Goal: Information Seeking & Learning: Learn about a topic

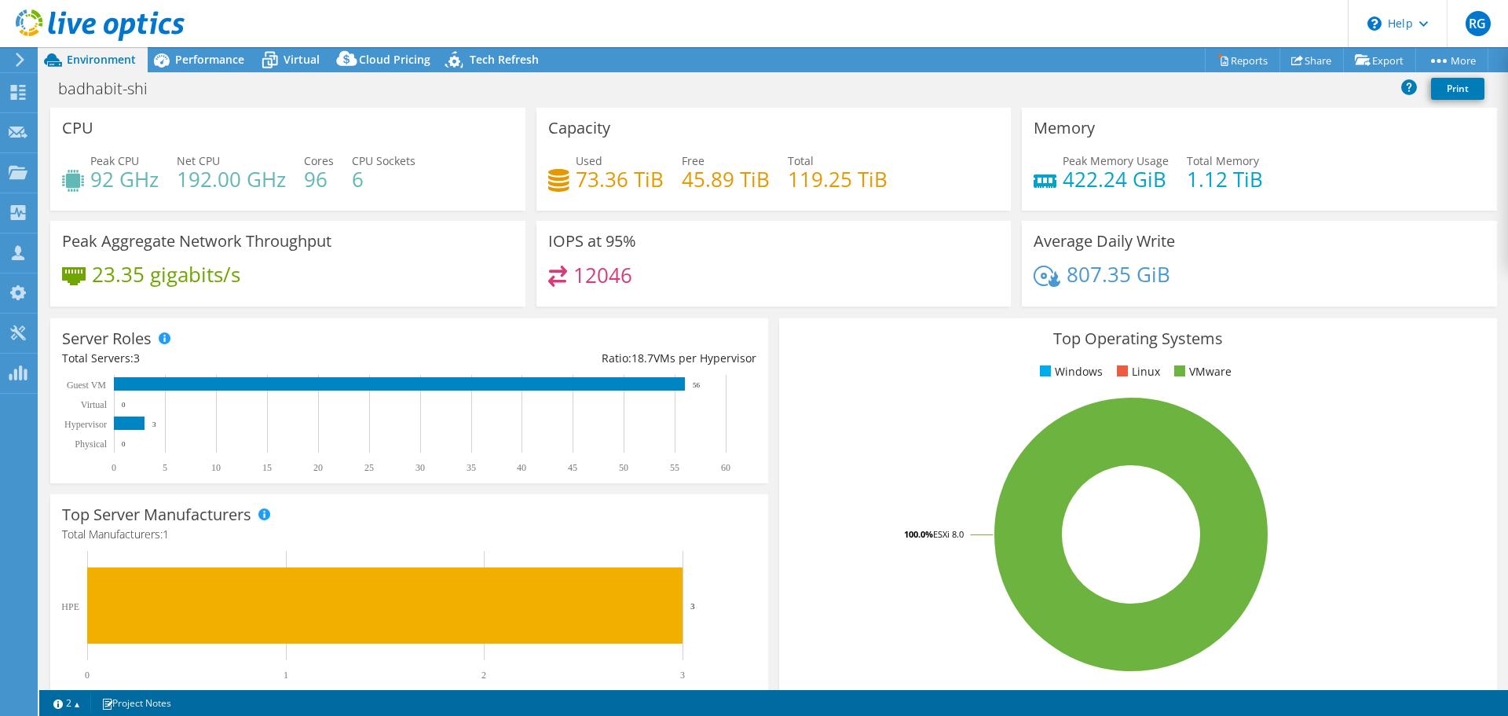
select select "USD"
click at [375, 409] on rect at bounding box center [402, 424] width 680 height 98
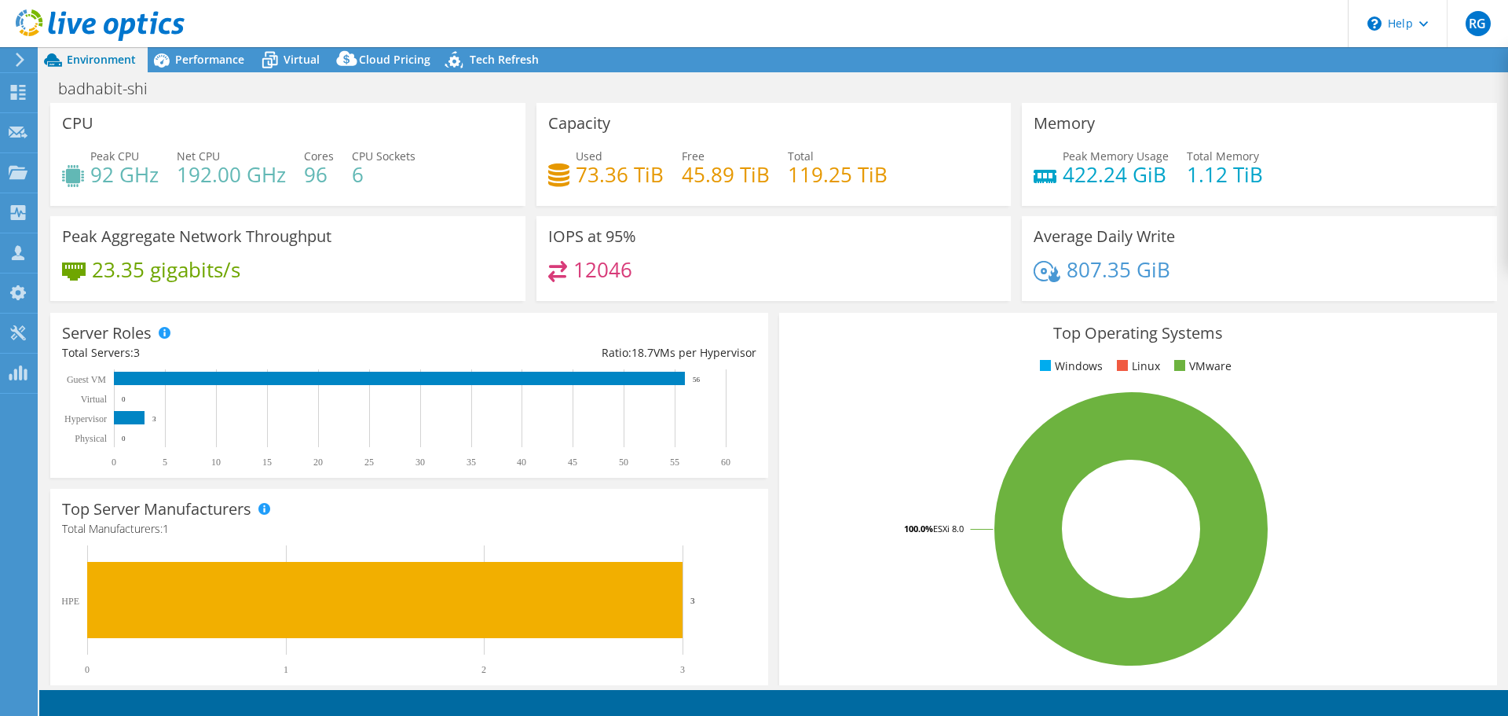
select select "USD"
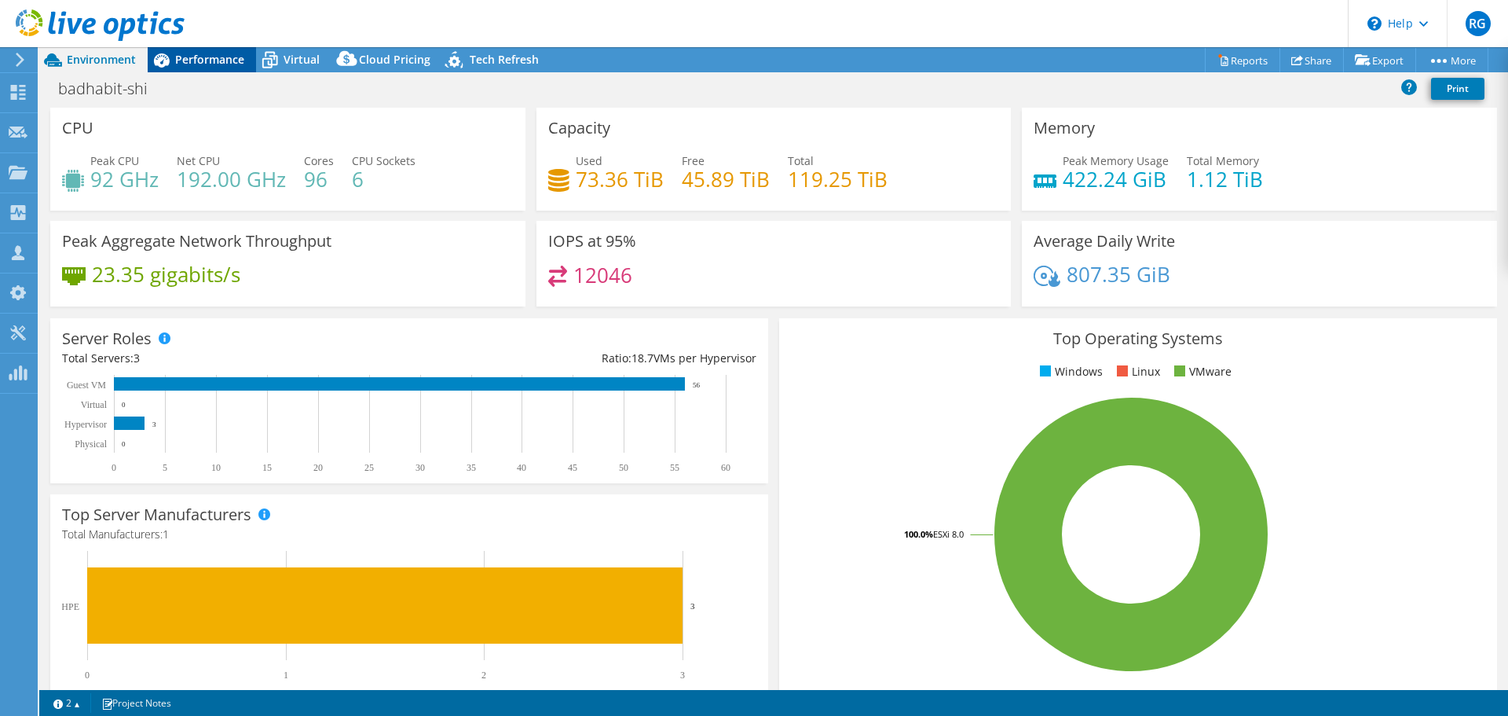
click at [203, 59] on span "Performance" at bounding box center [209, 59] width 69 height 15
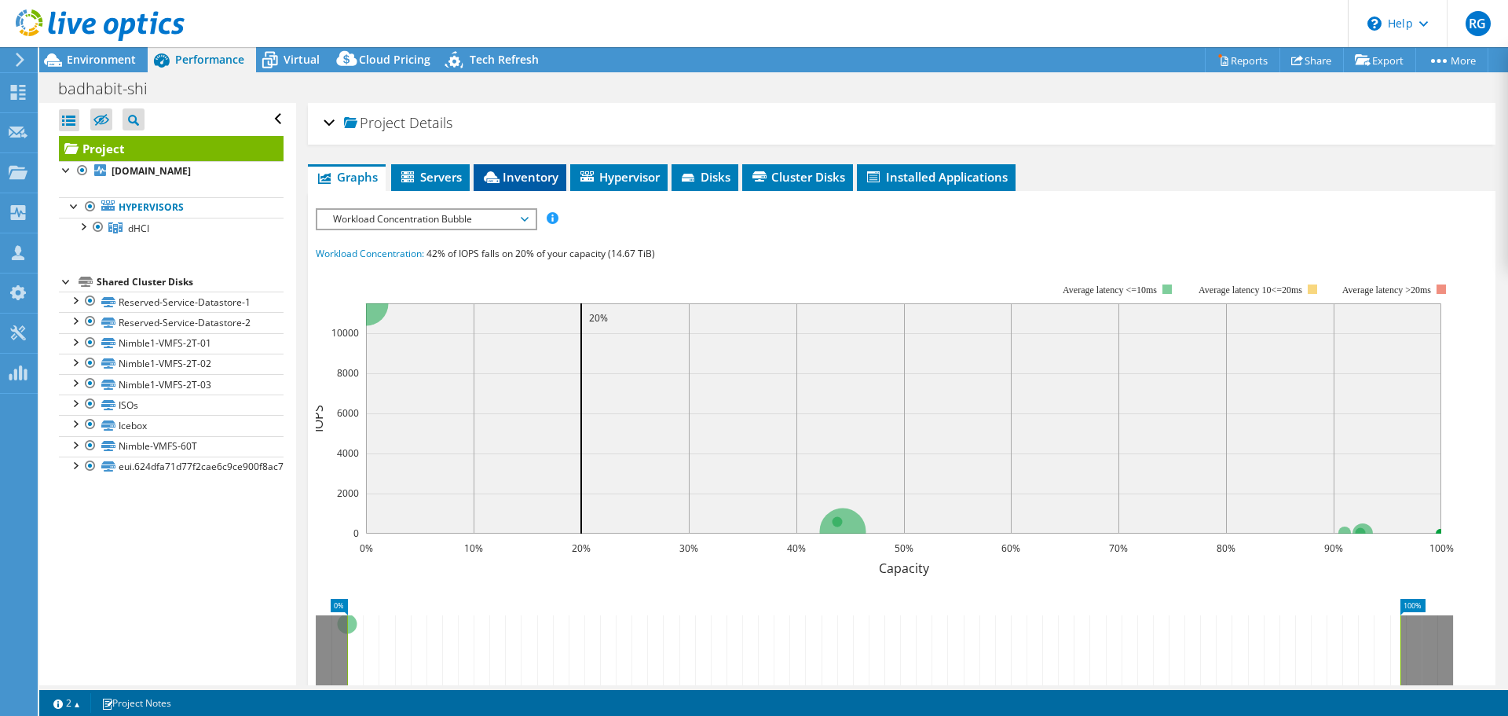
click at [537, 176] on span "Inventory" at bounding box center [520, 177] width 77 height 16
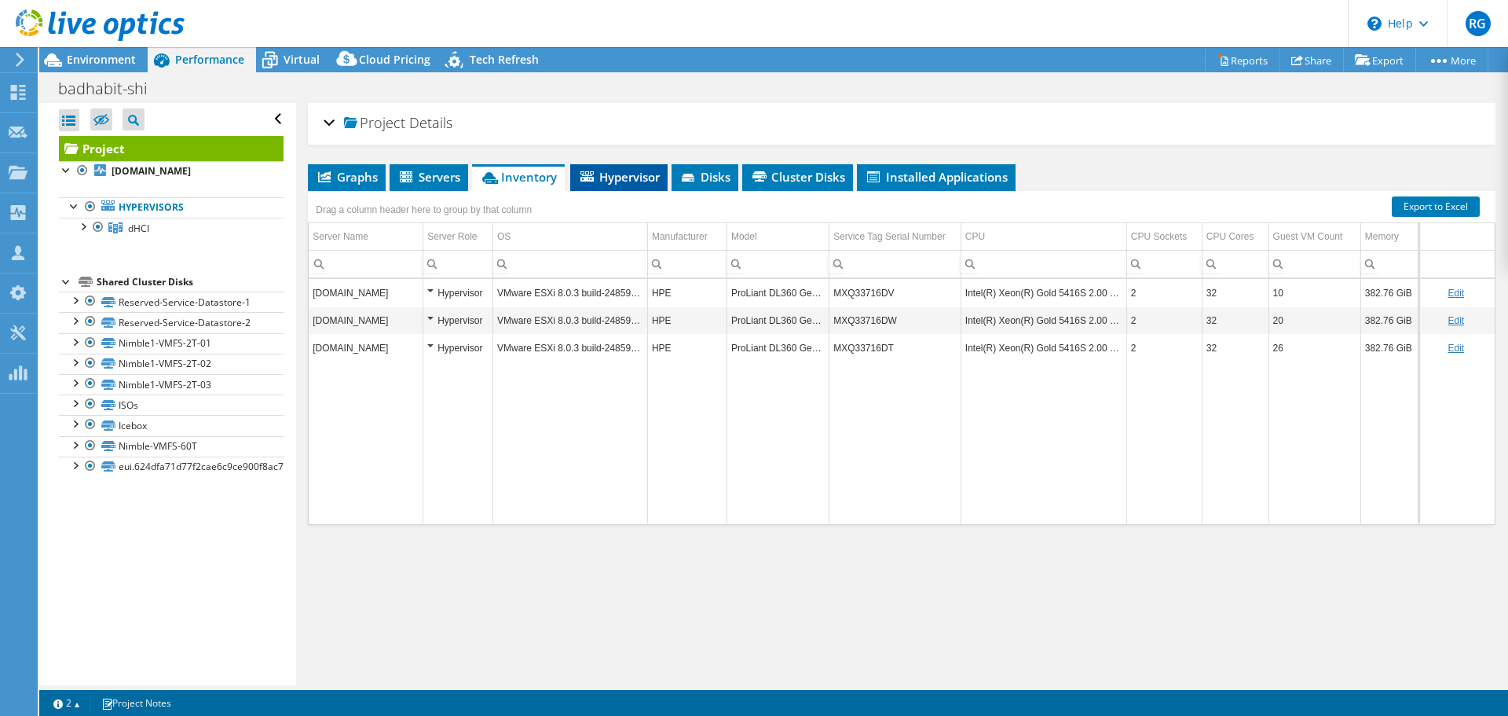
click at [635, 179] on span "Hypervisor" at bounding box center [619, 177] width 82 height 16
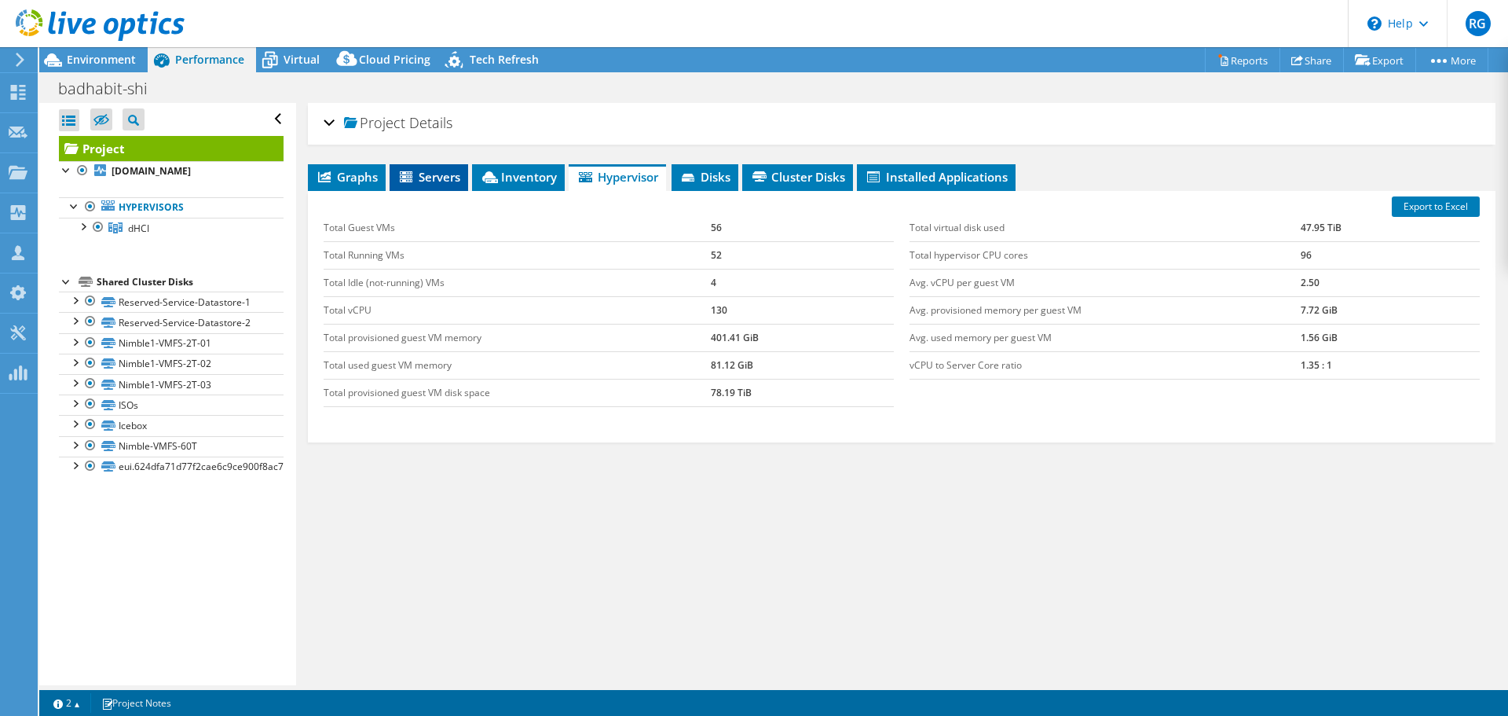
click at [453, 170] on span "Servers" at bounding box center [429, 177] width 63 height 16
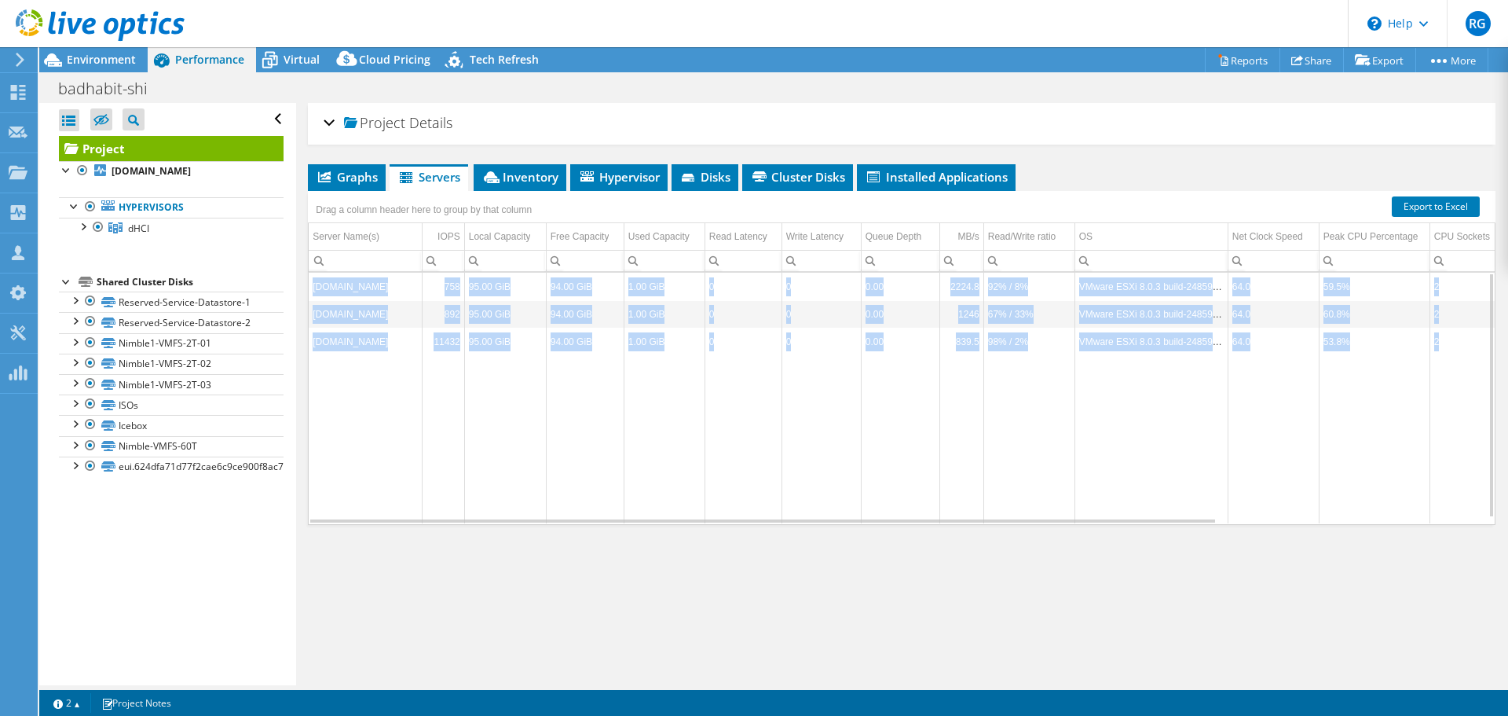
drag, startPoint x: 1045, startPoint y: 515, endPoint x: 1302, endPoint y: 542, distance: 258.4
click at [1302, 542] on div "Graphs Servers Inventory Hypervisor Disks Cluster Disks Installed Applications …" at bounding box center [902, 360] width 1188 height 393
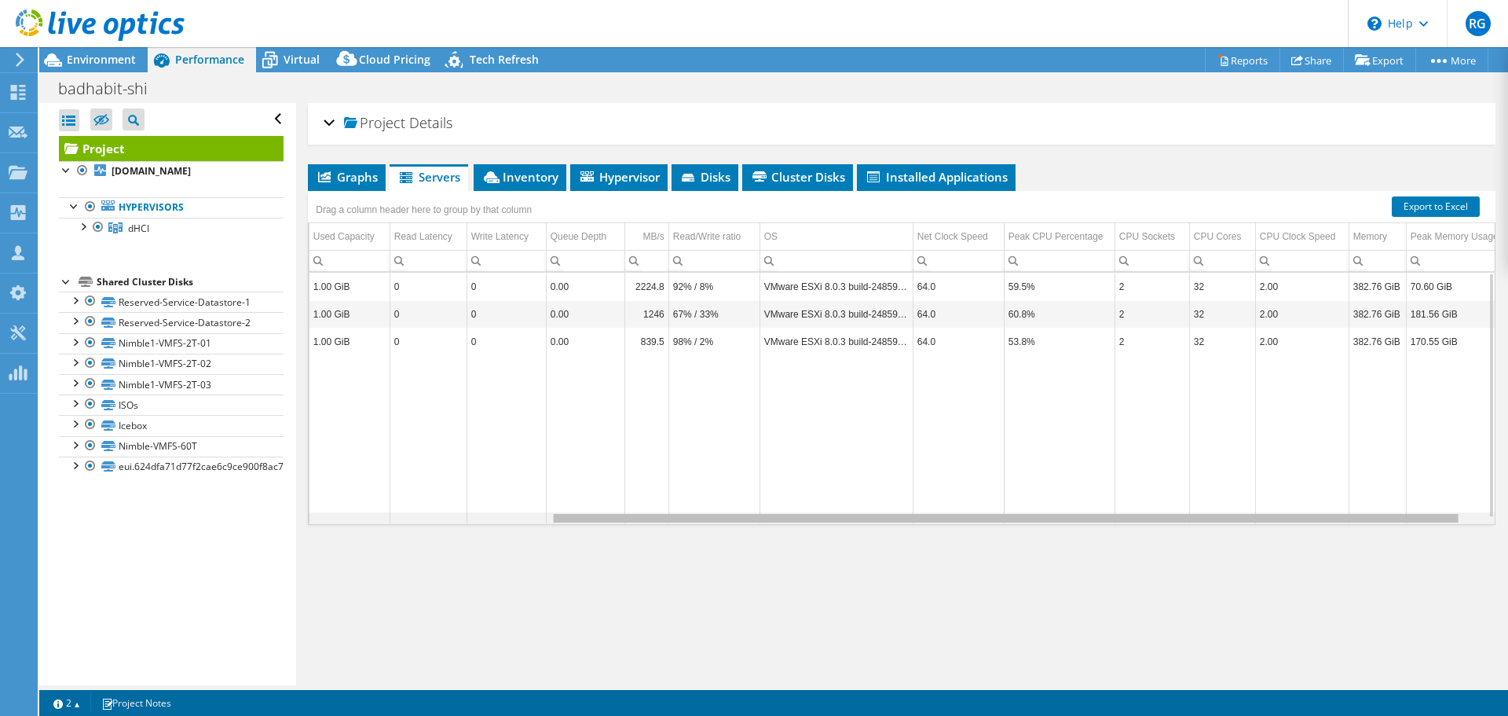
drag, startPoint x: 1192, startPoint y: 517, endPoint x: 1531, endPoint y: 527, distance: 339.6
click at [1508, 527] on html "RG Partner Team Member [PERSON_NAME] [PERSON_NAME][EMAIL_ADDRESS][DOMAIN_NAME] …" at bounding box center [754, 358] width 1508 height 716
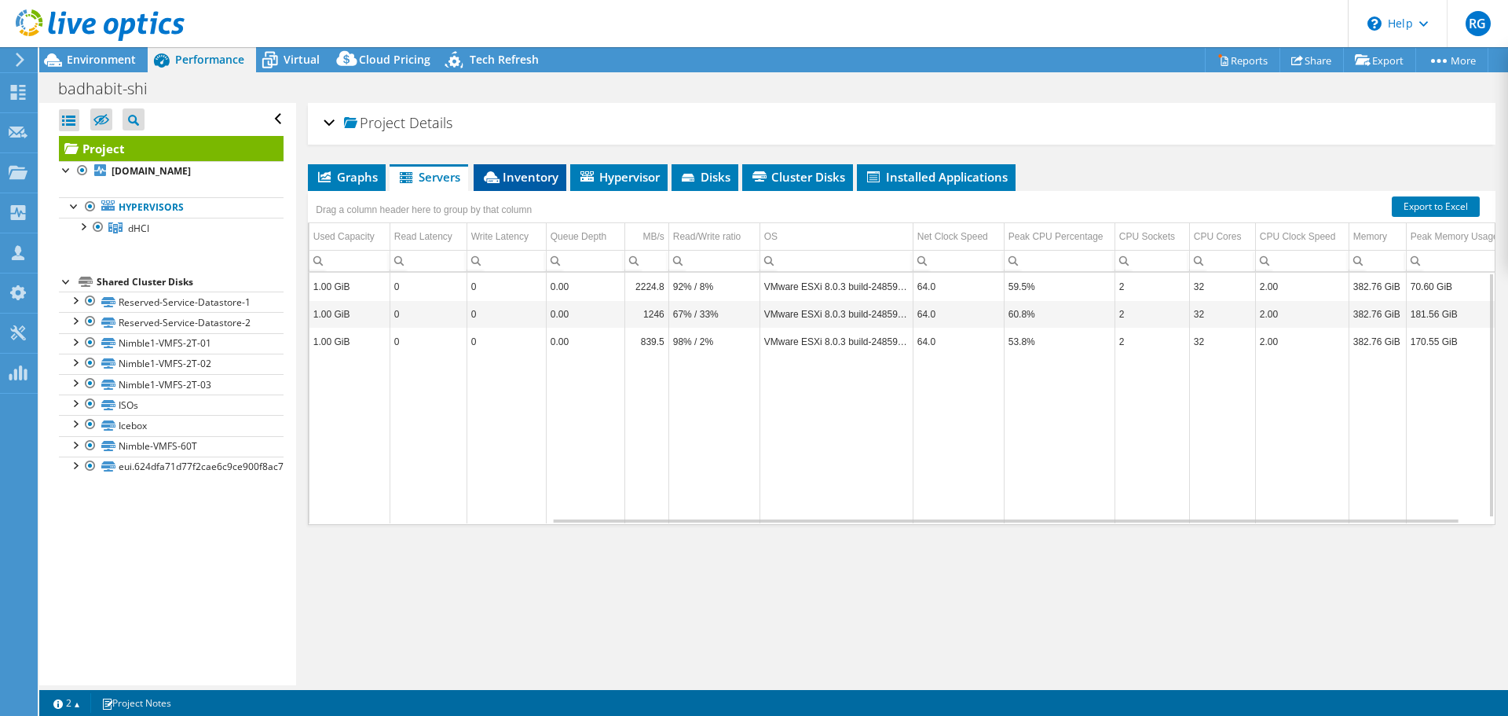
click at [526, 179] on span "Inventory" at bounding box center [520, 177] width 77 height 16
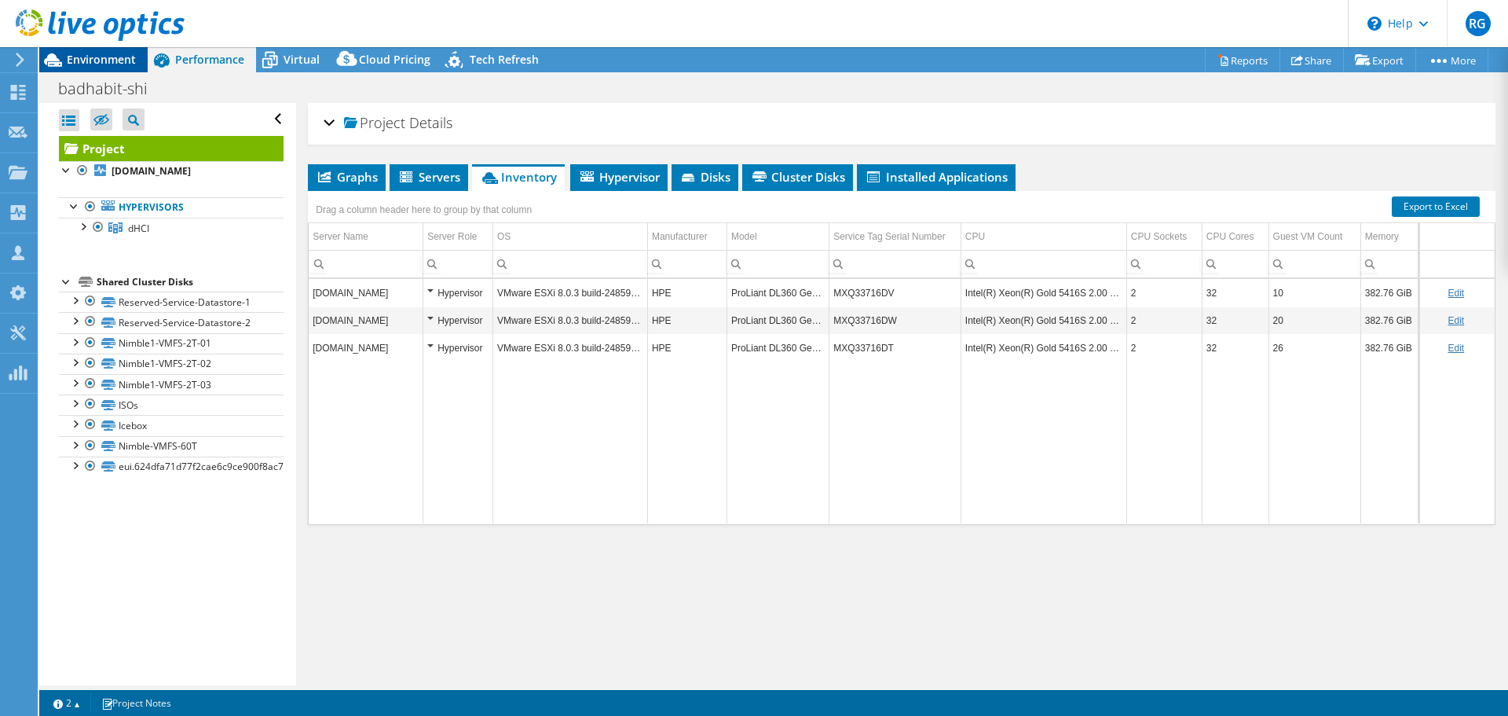
click at [123, 54] on span "Environment" at bounding box center [101, 59] width 69 height 15
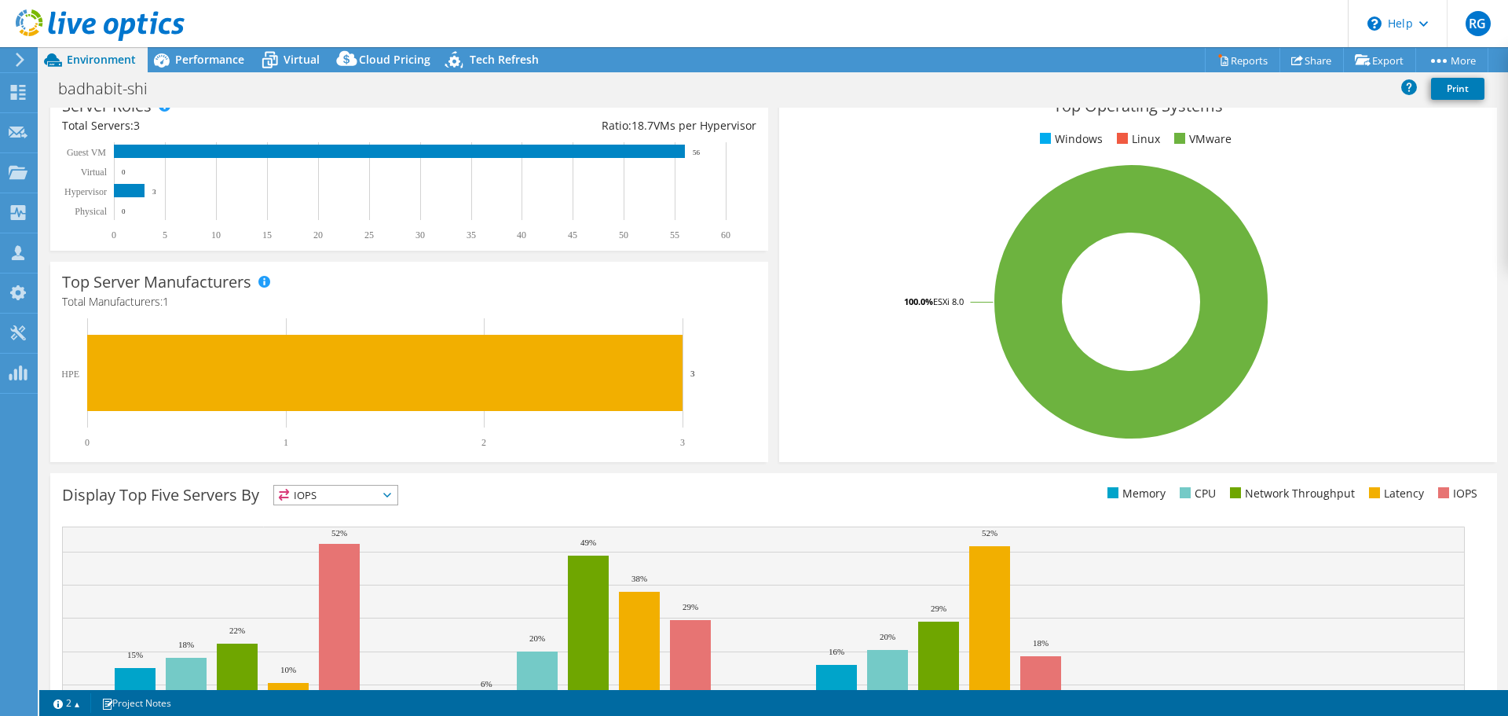
scroll to position [333, 0]
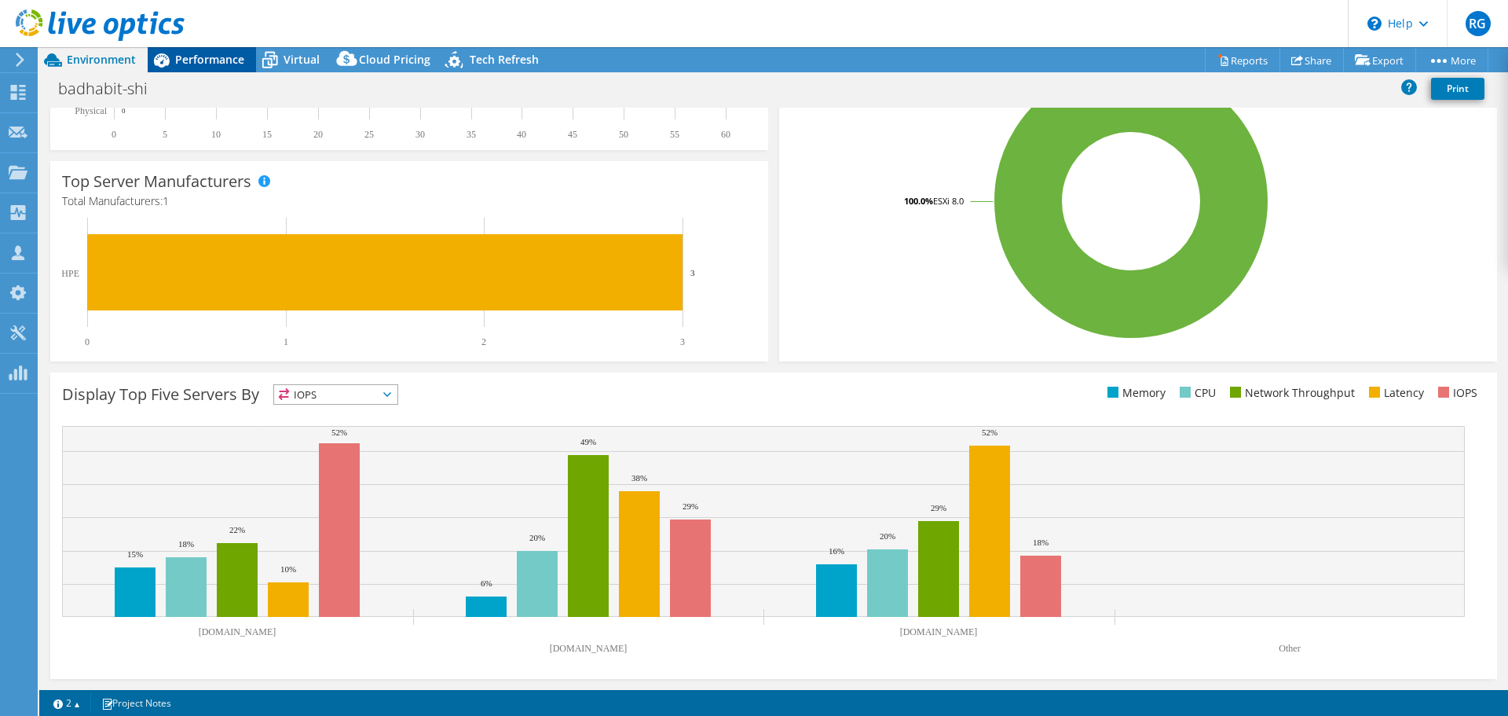
click at [206, 55] on span "Performance" at bounding box center [209, 59] width 69 height 15
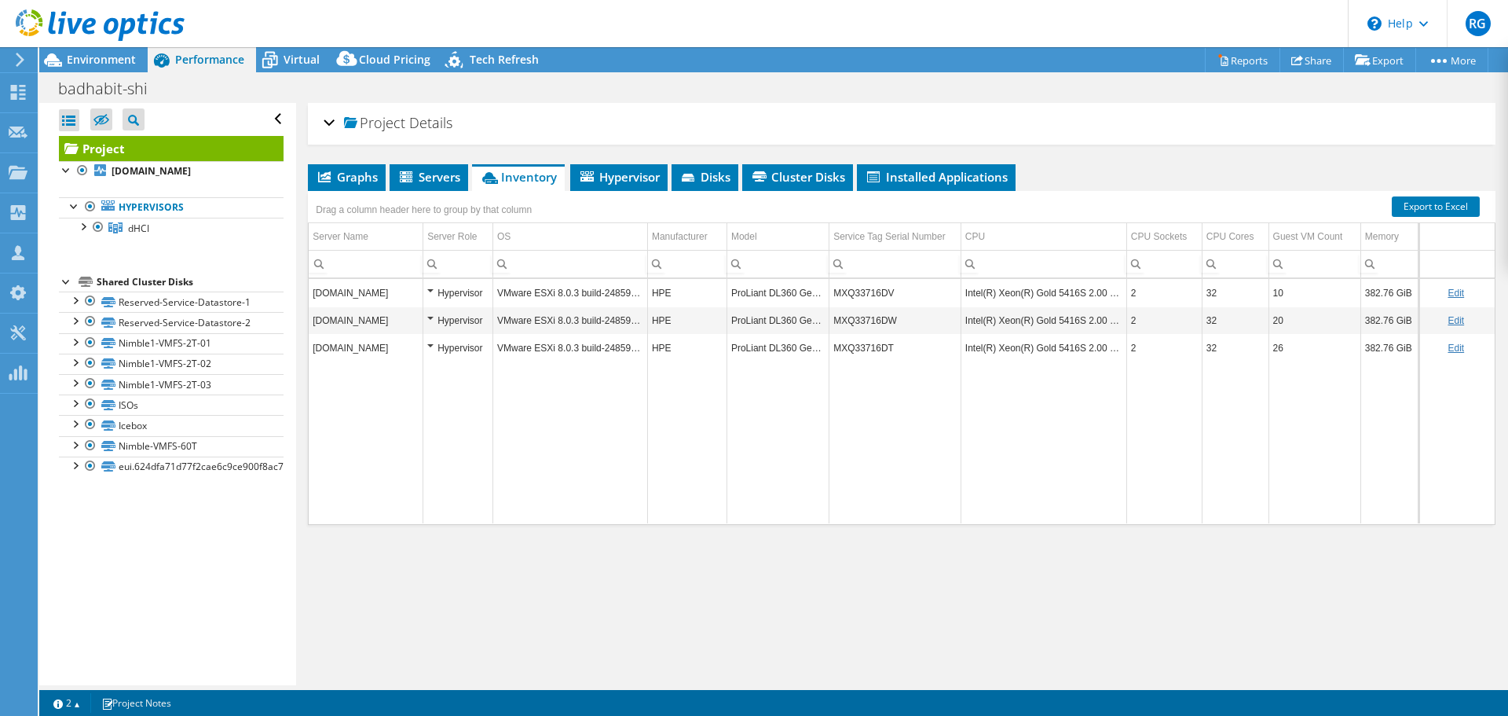
scroll to position [0, 0]
click at [361, 174] on span "Graphs" at bounding box center [347, 177] width 62 height 16
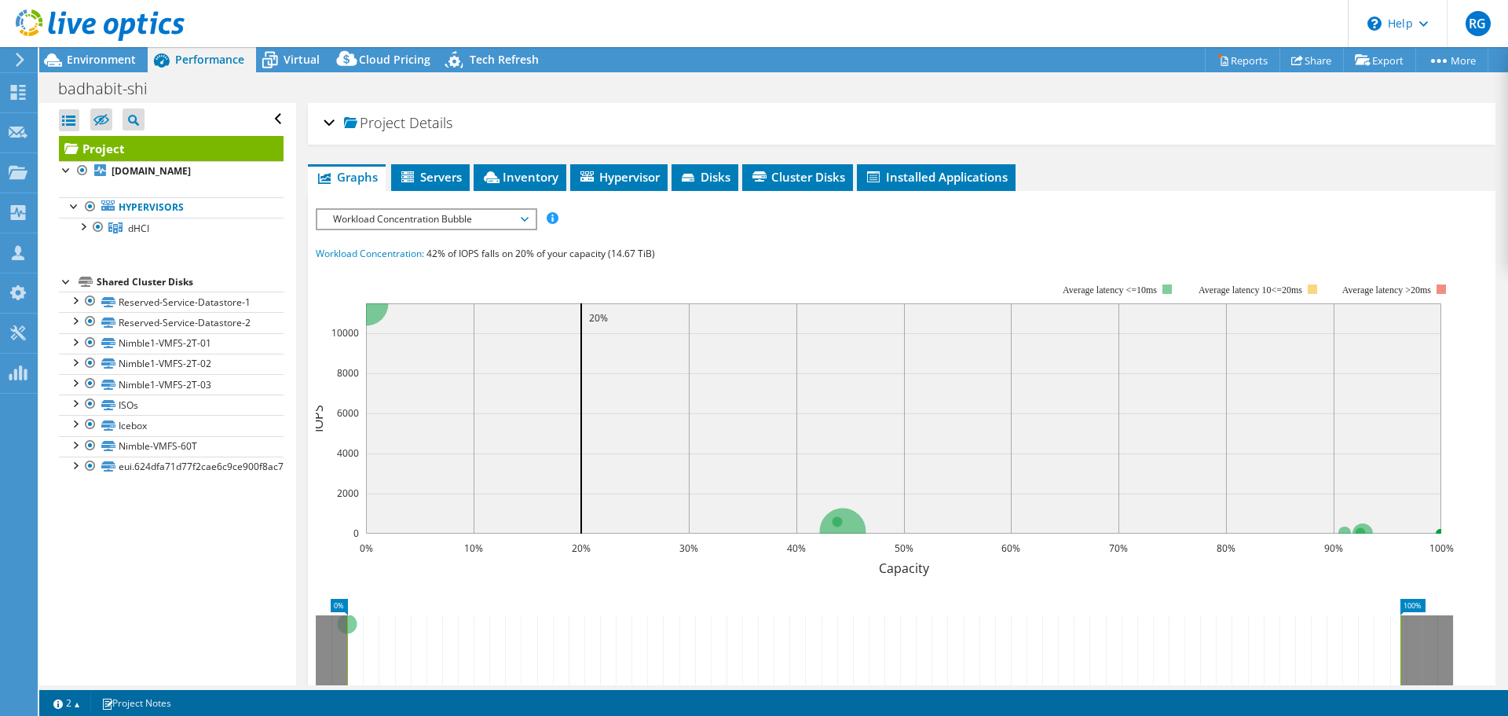
click at [524, 218] on span "Workload Concentration Bubble" at bounding box center [426, 219] width 202 height 19
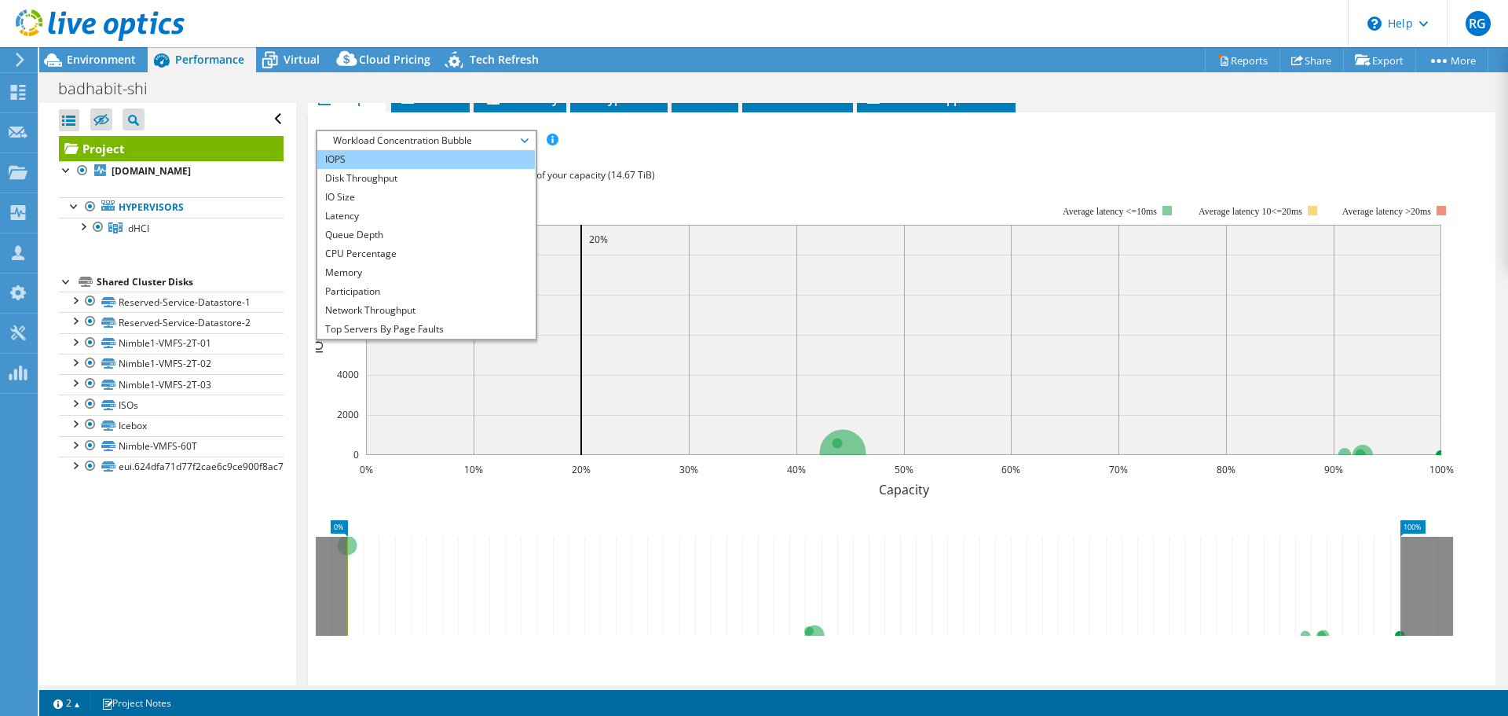
click at [377, 158] on li "IOPS" at bounding box center [426, 159] width 218 height 19
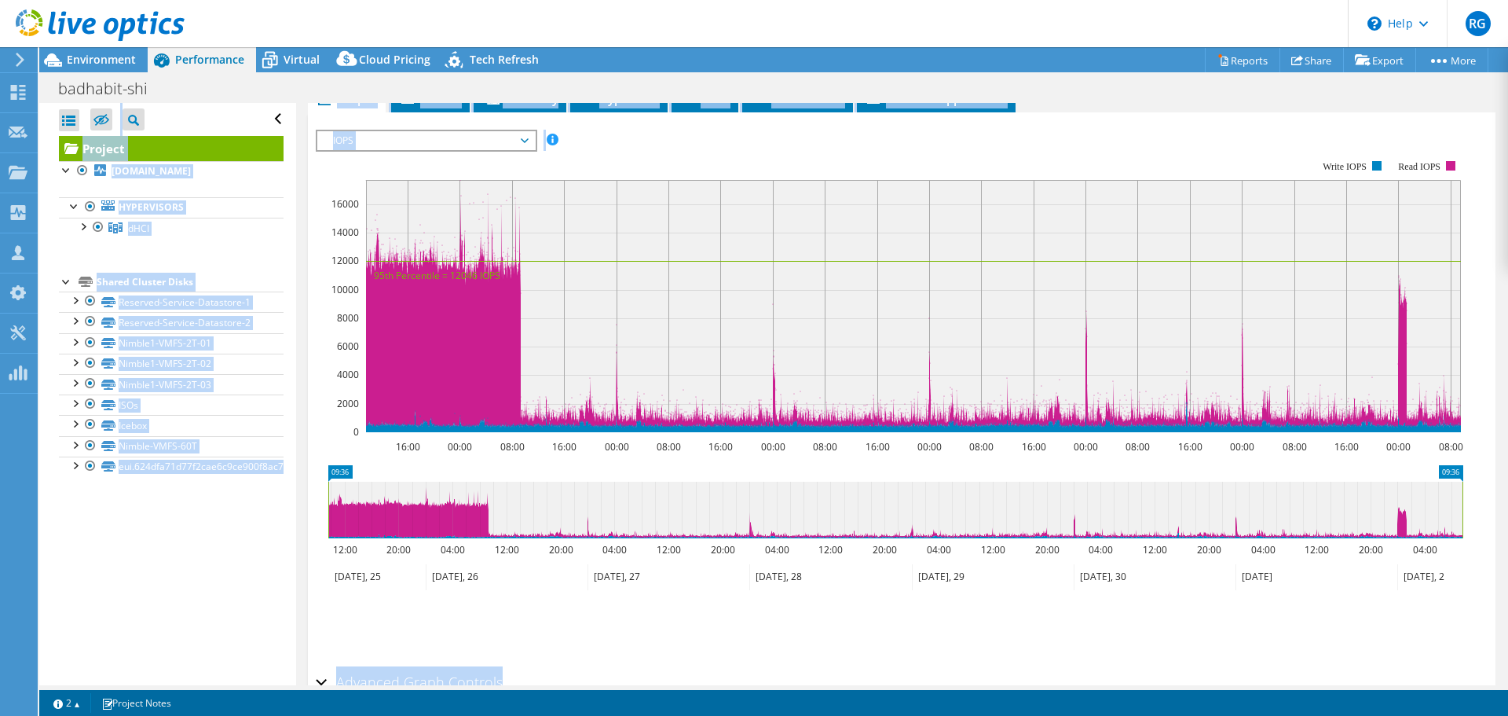
drag, startPoint x: 791, startPoint y: 688, endPoint x: 1108, endPoint y: 592, distance: 330.8
click at [880, 701] on div "This project has been archived. No changes can be made, and graphs and summary …" at bounding box center [773, 381] width 1469 height 669
click at [524, 135] on span "IOPS" at bounding box center [426, 140] width 202 height 19
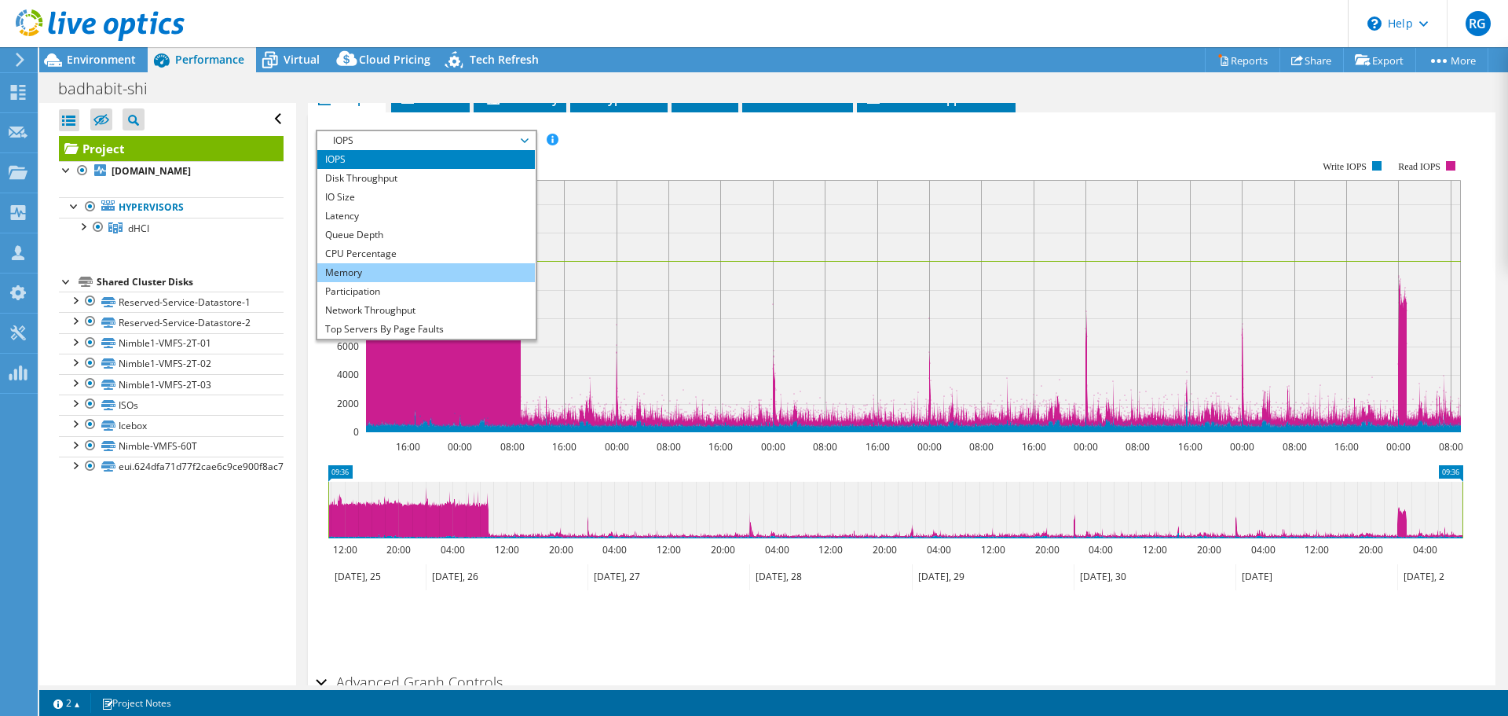
click at [421, 273] on li "Memory" at bounding box center [426, 272] width 218 height 19
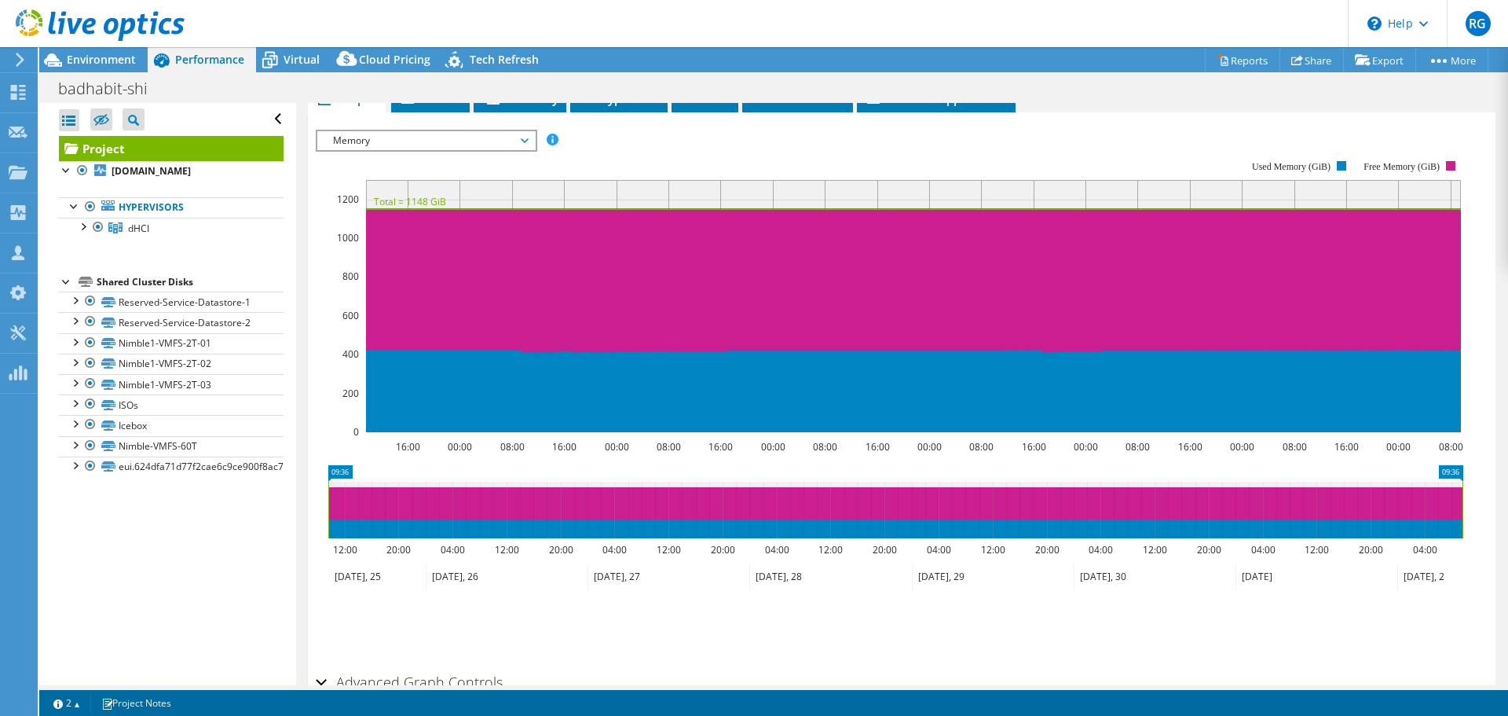
click at [526, 134] on span "Memory" at bounding box center [426, 140] width 202 height 19
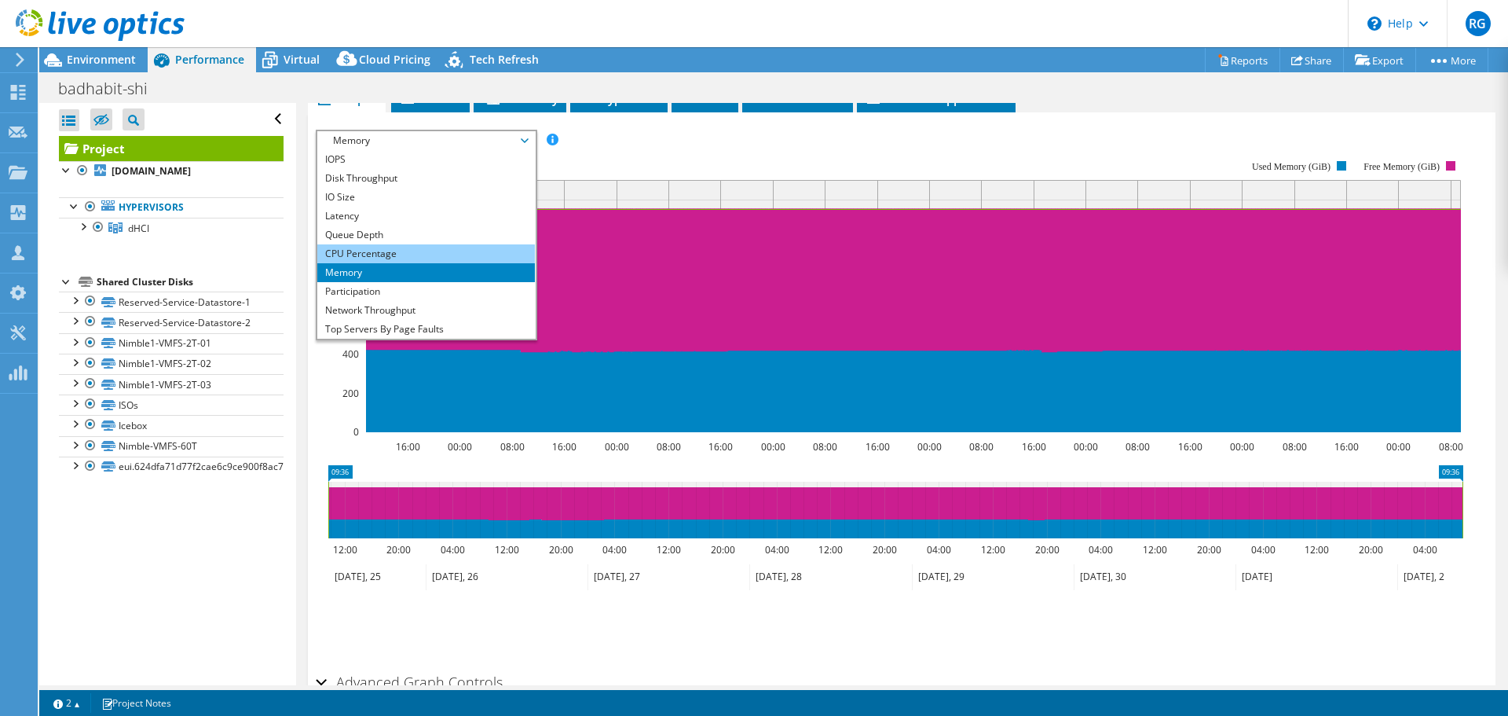
click at [439, 244] on li "CPU Percentage" at bounding box center [426, 253] width 218 height 19
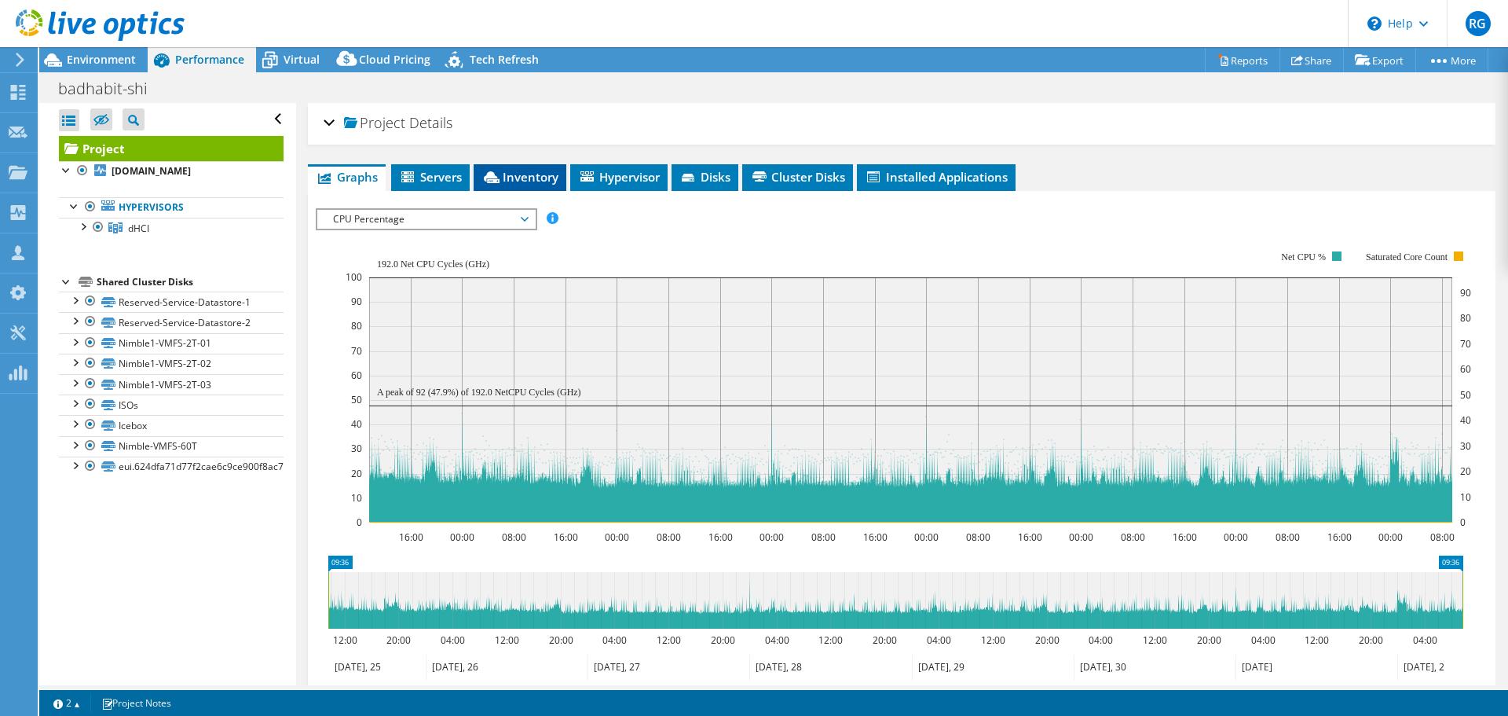
click at [535, 181] on span "Inventory" at bounding box center [520, 177] width 77 height 16
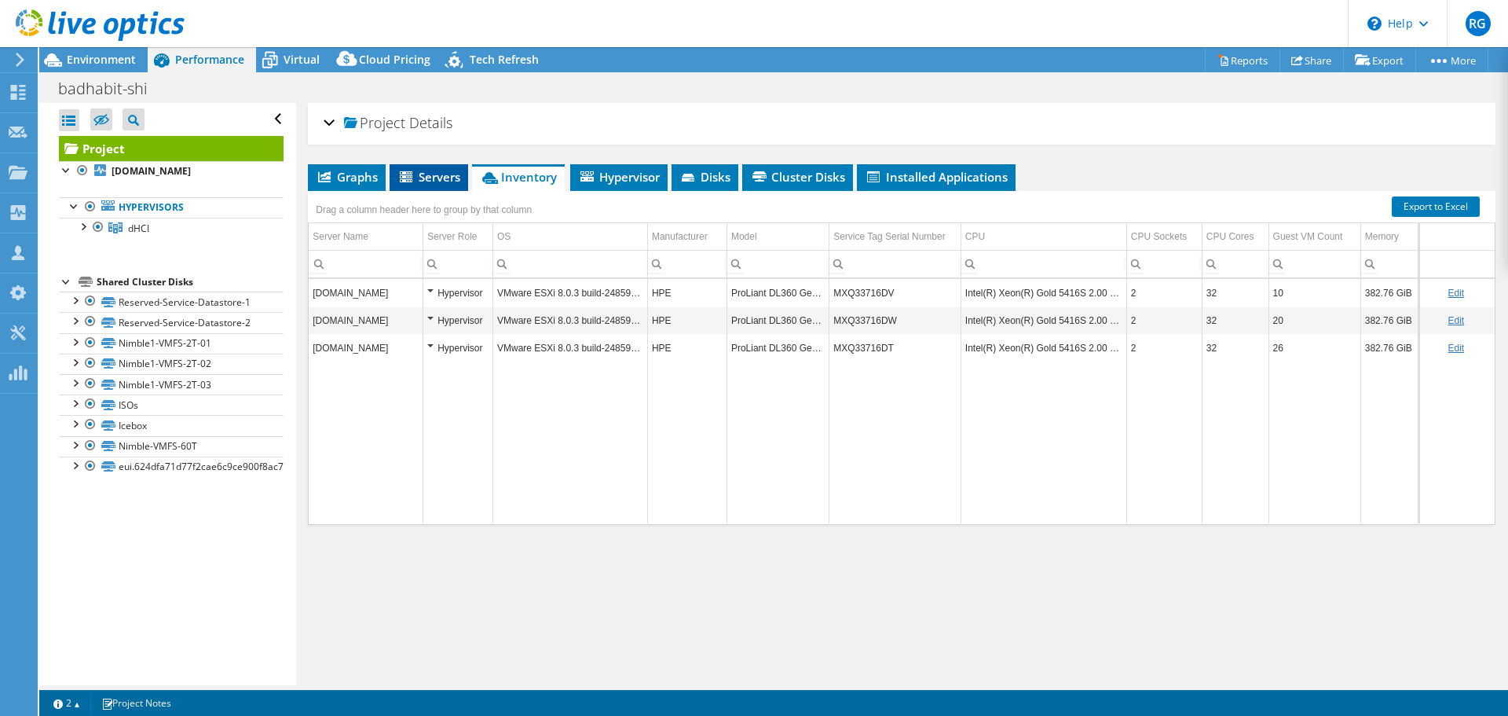
click at [445, 179] on span "Servers" at bounding box center [429, 177] width 63 height 16
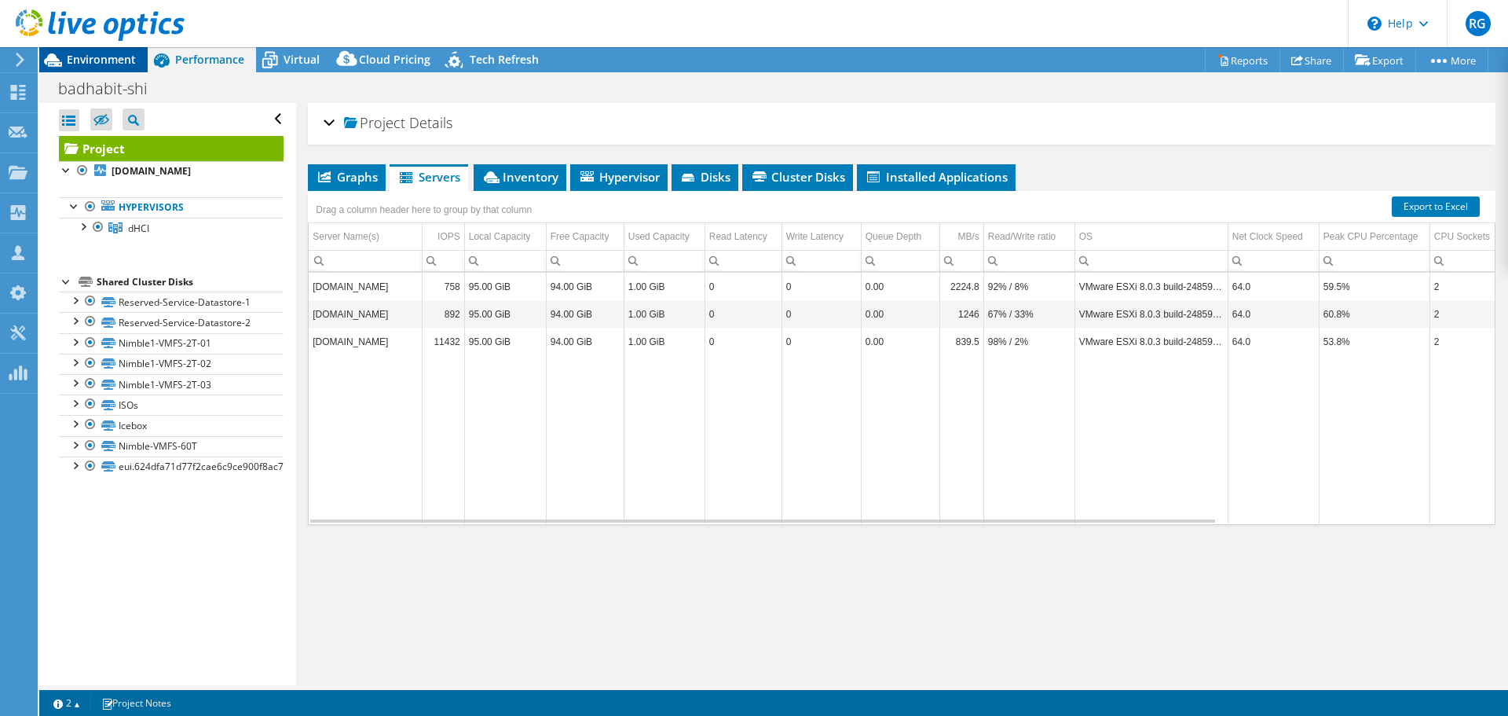
click at [118, 59] on span "Environment" at bounding box center [101, 59] width 69 height 15
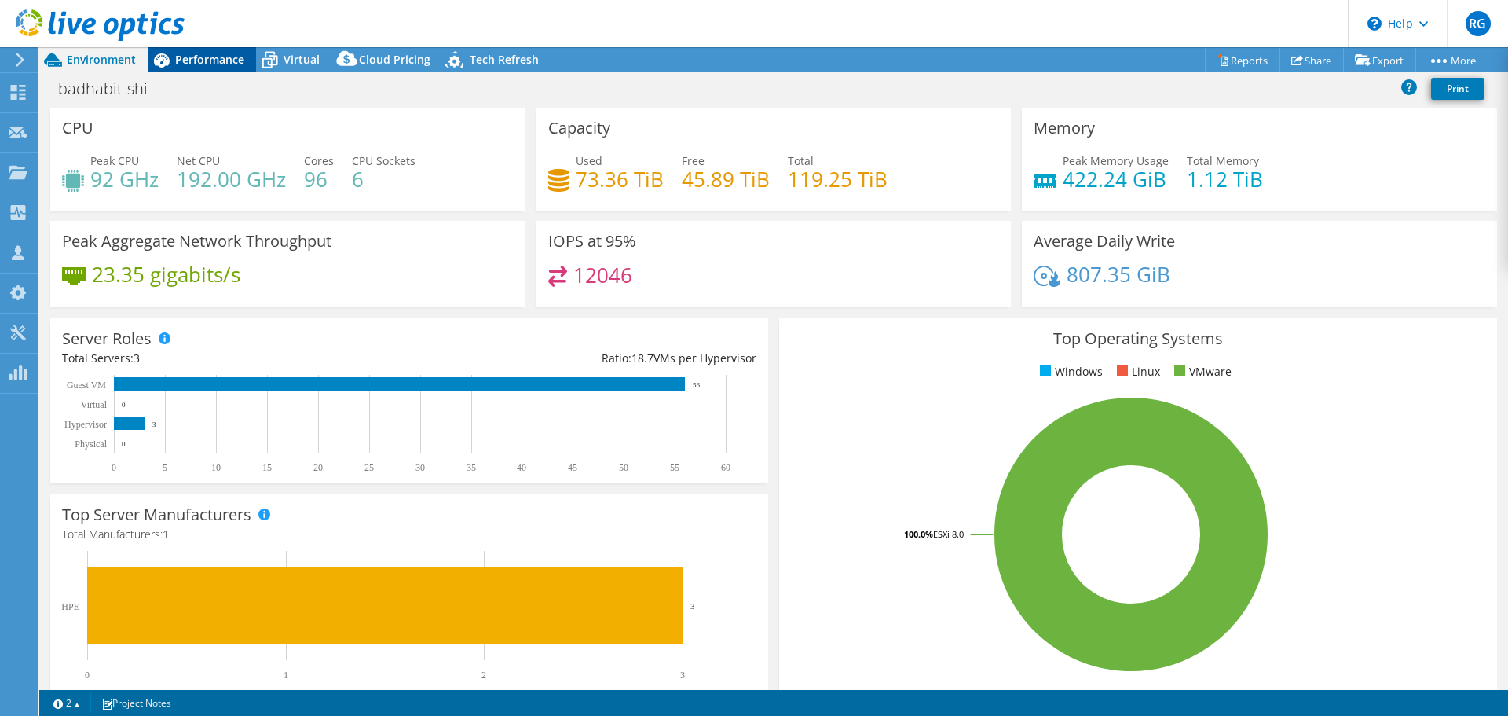
click at [215, 61] on span "Performance" at bounding box center [209, 59] width 69 height 15
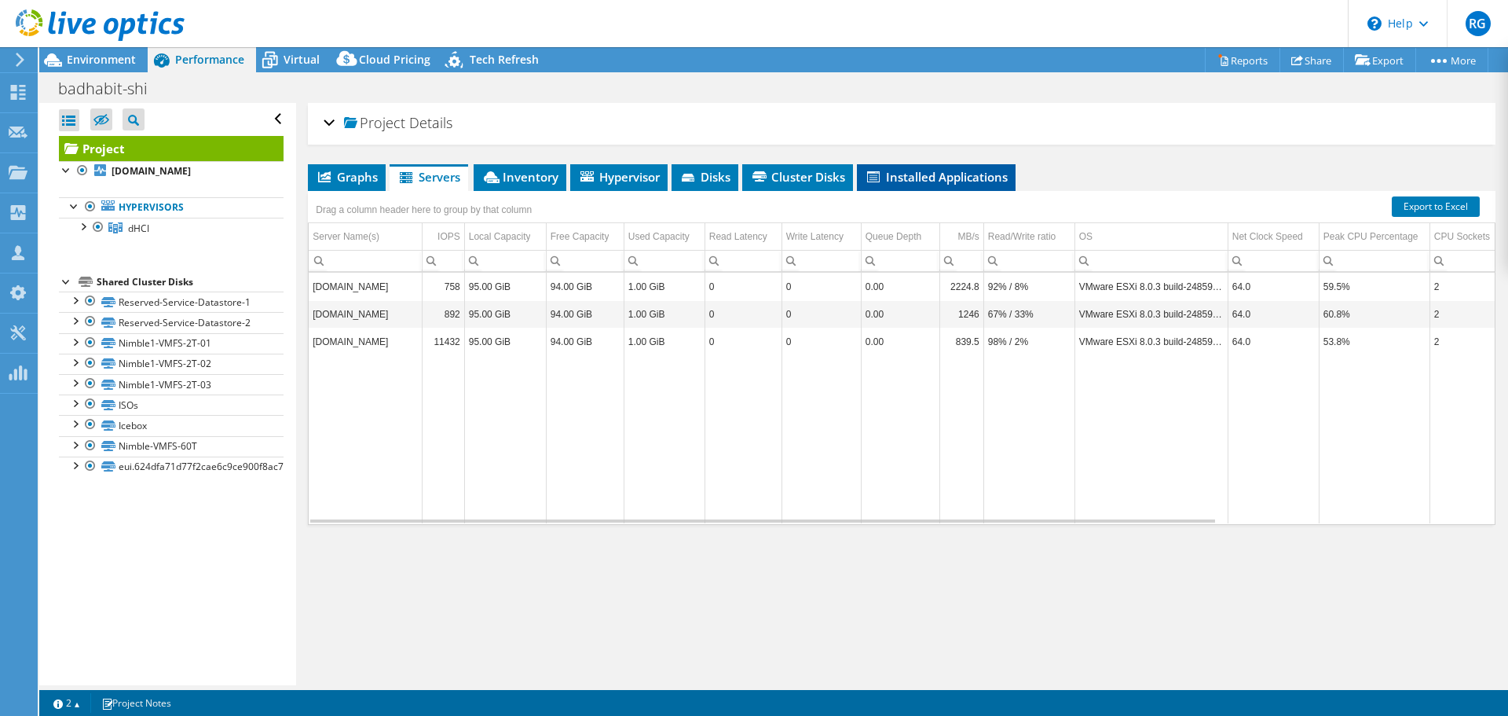
click at [913, 181] on span "Installed Applications" at bounding box center [936, 177] width 143 height 16
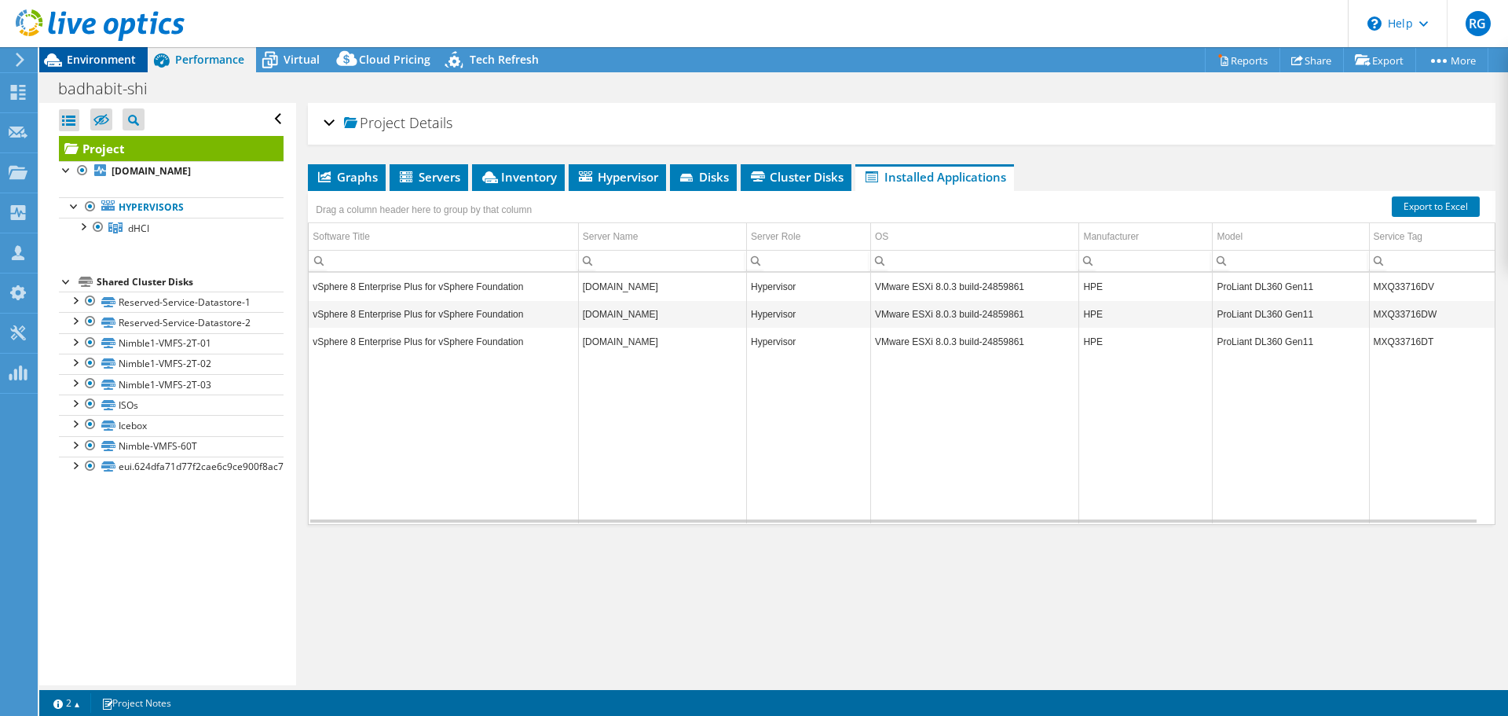
click at [102, 60] on span "Environment" at bounding box center [101, 59] width 69 height 15
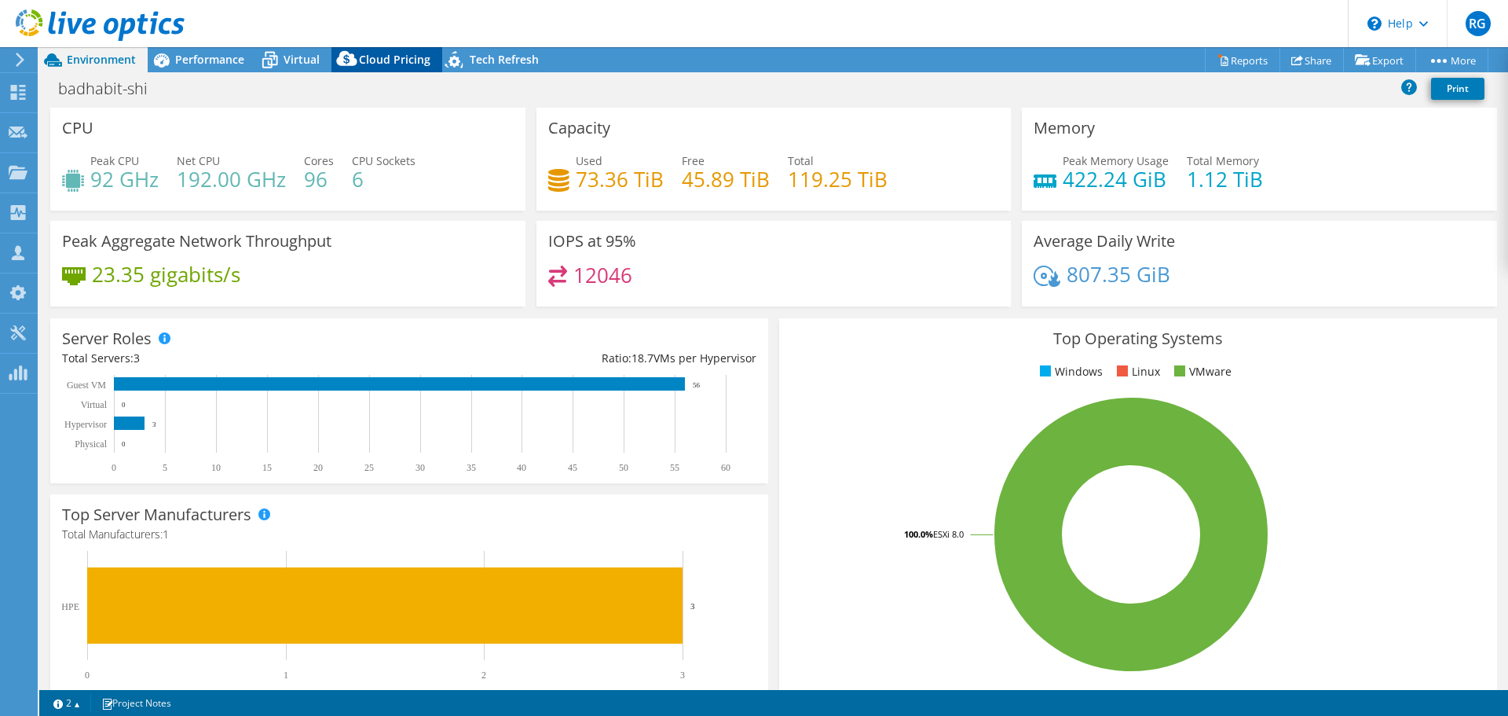
click at [394, 58] on span "Cloud Pricing" at bounding box center [394, 59] width 71 height 15
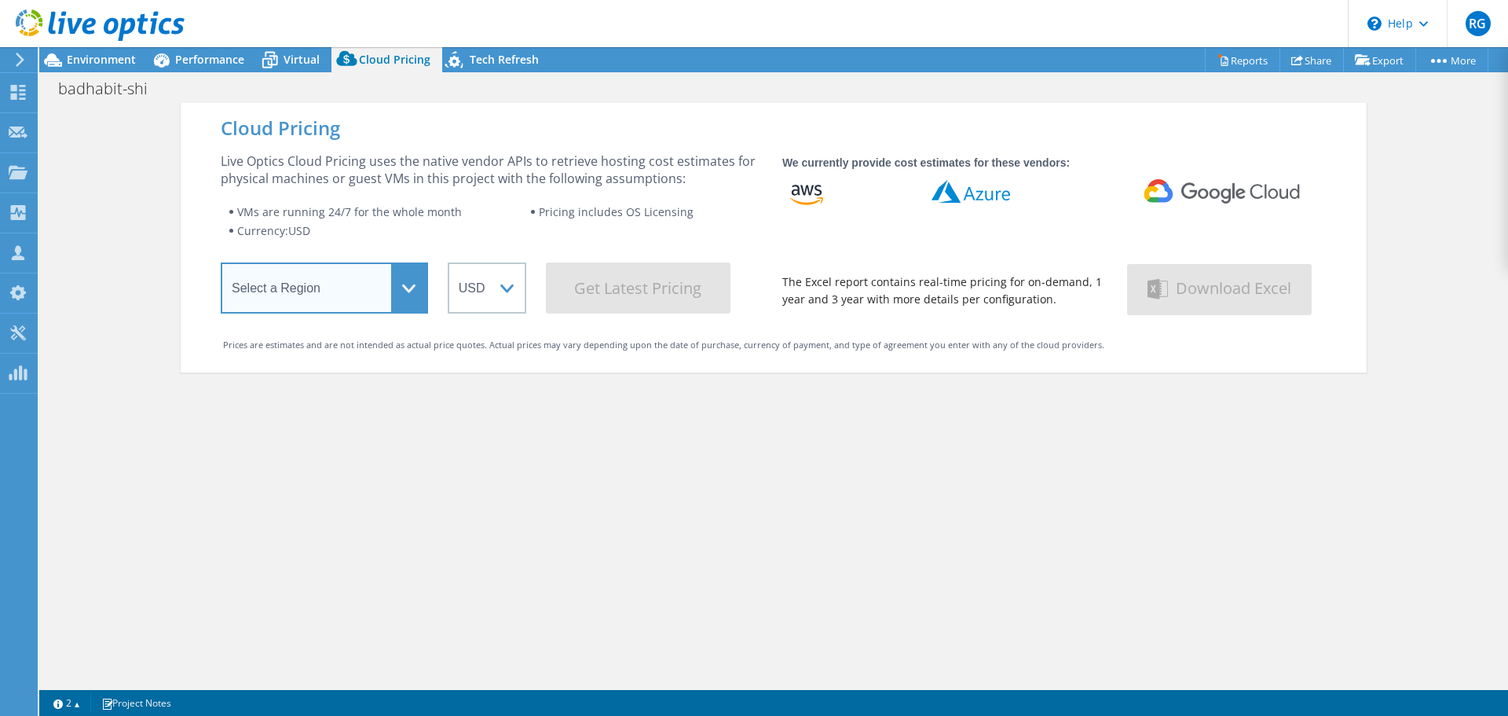
click at [401, 283] on select "Select a Region [GEOGRAPHIC_DATA] ([GEOGRAPHIC_DATA]) [GEOGRAPHIC_DATA] ([GEOGR…" at bounding box center [324, 287] width 207 height 51
select select "USEast"
click at [221, 266] on select "Select a Region [GEOGRAPHIC_DATA] ([GEOGRAPHIC_DATA]) [GEOGRAPHIC_DATA] ([GEOGR…" at bounding box center [324, 287] width 207 height 51
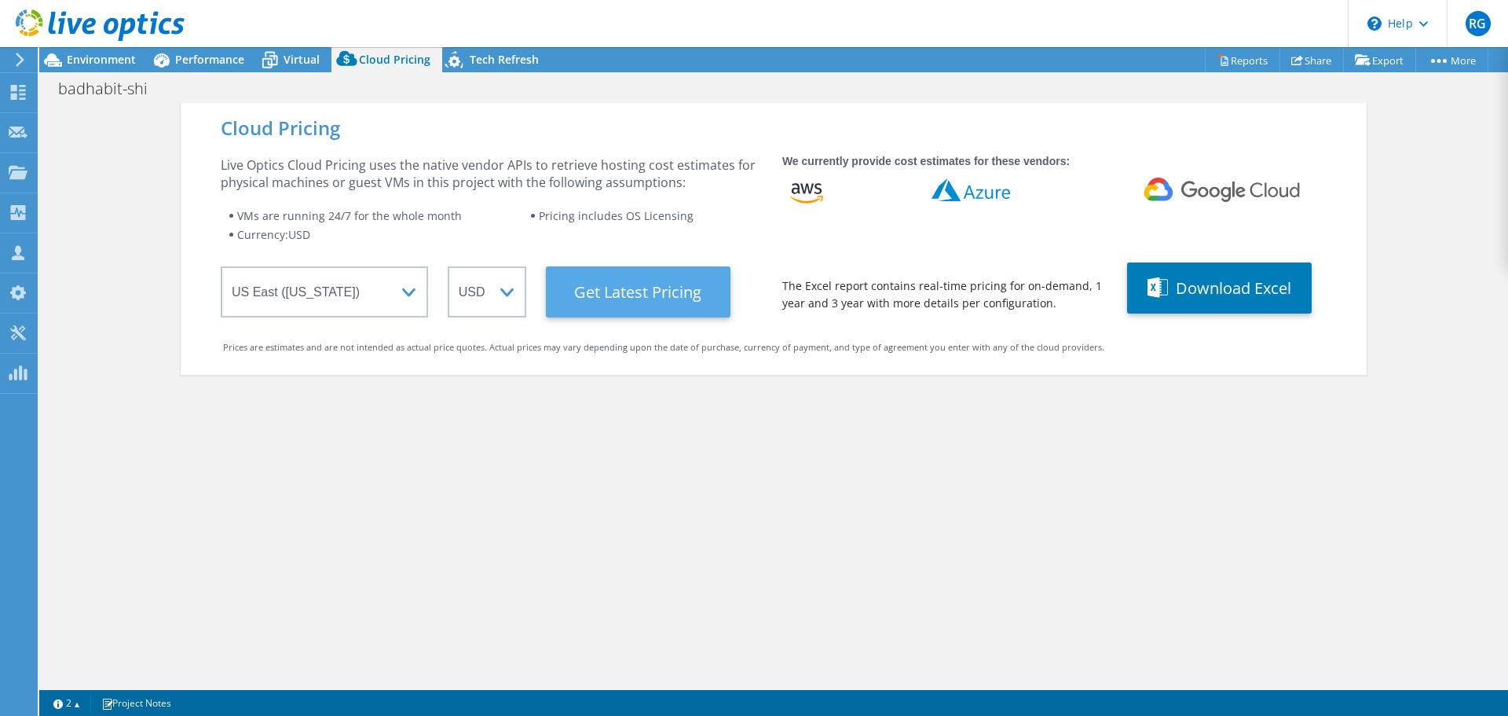
click at [646, 295] on Latest "Get Latest Pricing" at bounding box center [638, 291] width 185 height 51
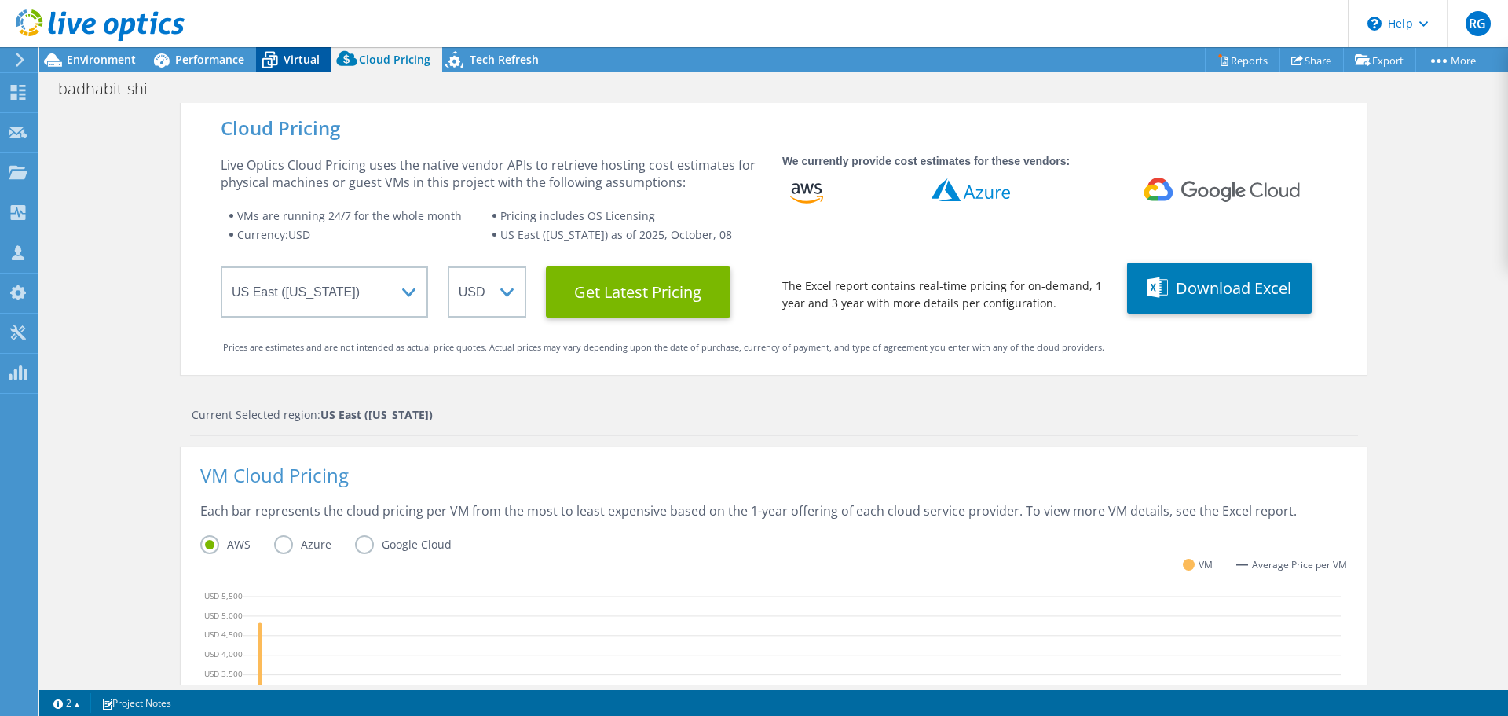
click at [298, 58] on span "Virtual" at bounding box center [302, 59] width 36 height 15
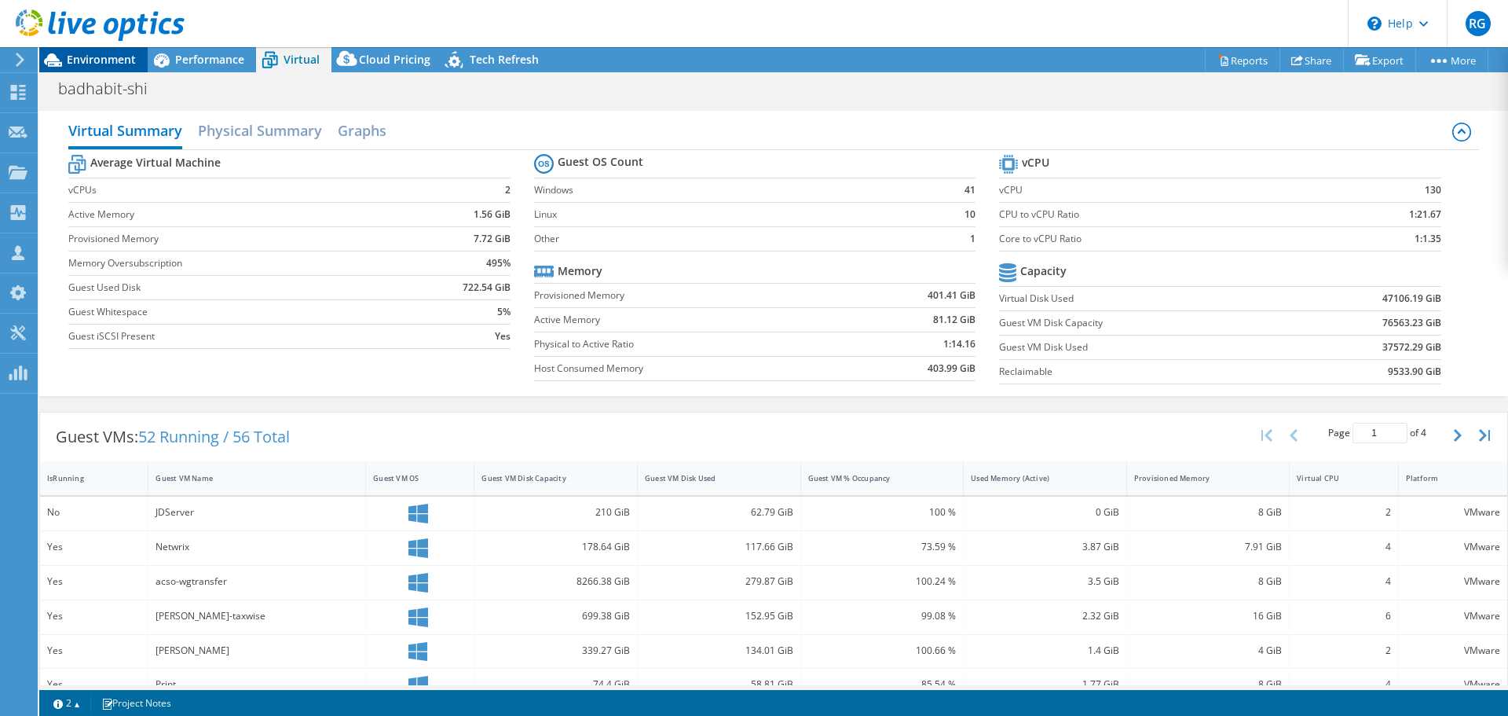
click at [108, 60] on span "Environment" at bounding box center [101, 59] width 69 height 15
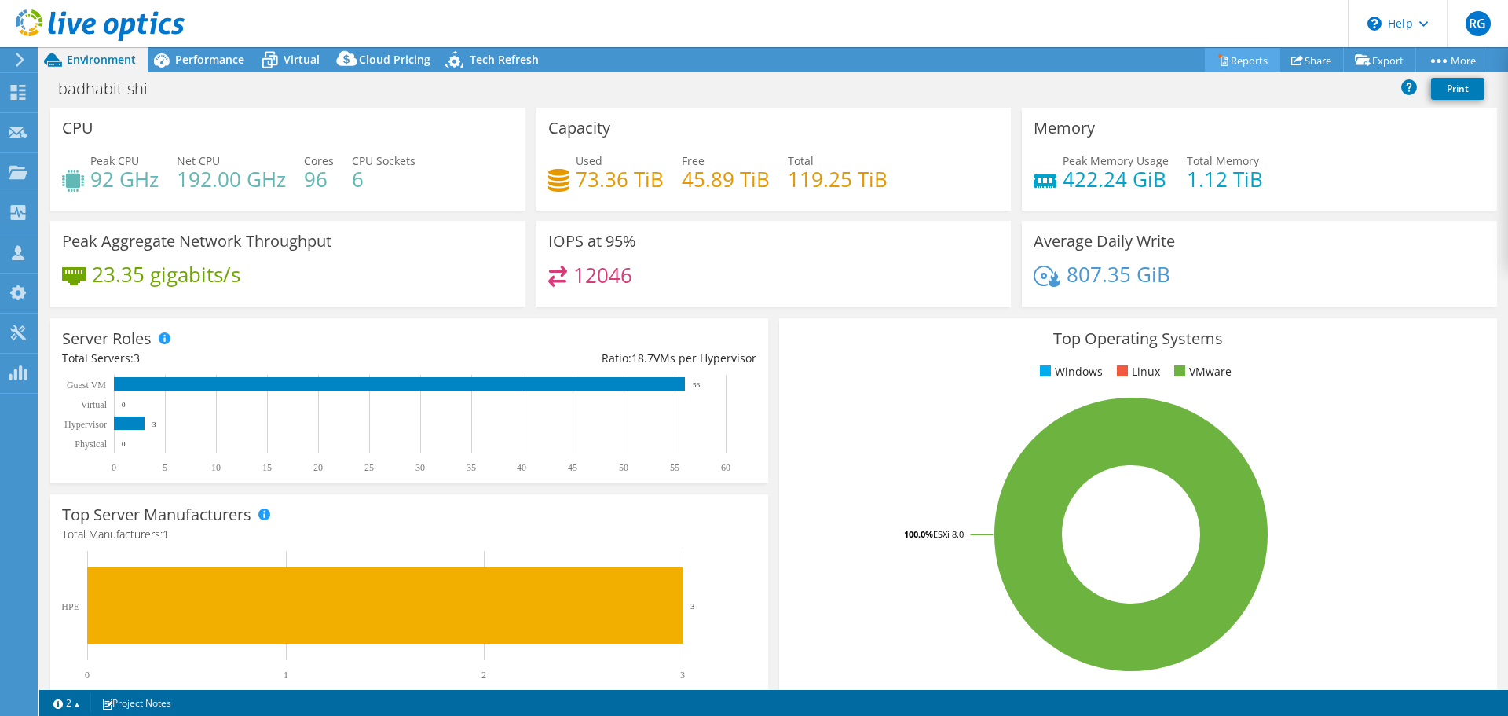
click at [1244, 58] on link "Reports" at bounding box center [1242, 60] width 75 height 24
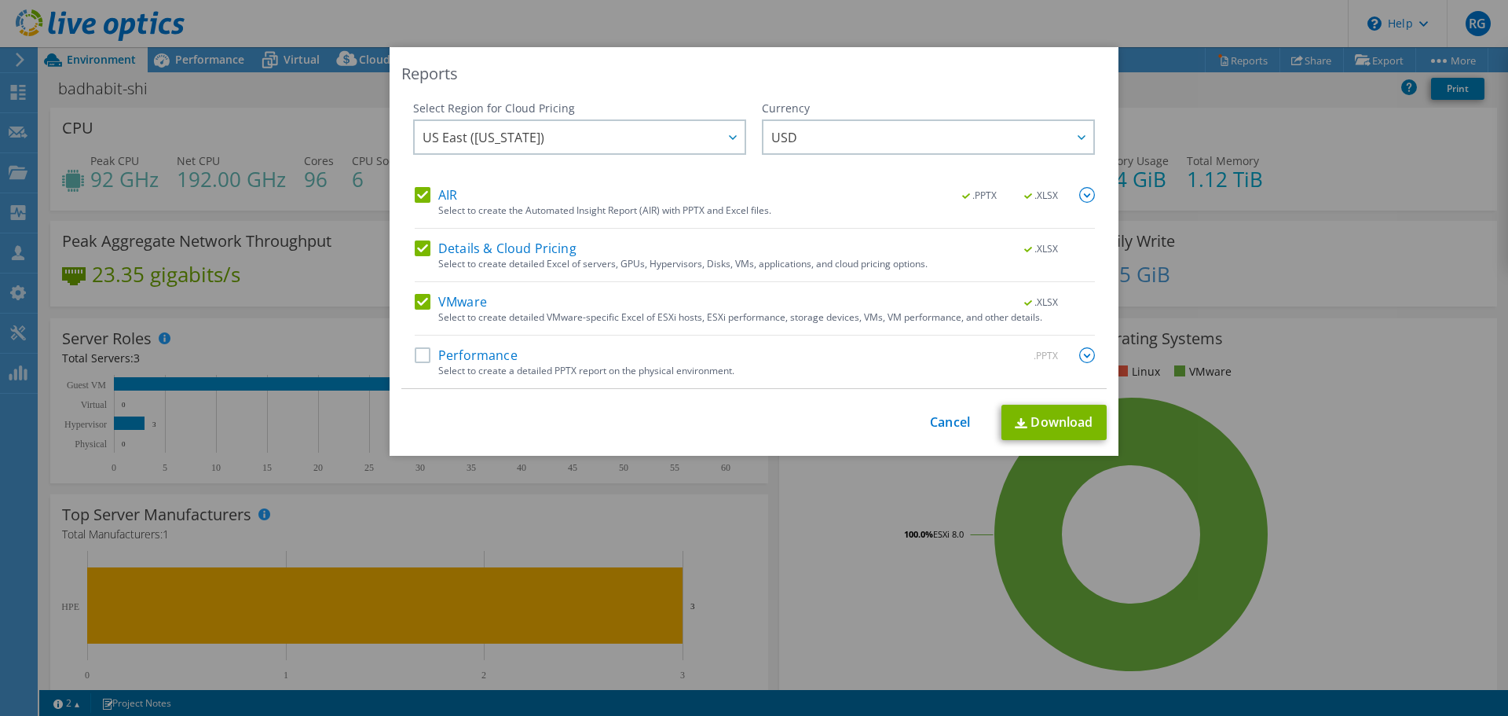
click at [277, 60] on div "Reports Select Region for Cloud Pricing Asia Pacific ([GEOGRAPHIC_DATA]) [GEOGR…" at bounding box center [754, 357] width 1508 height 621
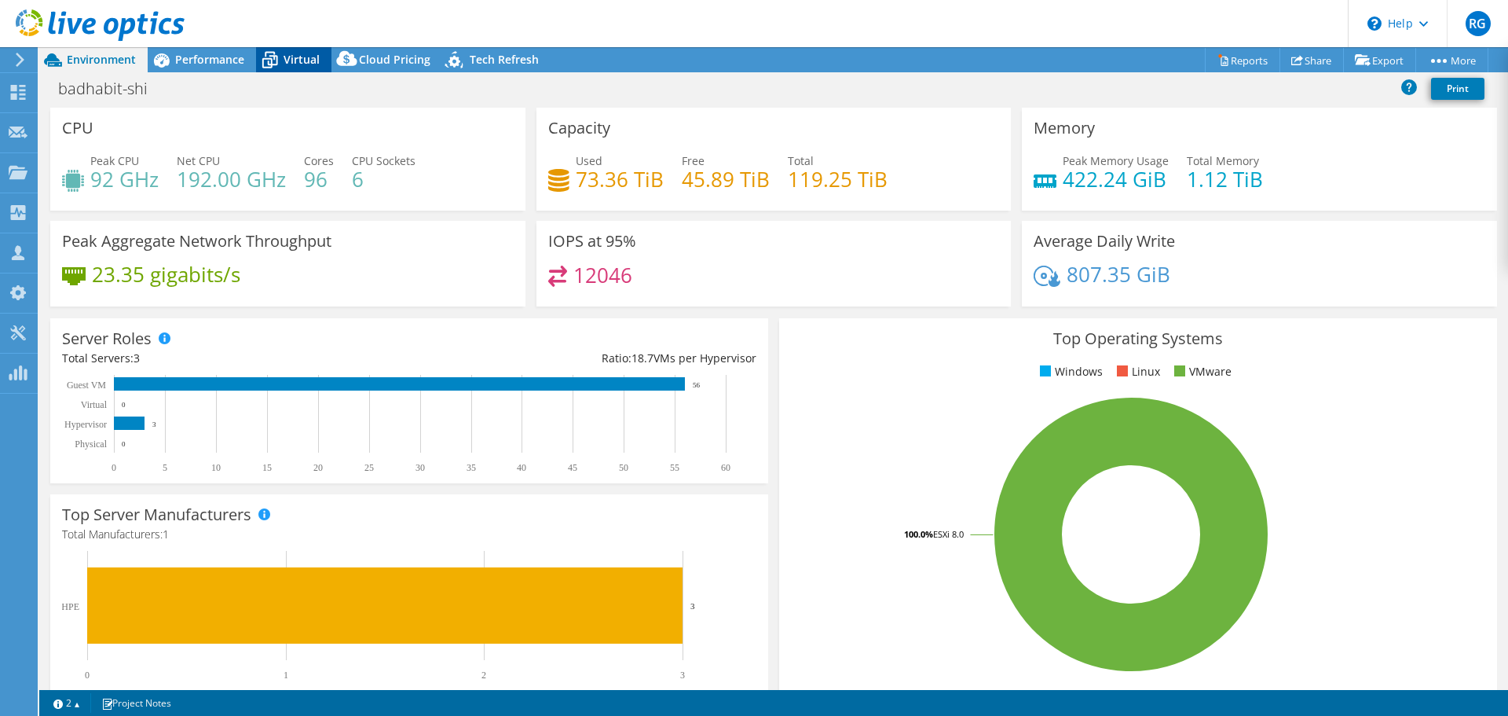
click at [277, 59] on icon at bounding box center [269, 59] width 27 height 27
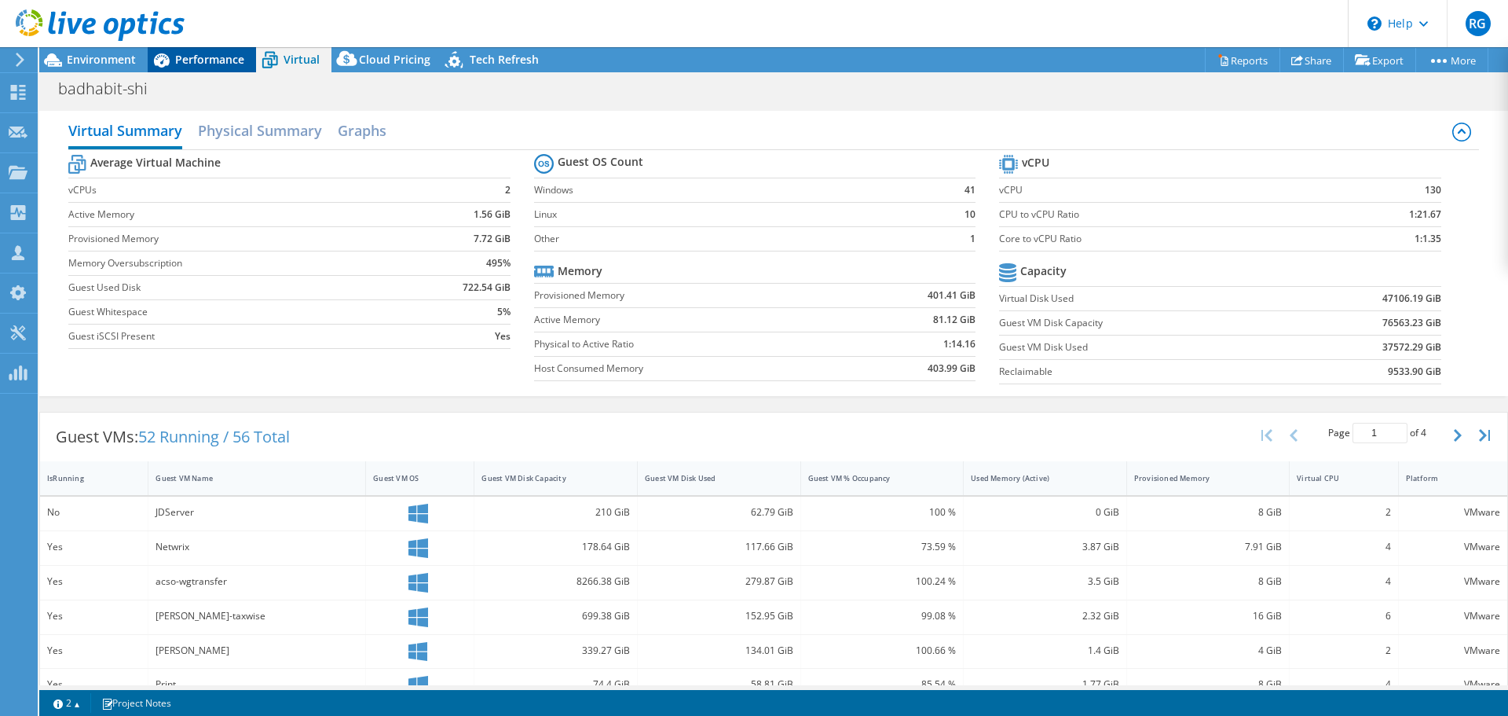
click at [201, 61] on span "Performance" at bounding box center [209, 59] width 69 height 15
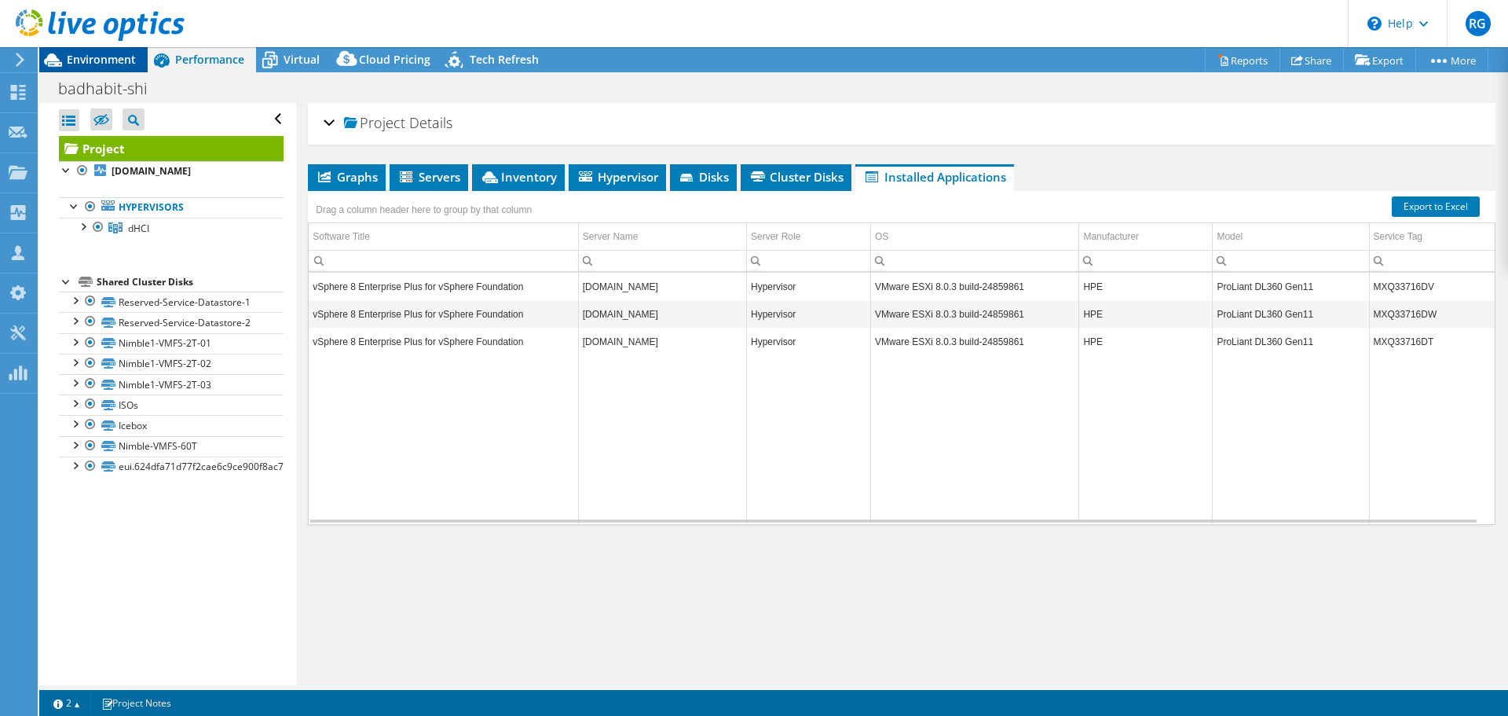
click at [118, 59] on span "Environment" at bounding box center [101, 59] width 69 height 15
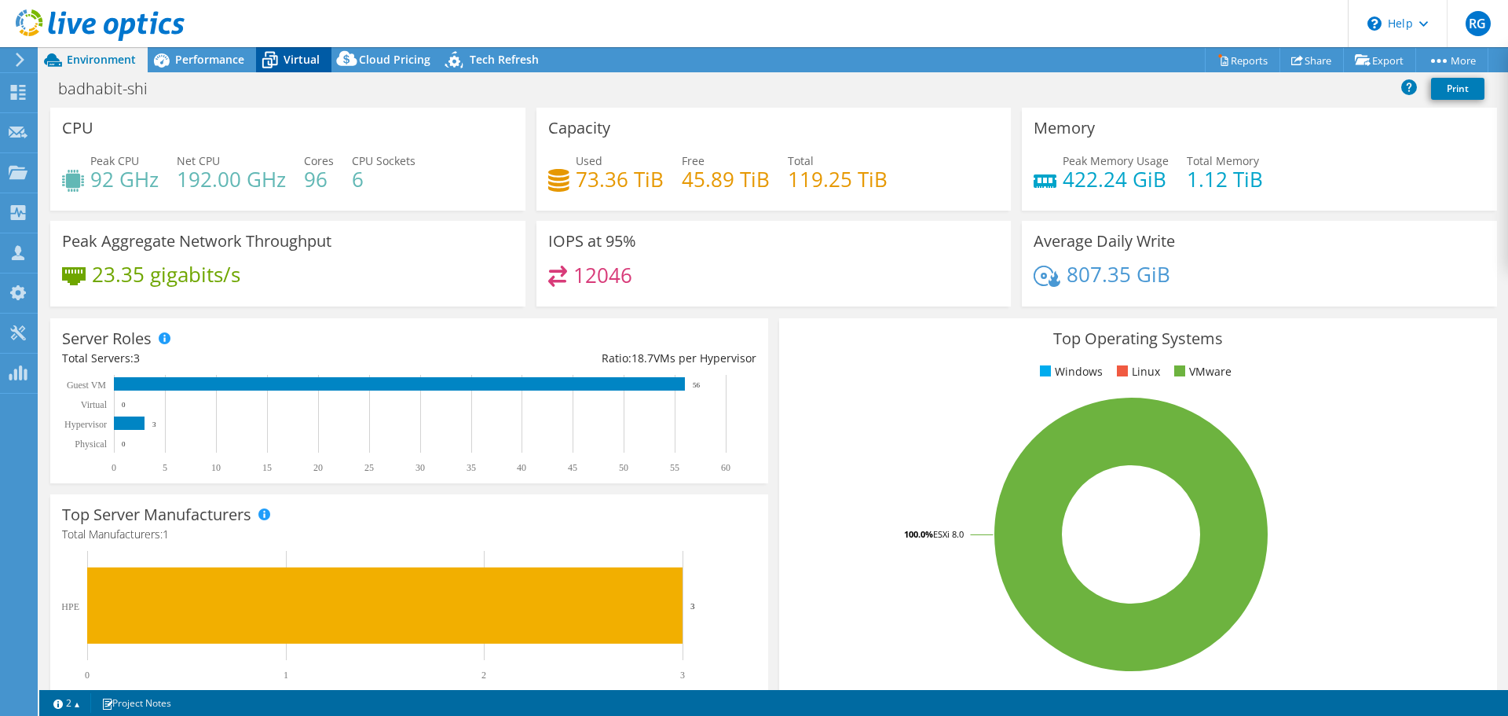
click at [288, 60] on span "Virtual" at bounding box center [302, 59] width 36 height 15
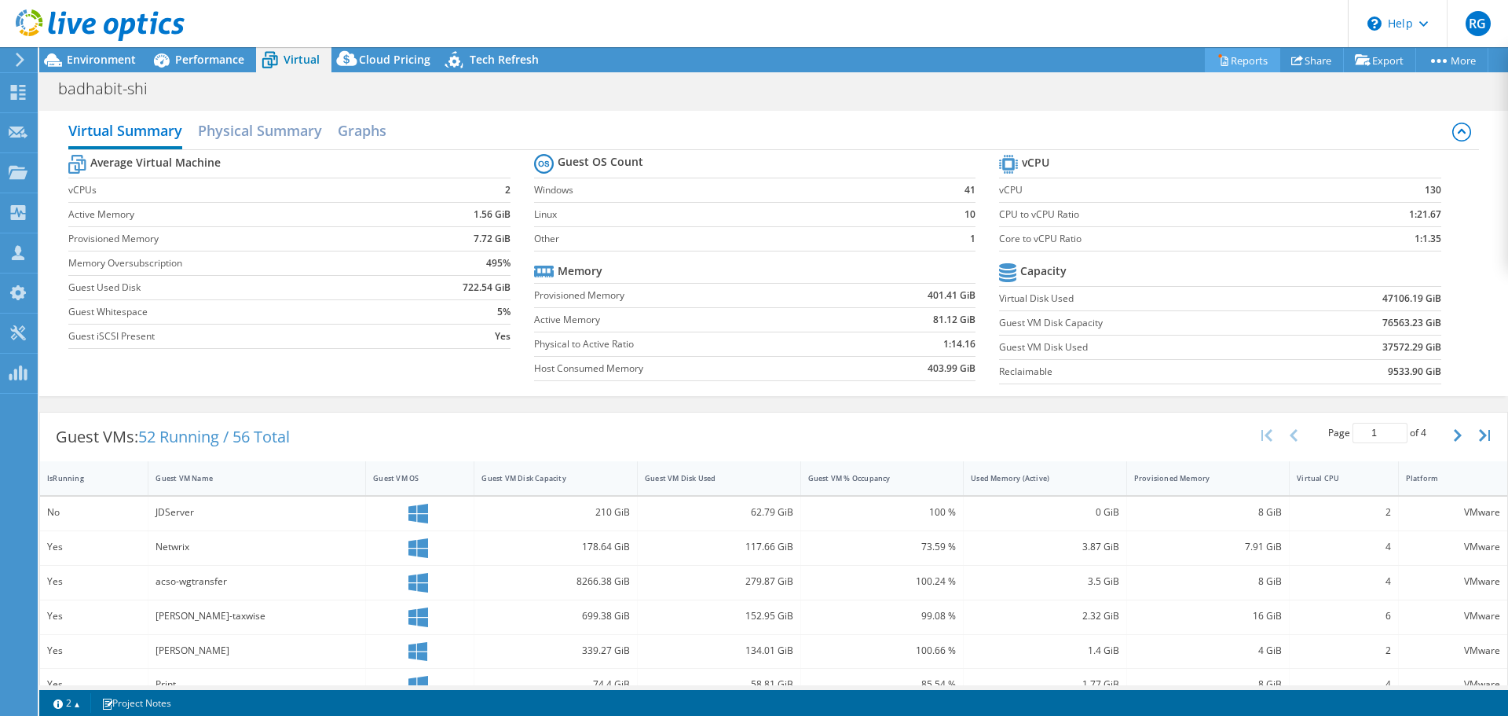
click at [1237, 58] on link "Reports" at bounding box center [1242, 60] width 75 height 24
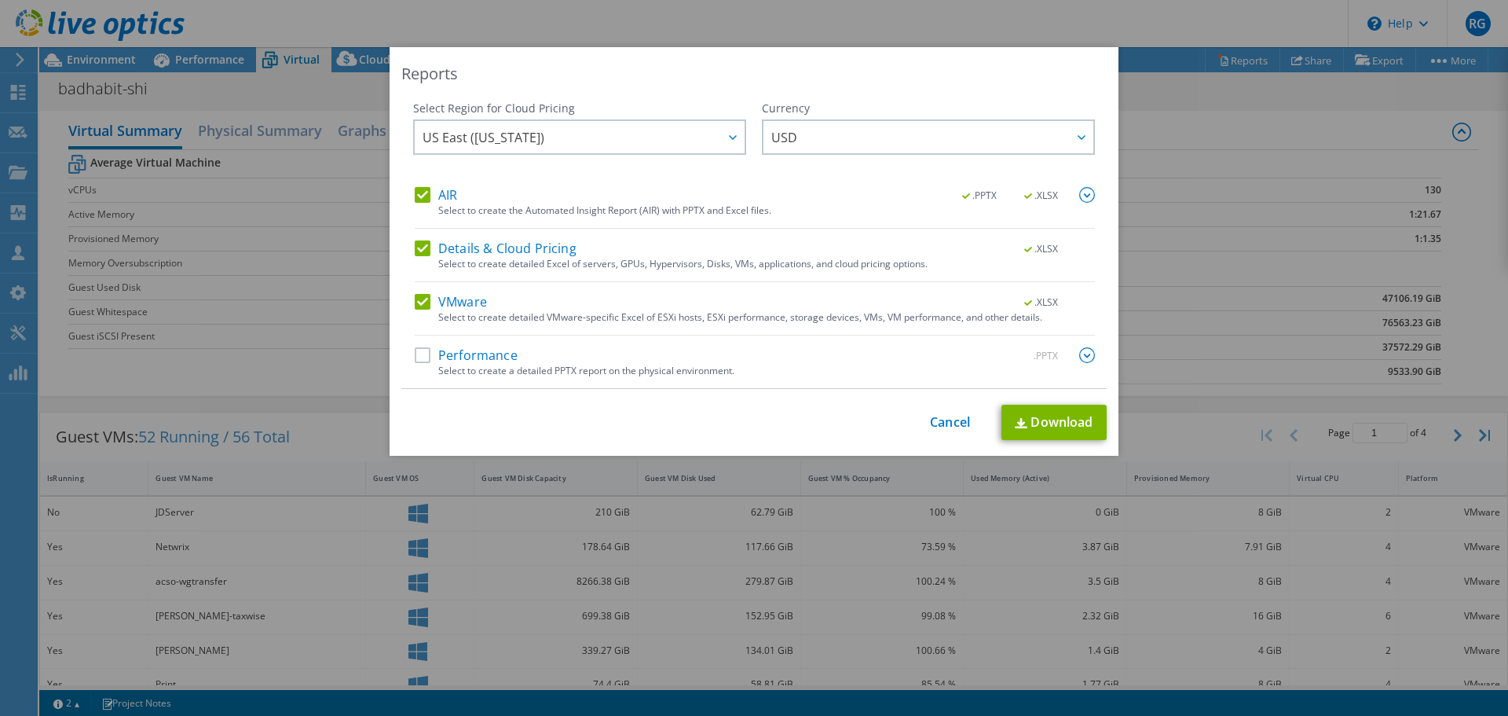
click at [423, 196] on label "AIR" at bounding box center [436, 195] width 42 height 16
click at [0, 0] on input "AIR" at bounding box center [0, 0] width 0 height 0
click at [1043, 420] on link "Download" at bounding box center [1054, 422] width 105 height 35
click at [141, 354] on div "Reports Select Region for Cloud Pricing Asia Pacific ([GEOGRAPHIC_DATA]) [GEOGR…" at bounding box center [754, 357] width 1508 height 621
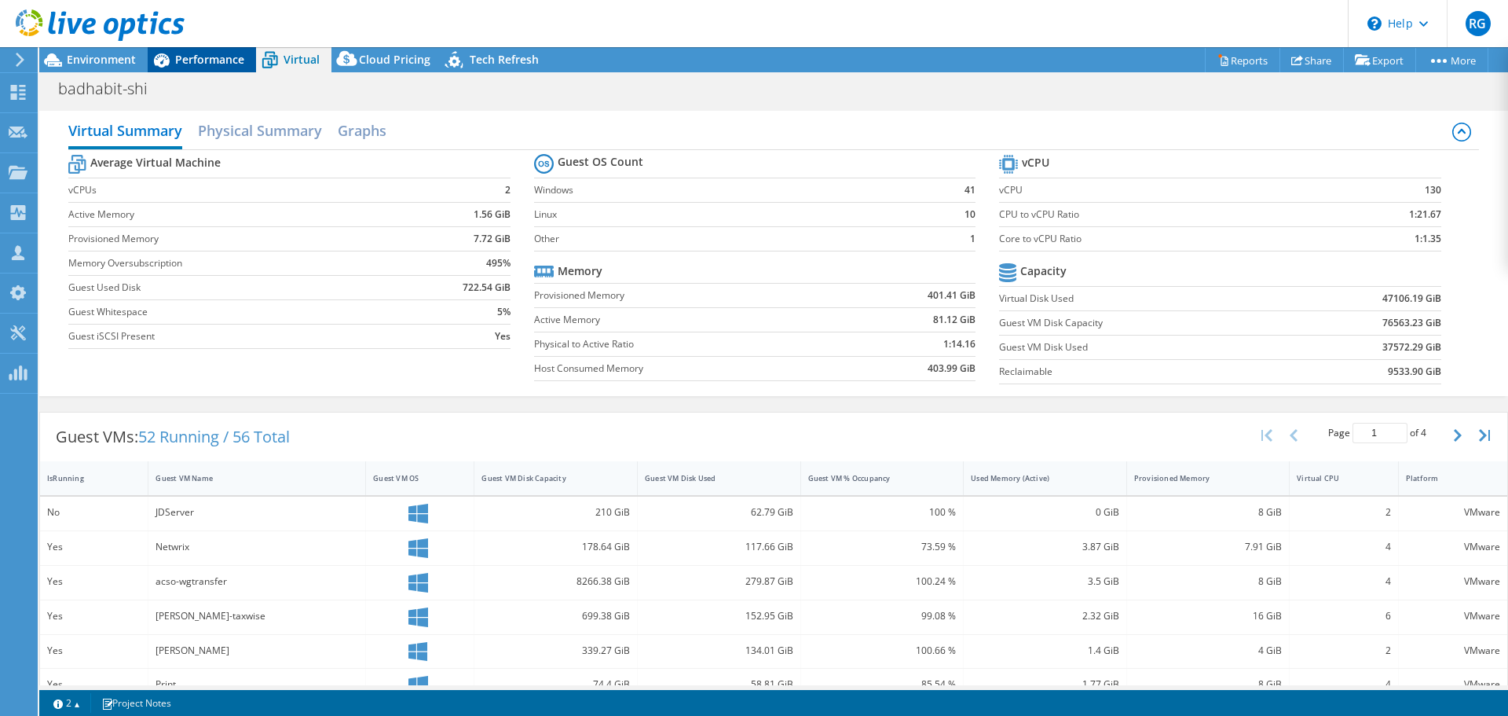
click at [212, 59] on span "Performance" at bounding box center [209, 59] width 69 height 15
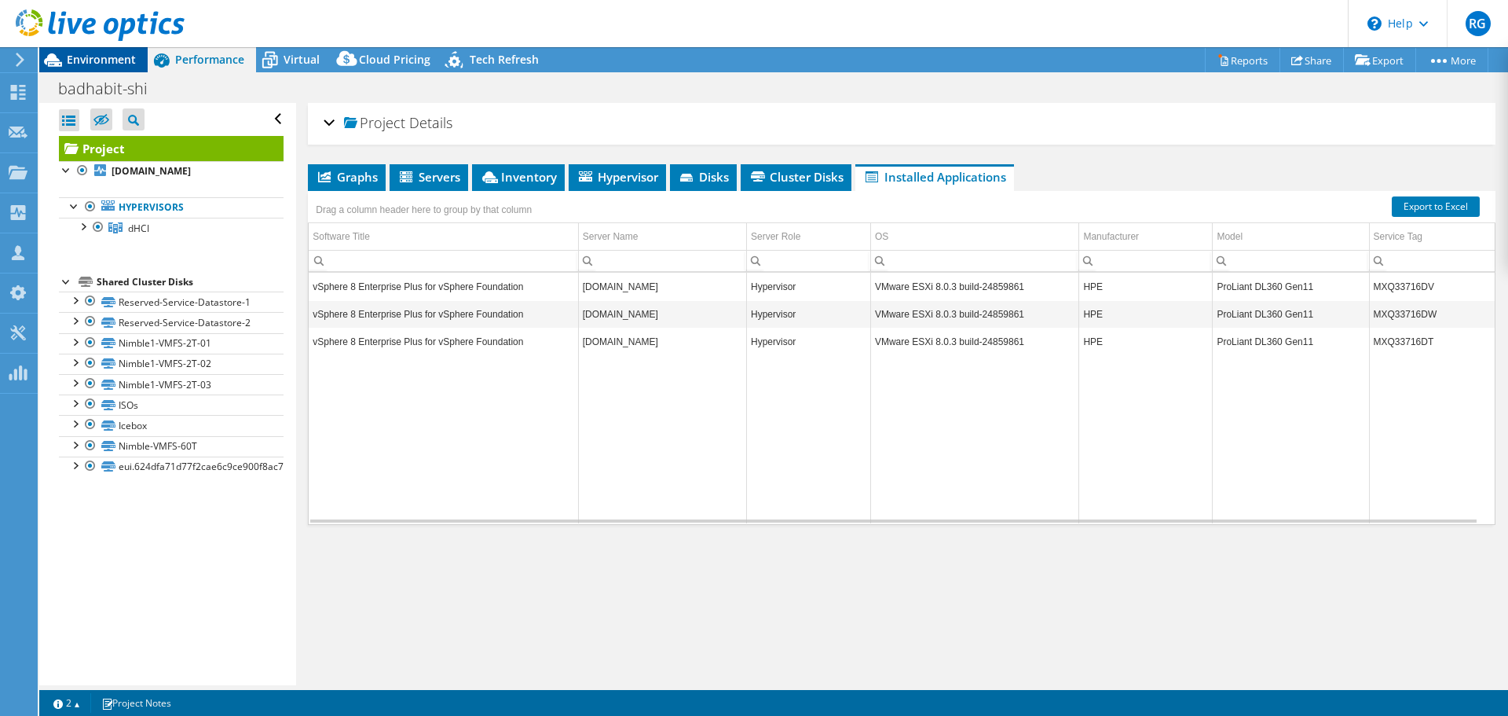
click at [86, 61] on span "Environment" at bounding box center [101, 59] width 69 height 15
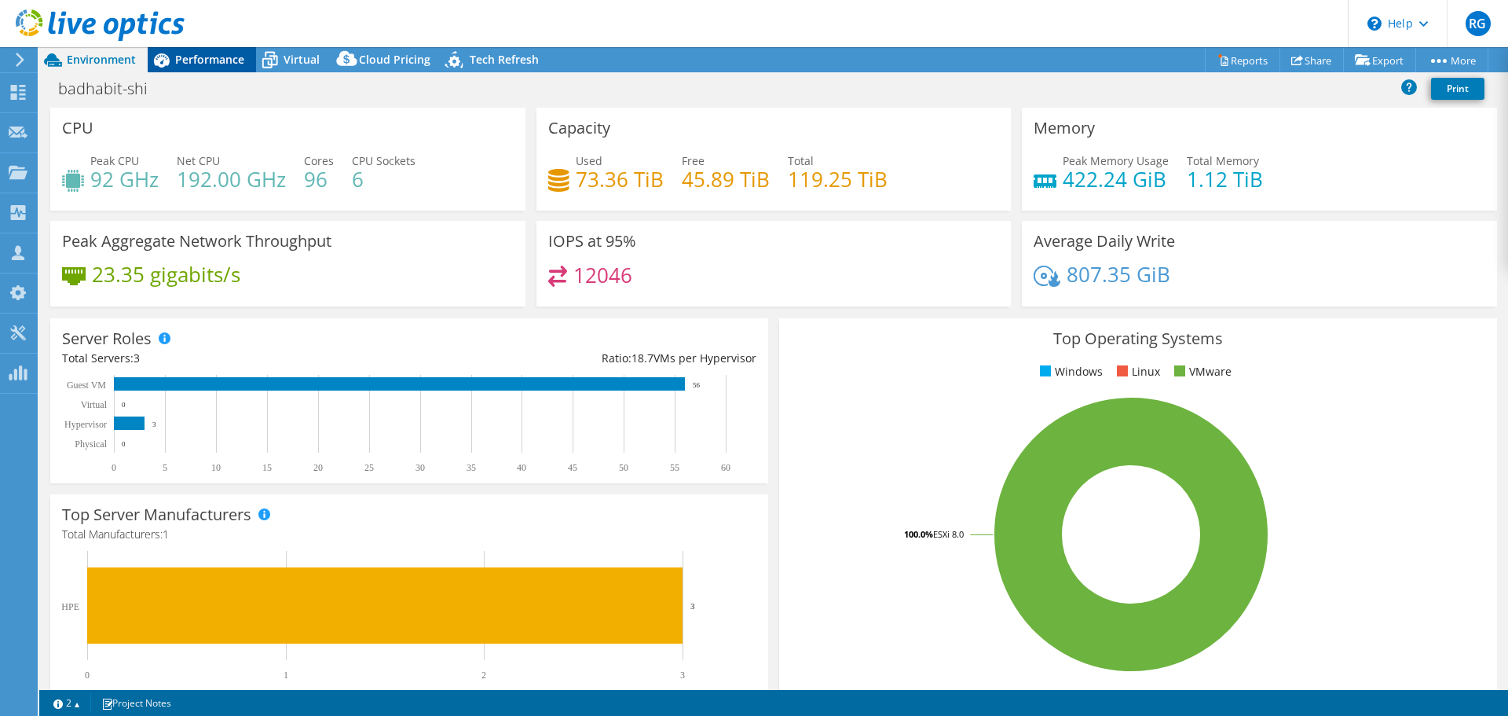
click at [235, 57] on span "Performance" at bounding box center [209, 59] width 69 height 15
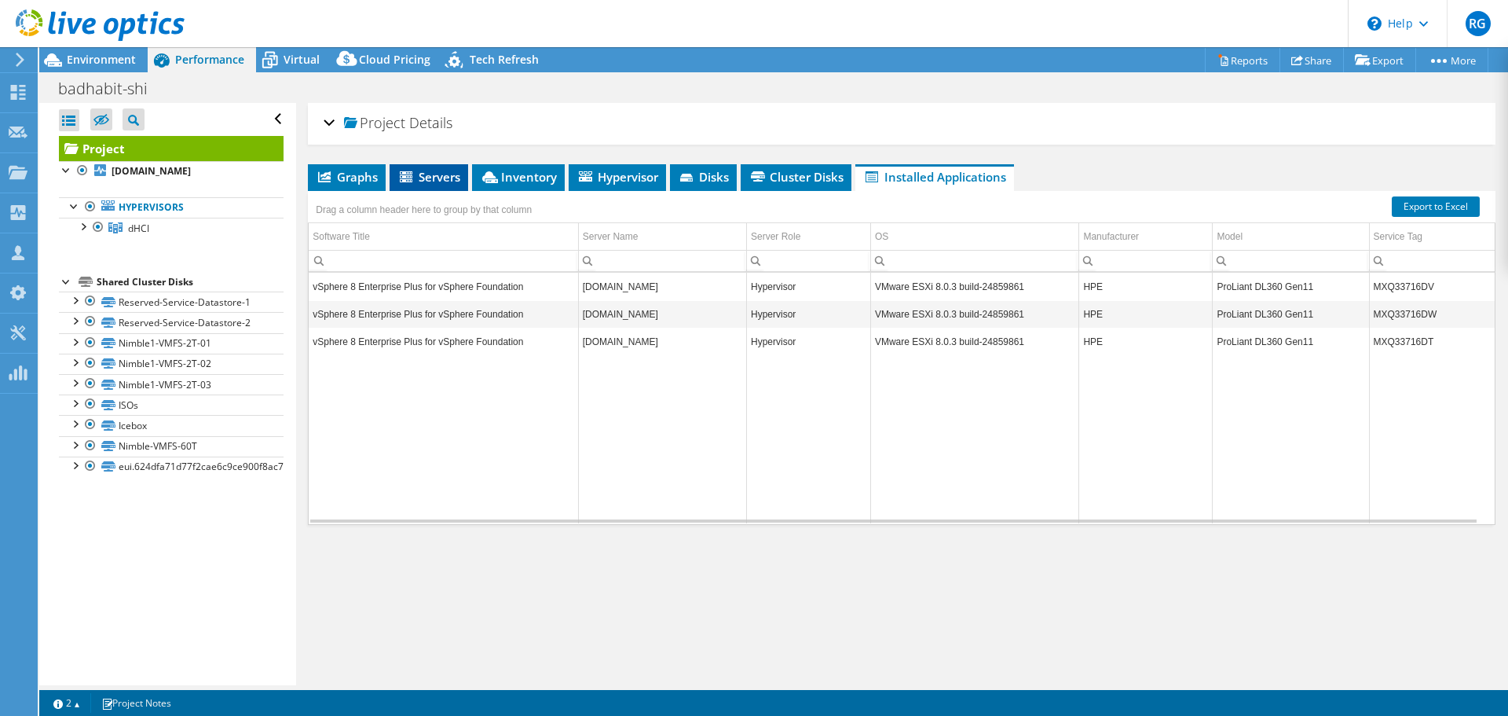
click at [430, 177] on span "Servers" at bounding box center [429, 177] width 63 height 16
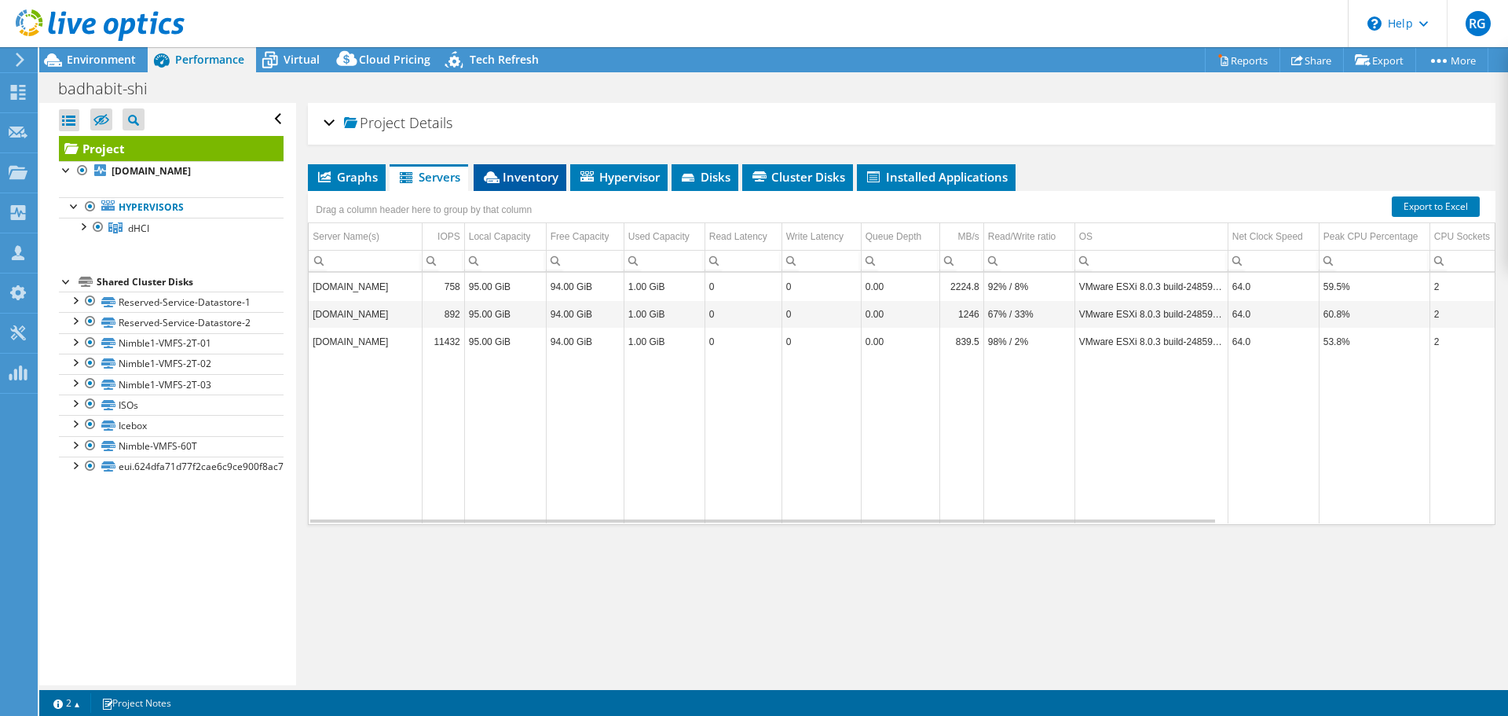
click at [542, 173] on span "Inventory" at bounding box center [520, 177] width 77 height 16
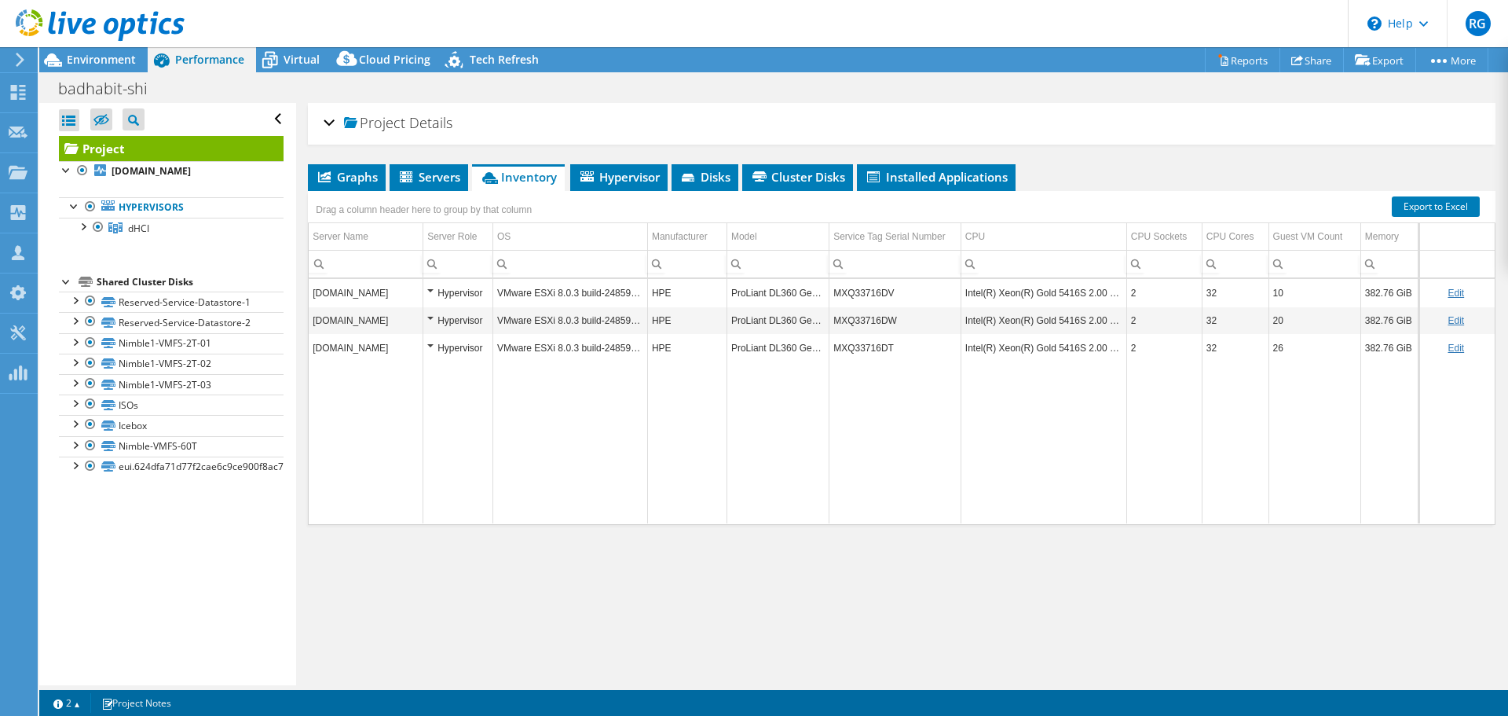
click at [788, 290] on td "ProLiant DL360 Gen11" at bounding box center [778, 292] width 102 height 27
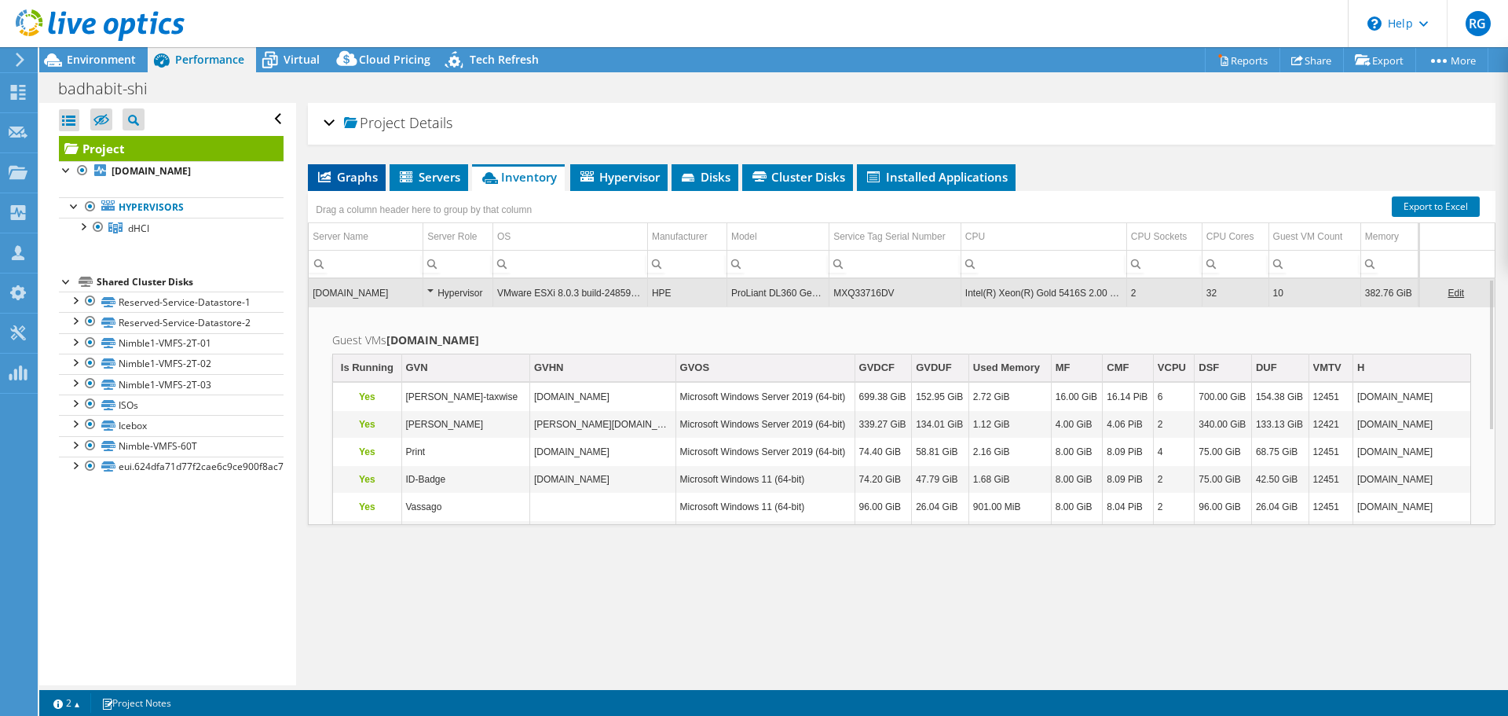
click at [354, 178] on span "Graphs" at bounding box center [347, 177] width 62 height 16
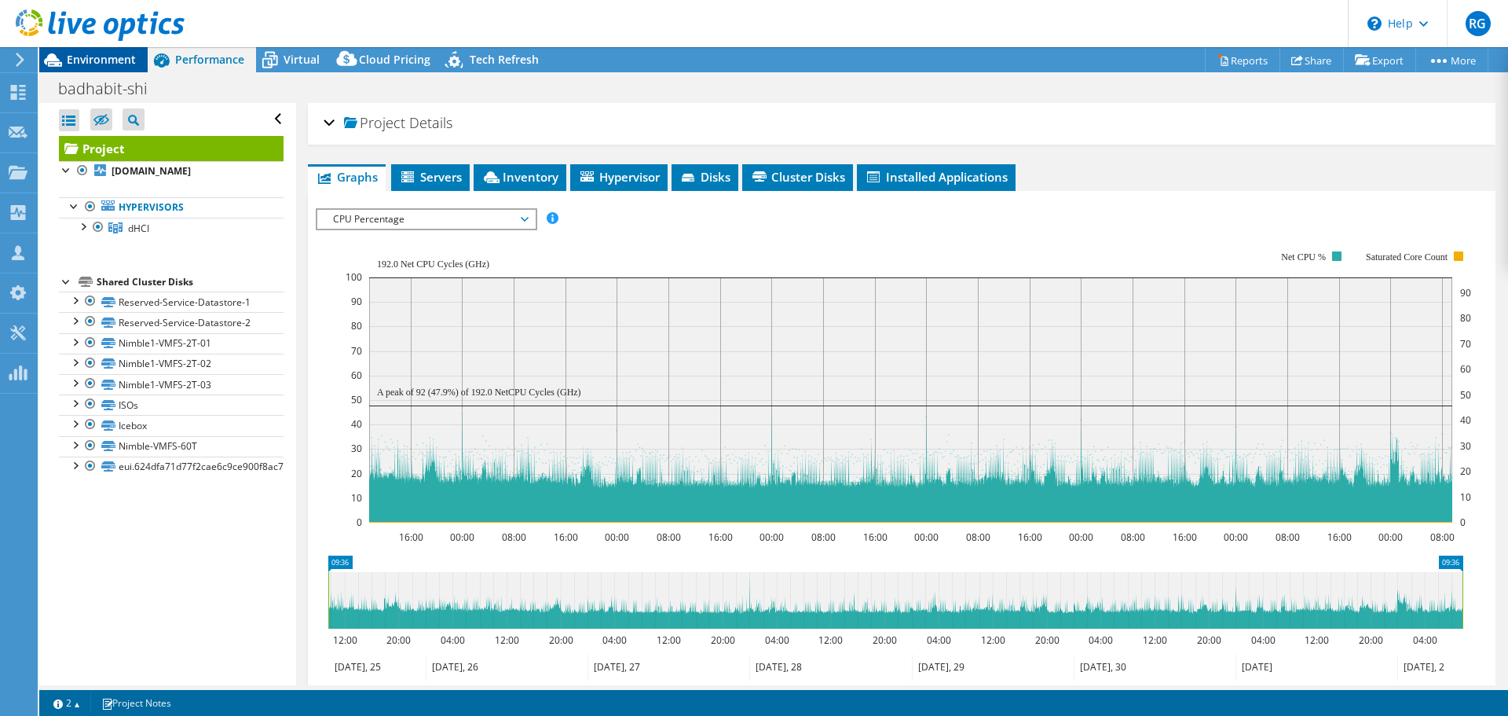
click at [119, 60] on span "Environment" at bounding box center [101, 59] width 69 height 15
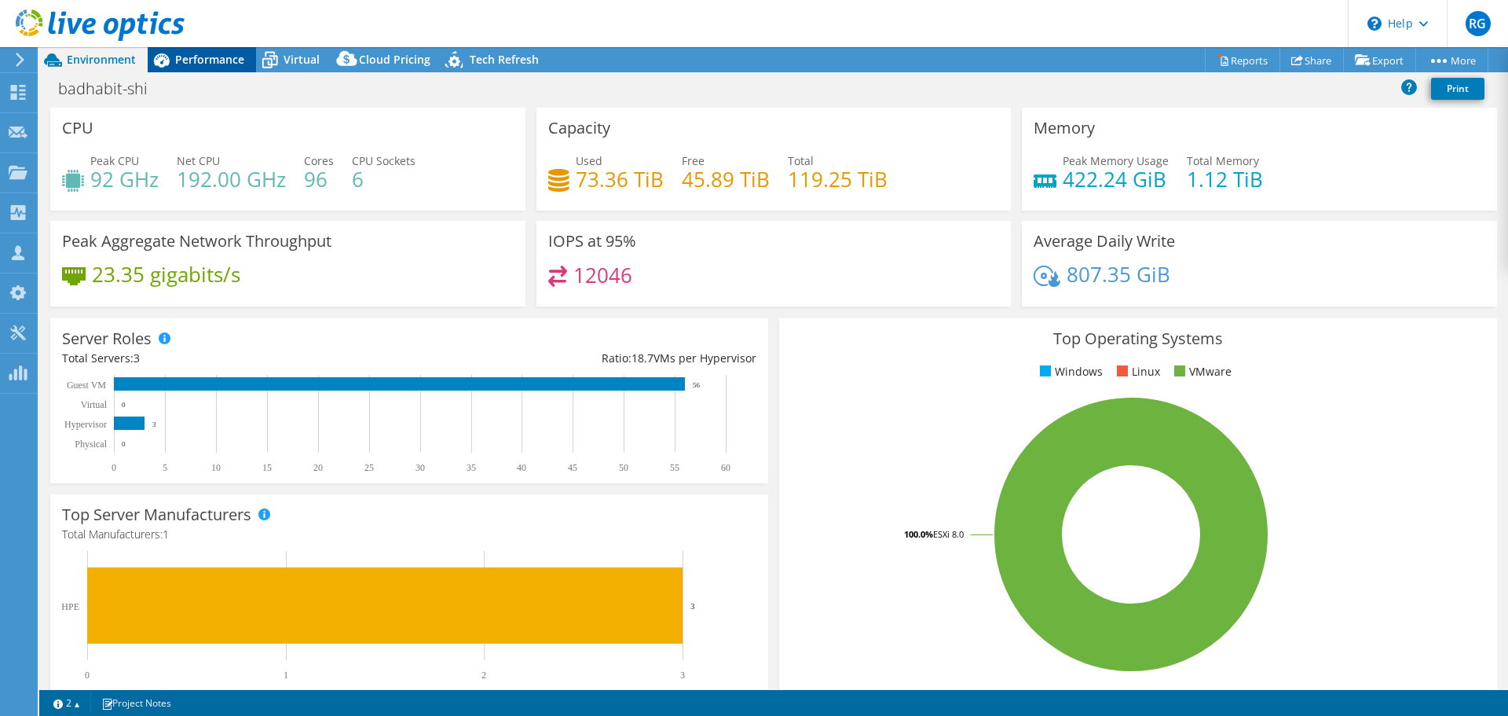
click at [217, 62] on span "Performance" at bounding box center [209, 59] width 69 height 15
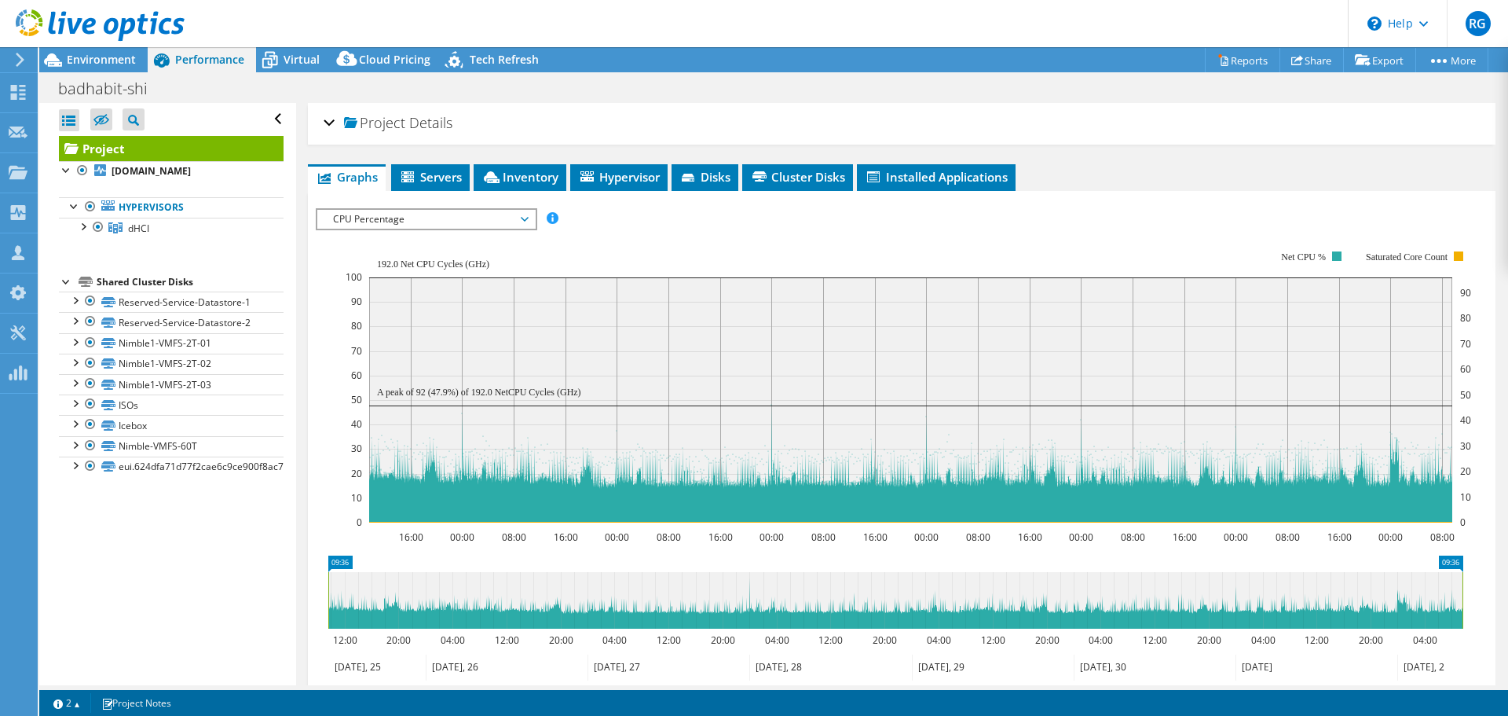
click at [527, 220] on span "CPU Percentage" at bounding box center [426, 219] width 202 height 19
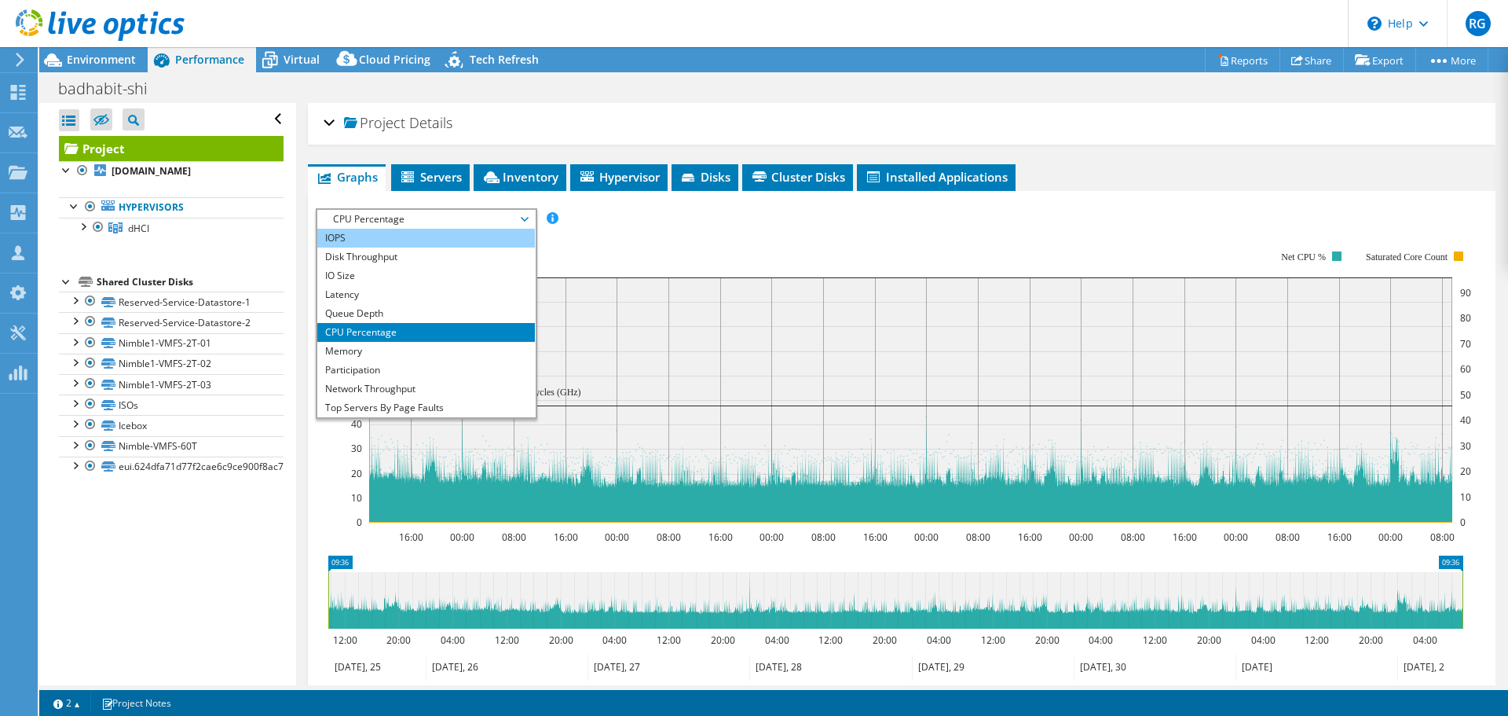
click at [411, 242] on li "IOPS" at bounding box center [426, 238] width 218 height 19
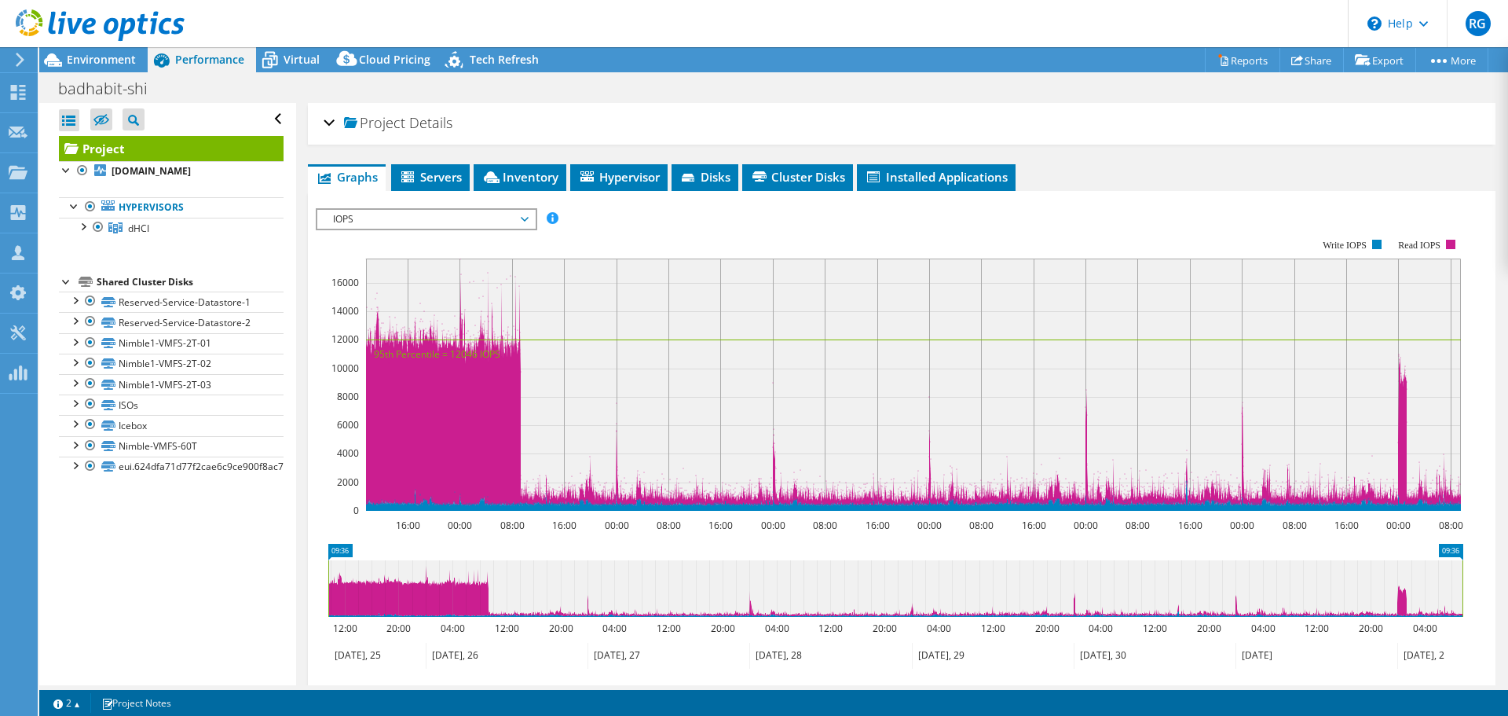
drag, startPoint x: 338, startPoint y: 549, endPoint x: 329, endPoint y: 539, distance: 13.4
click at [109, 57] on span "Environment" at bounding box center [101, 59] width 69 height 15
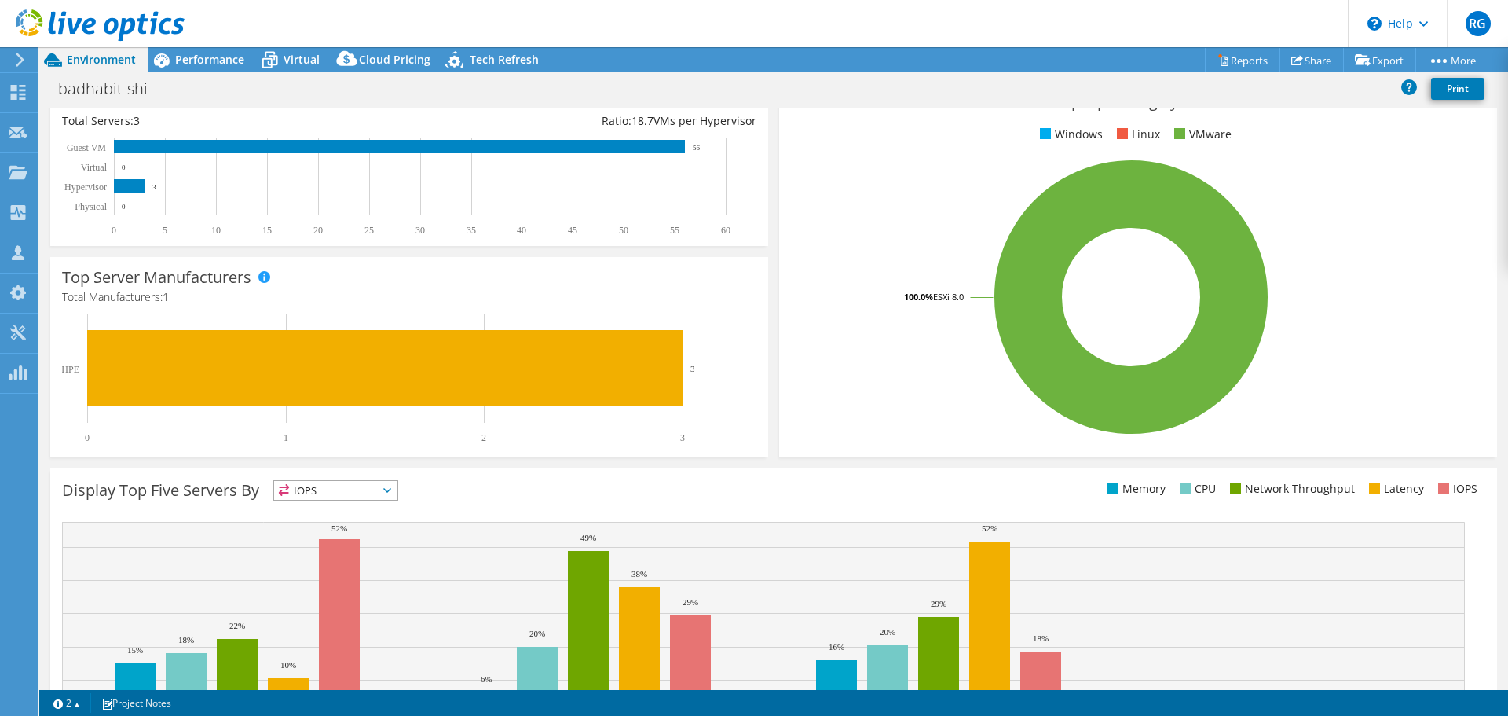
scroll to position [333, 0]
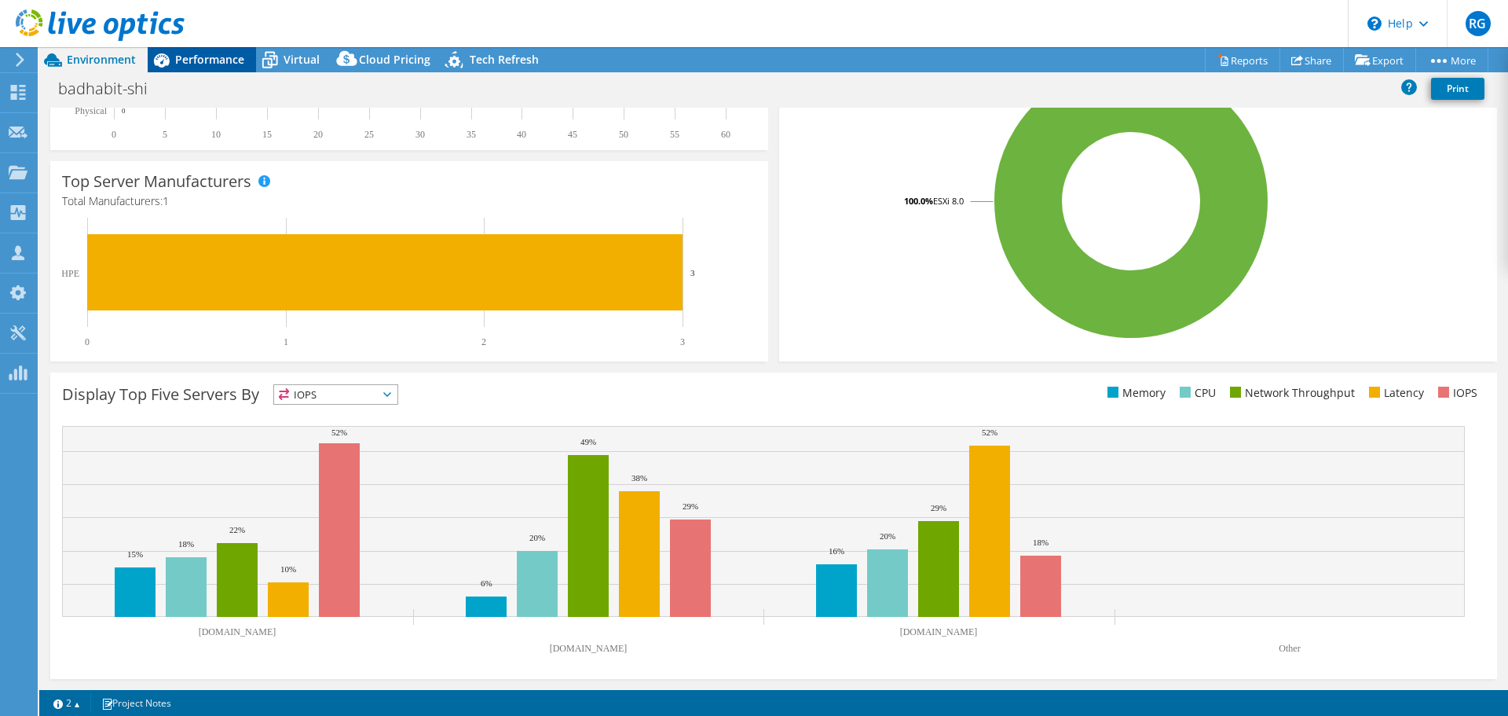
click at [195, 57] on span "Performance" at bounding box center [209, 59] width 69 height 15
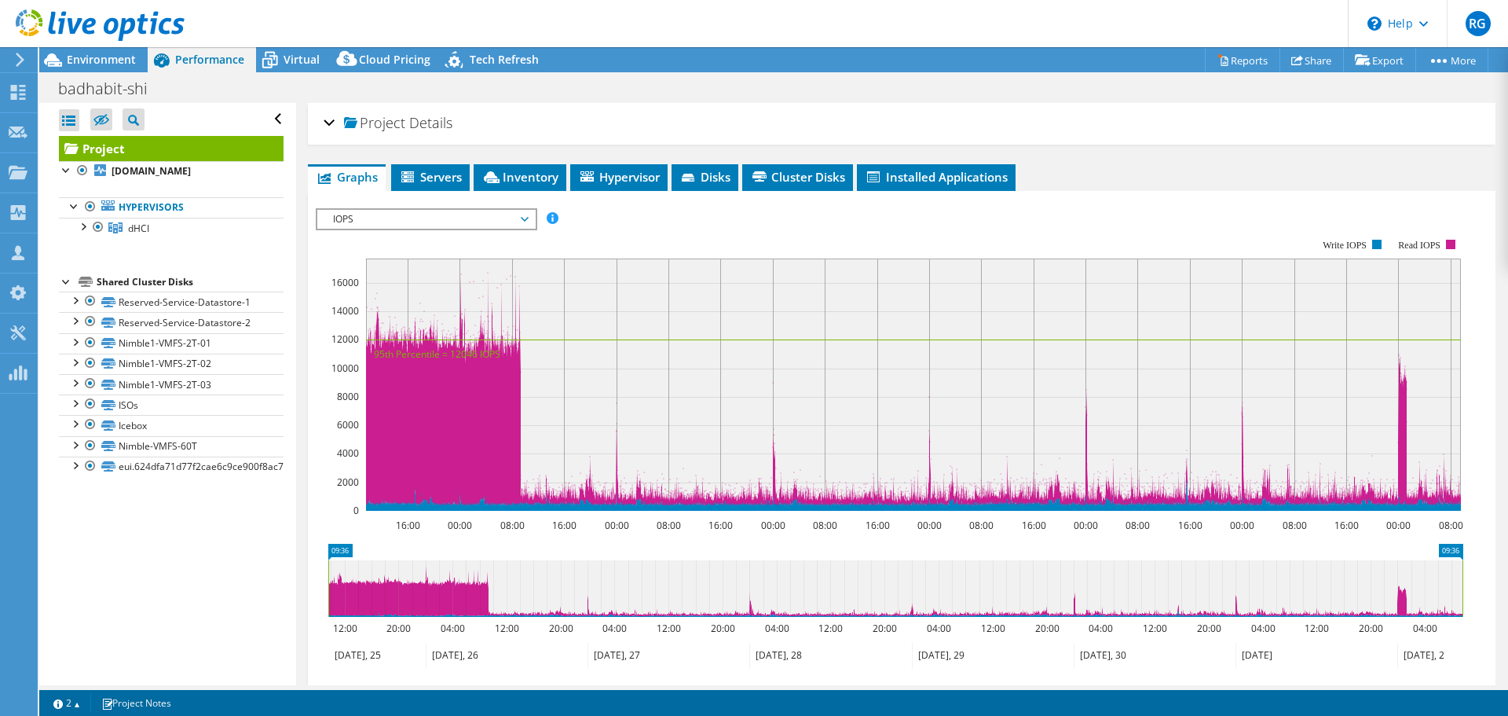
scroll to position [0, 0]
click at [82, 228] on div at bounding box center [83, 226] width 16 height 16
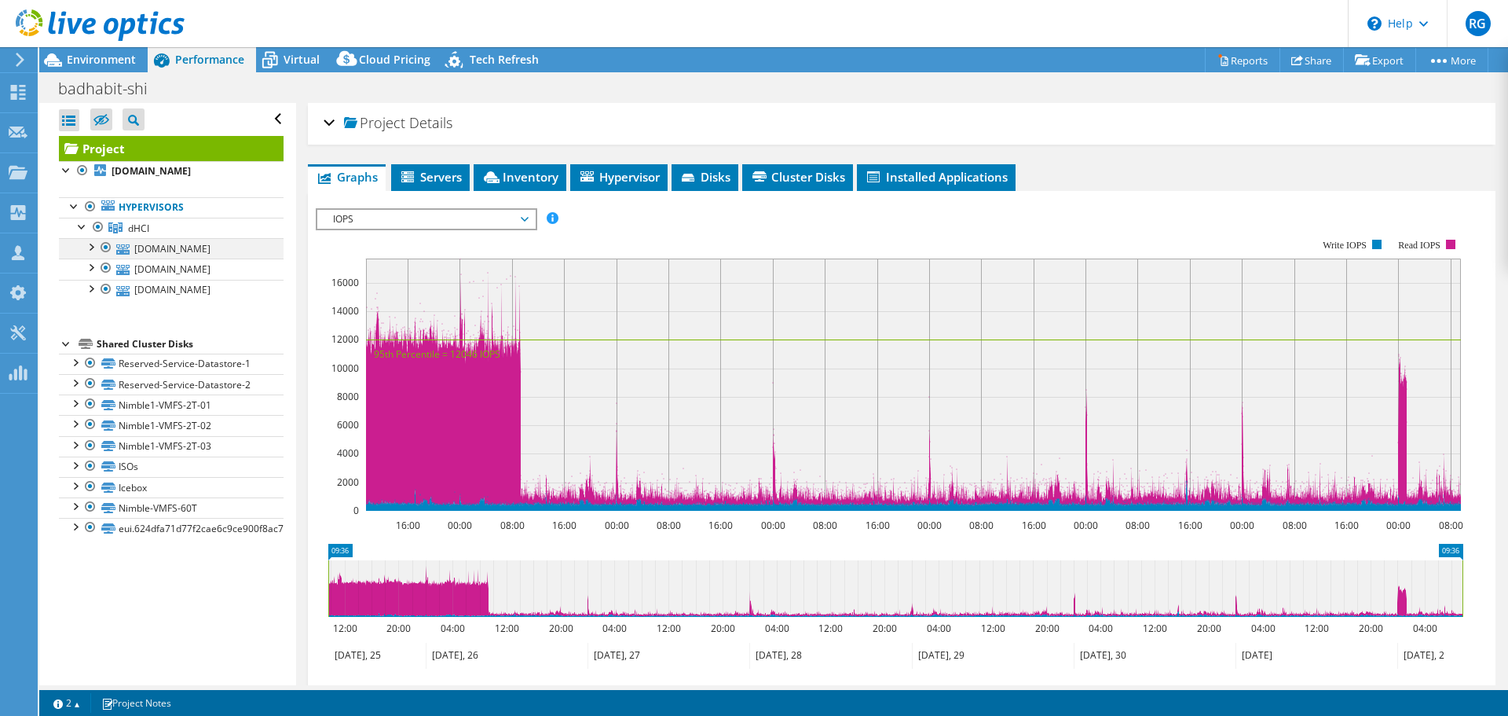
click at [106, 250] on div at bounding box center [106, 247] width 16 height 19
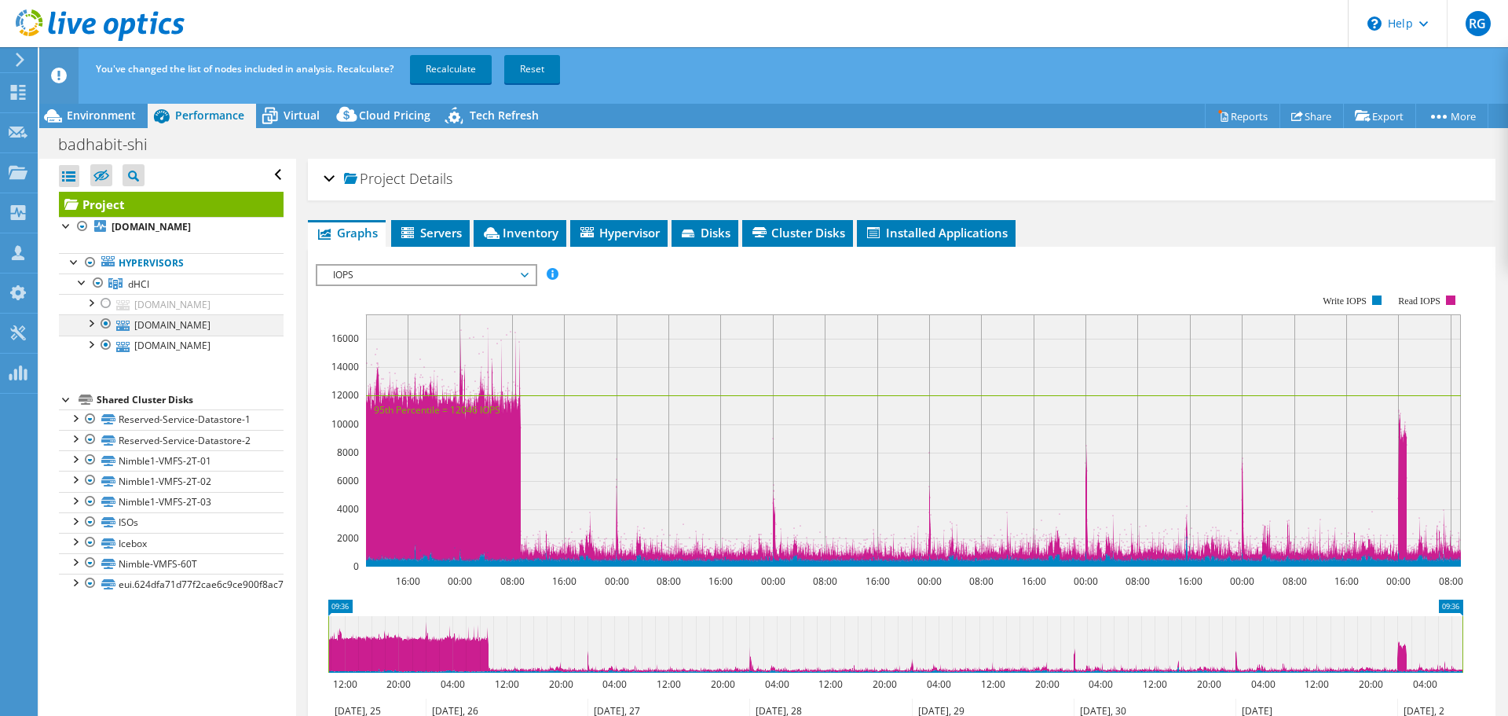
click at [107, 324] on div at bounding box center [106, 323] width 16 height 19
click at [445, 67] on link "Recalculate" at bounding box center [451, 69] width 82 height 28
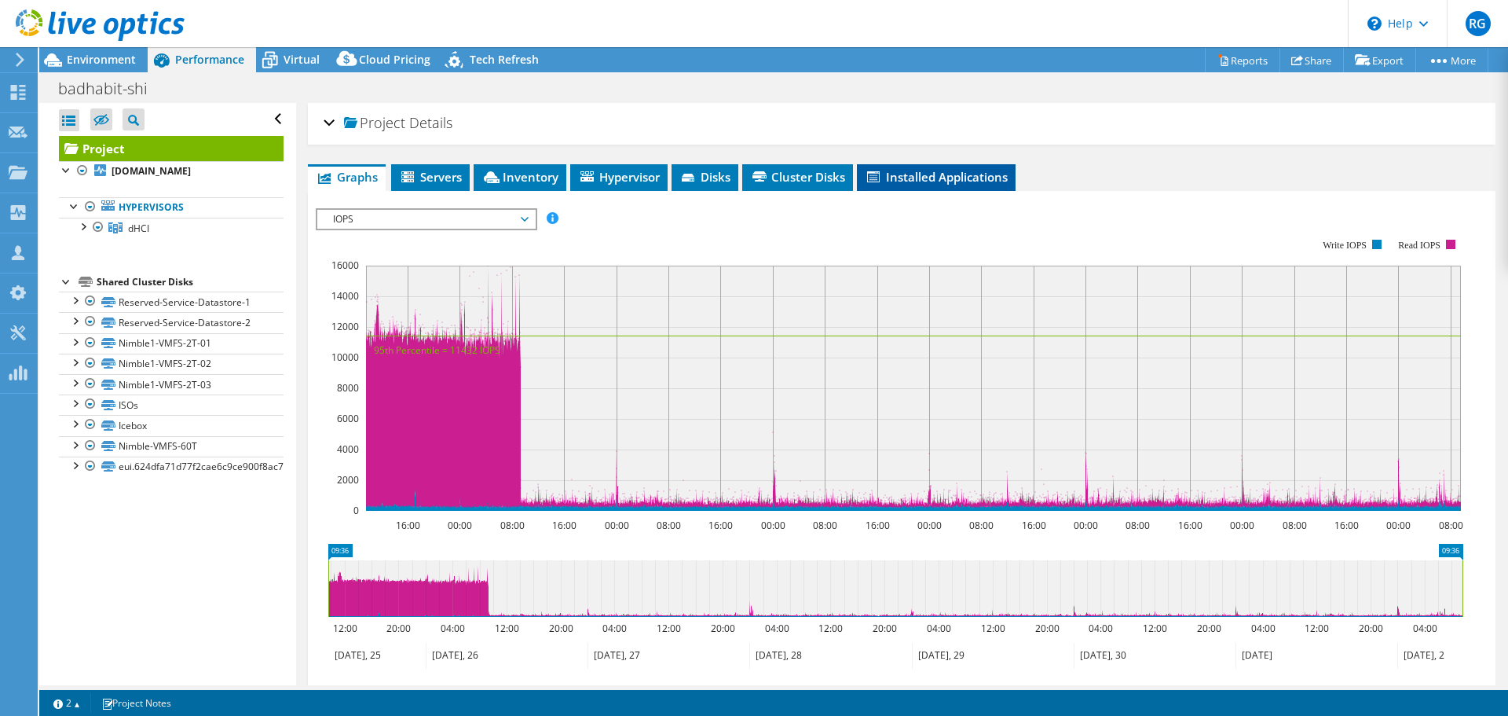
click at [957, 175] on span "Installed Applications" at bounding box center [936, 177] width 143 height 16
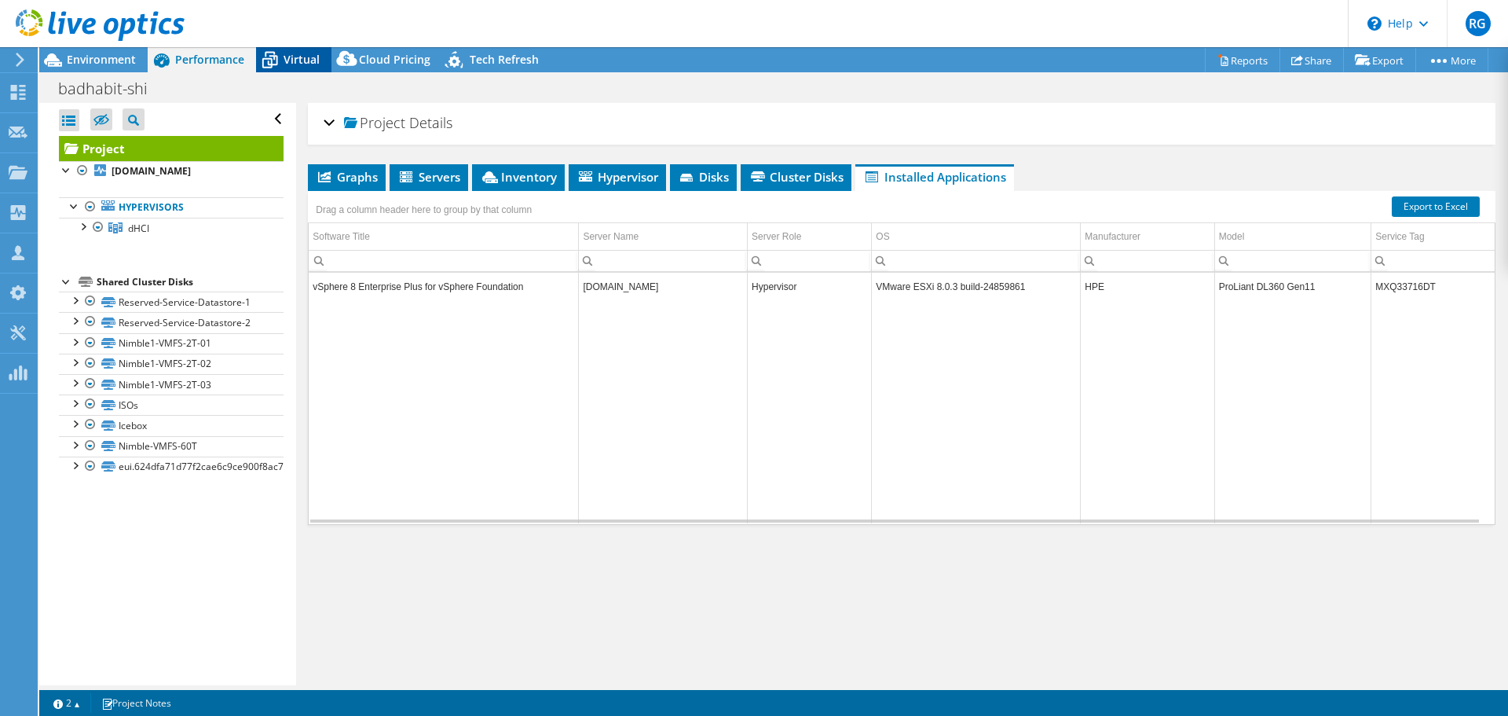
click at [299, 60] on span "Virtual" at bounding box center [302, 59] width 36 height 15
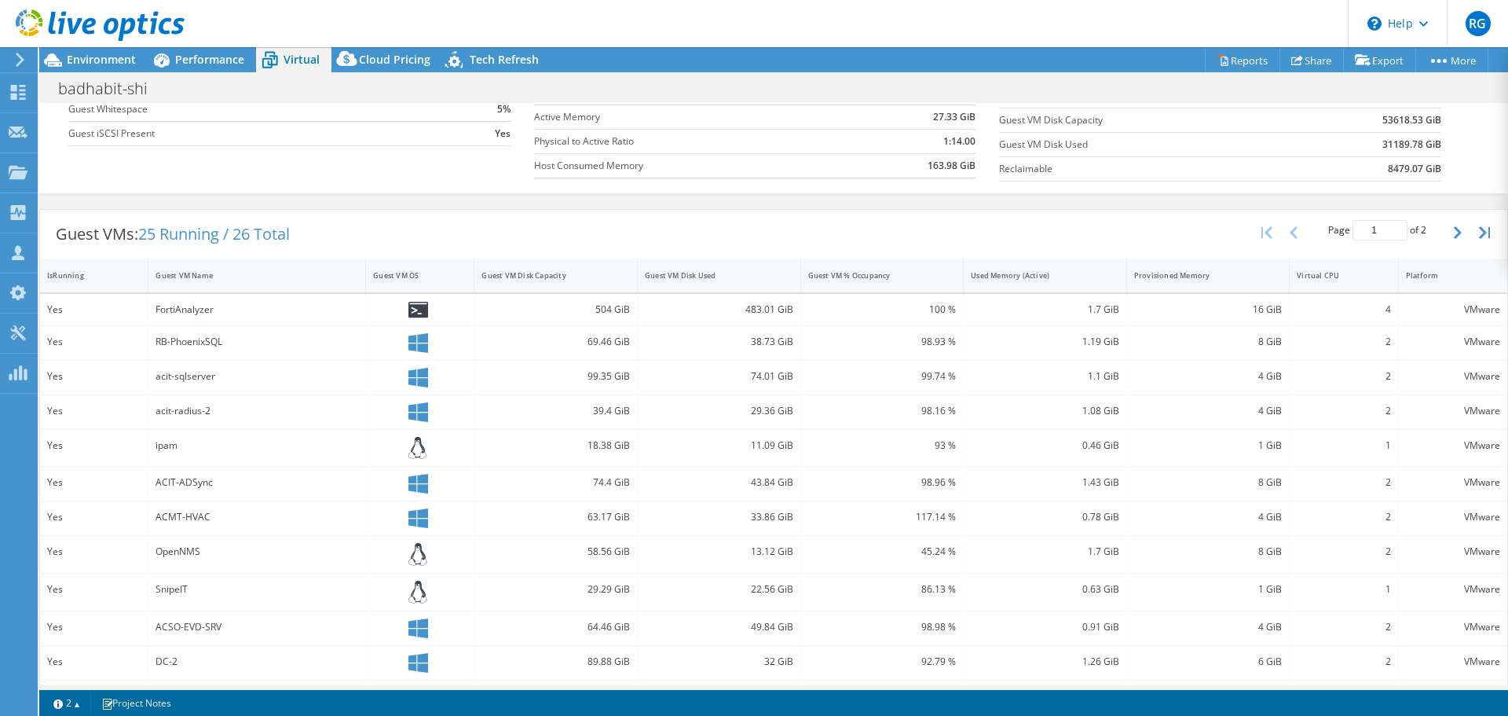
scroll to position [189, 0]
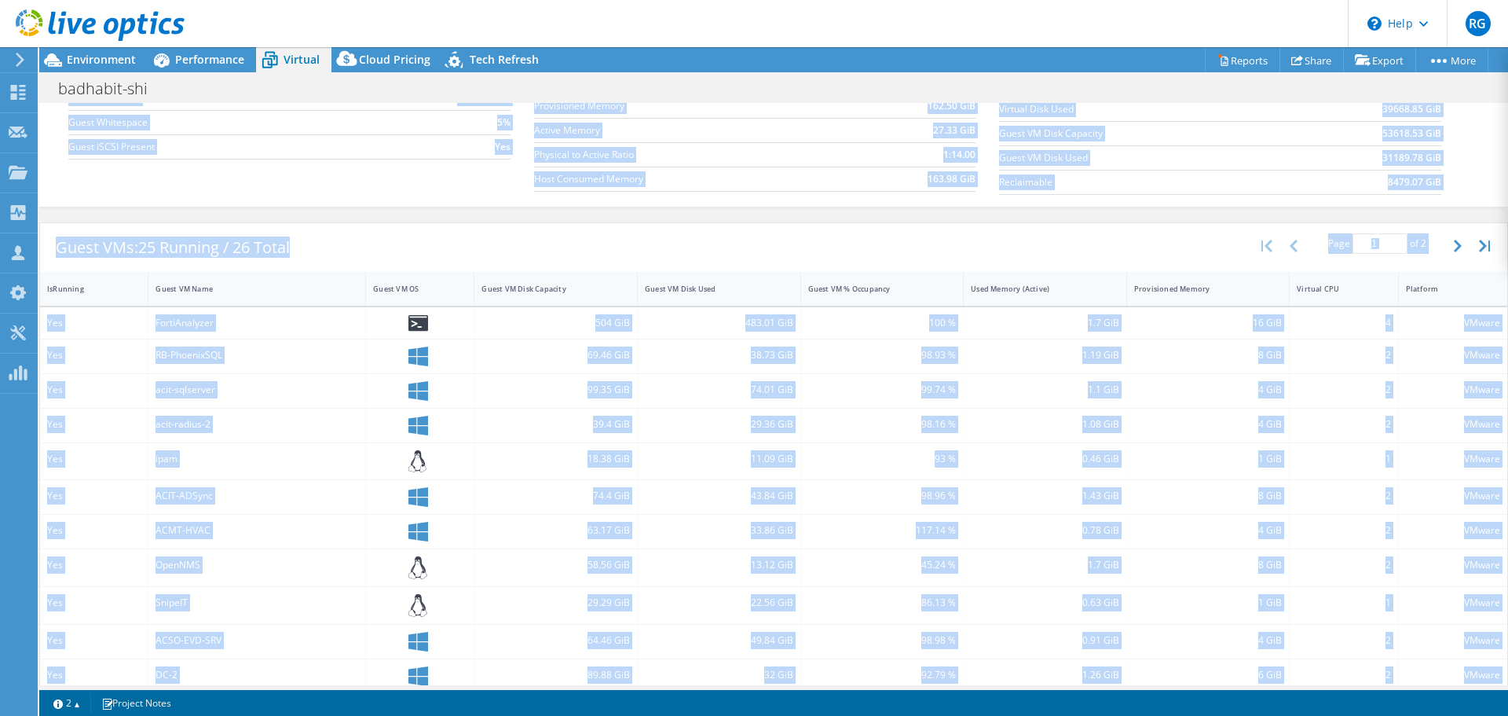
drag, startPoint x: 1216, startPoint y: 690, endPoint x: 1286, endPoint y: 689, distance: 69.9
click at [1286, 689] on div "This project has been archived. No changes can be made, and graphs and summary …" at bounding box center [773, 381] width 1469 height 669
click at [1188, 632] on div "4 GiB" at bounding box center [1208, 640] width 148 height 17
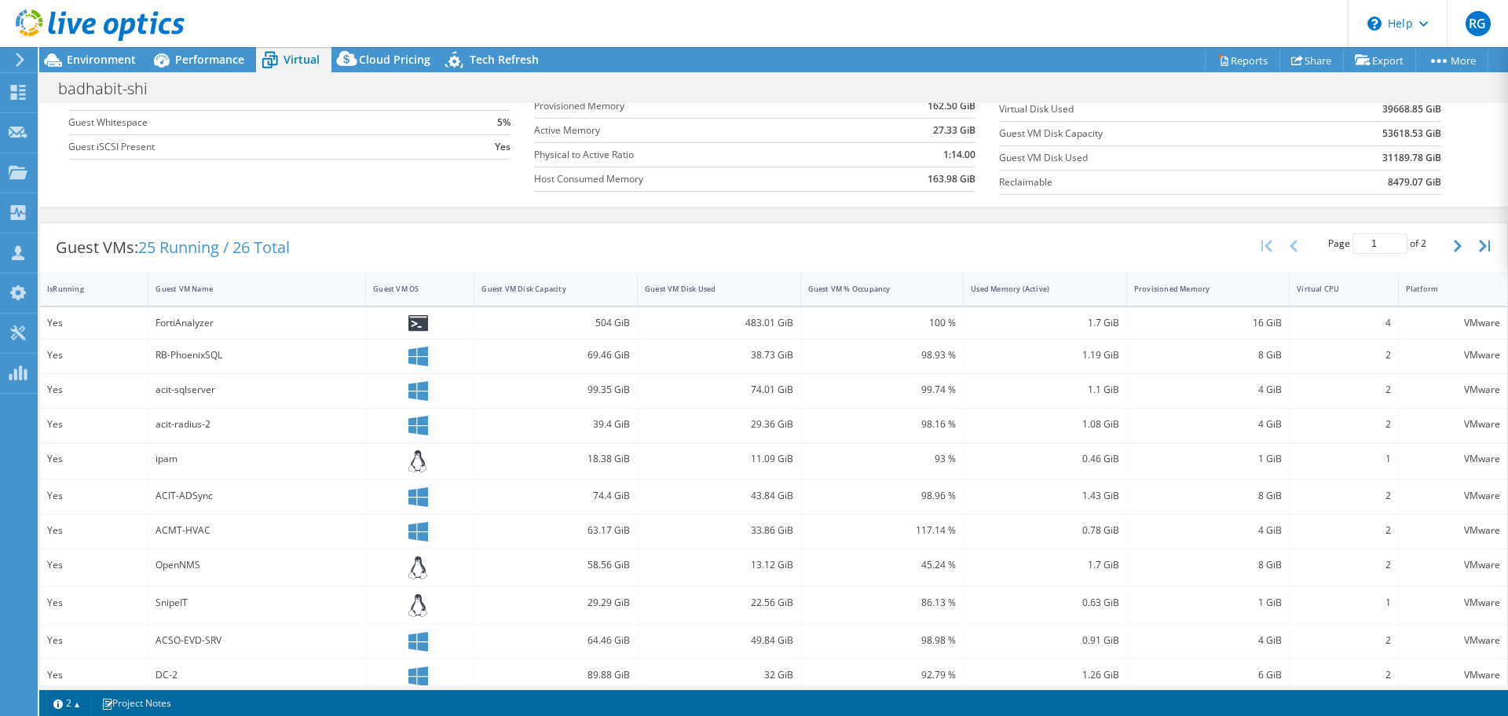
scroll to position [346, 0]
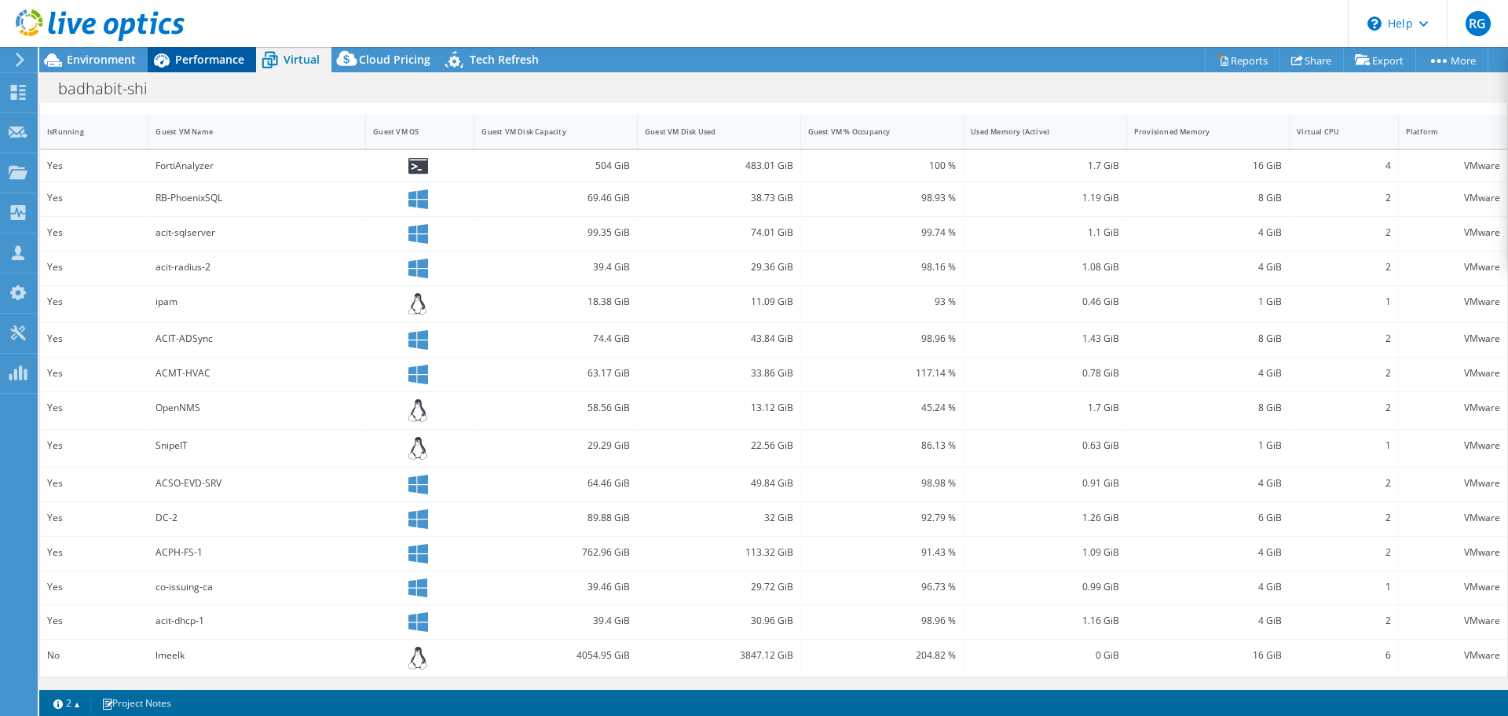
click at [219, 61] on span "Performance" at bounding box center [209, 59] width 69 height 15
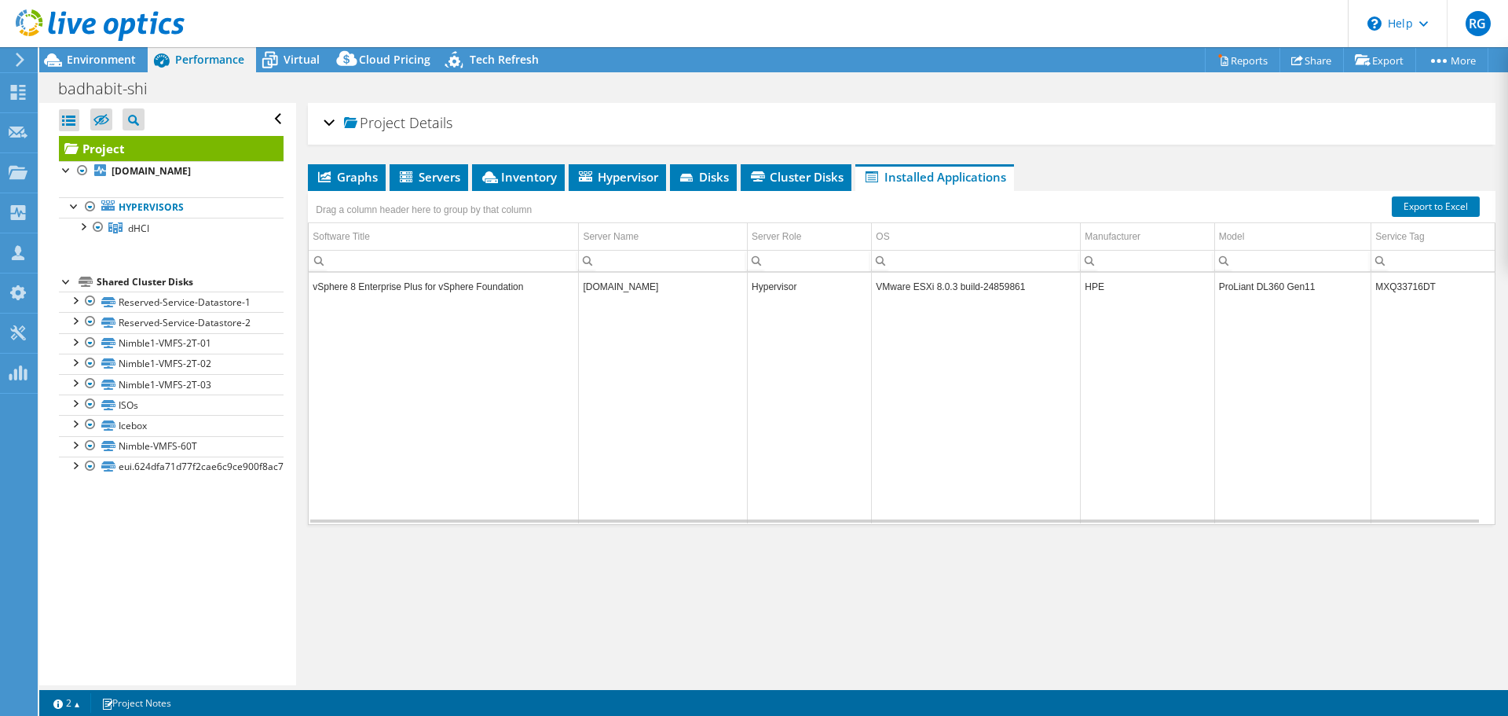
scroll to position [0, 0]
click at [807, 177] on span "Cluster Disks" at bounding box center [796, 177] width 95 height 16
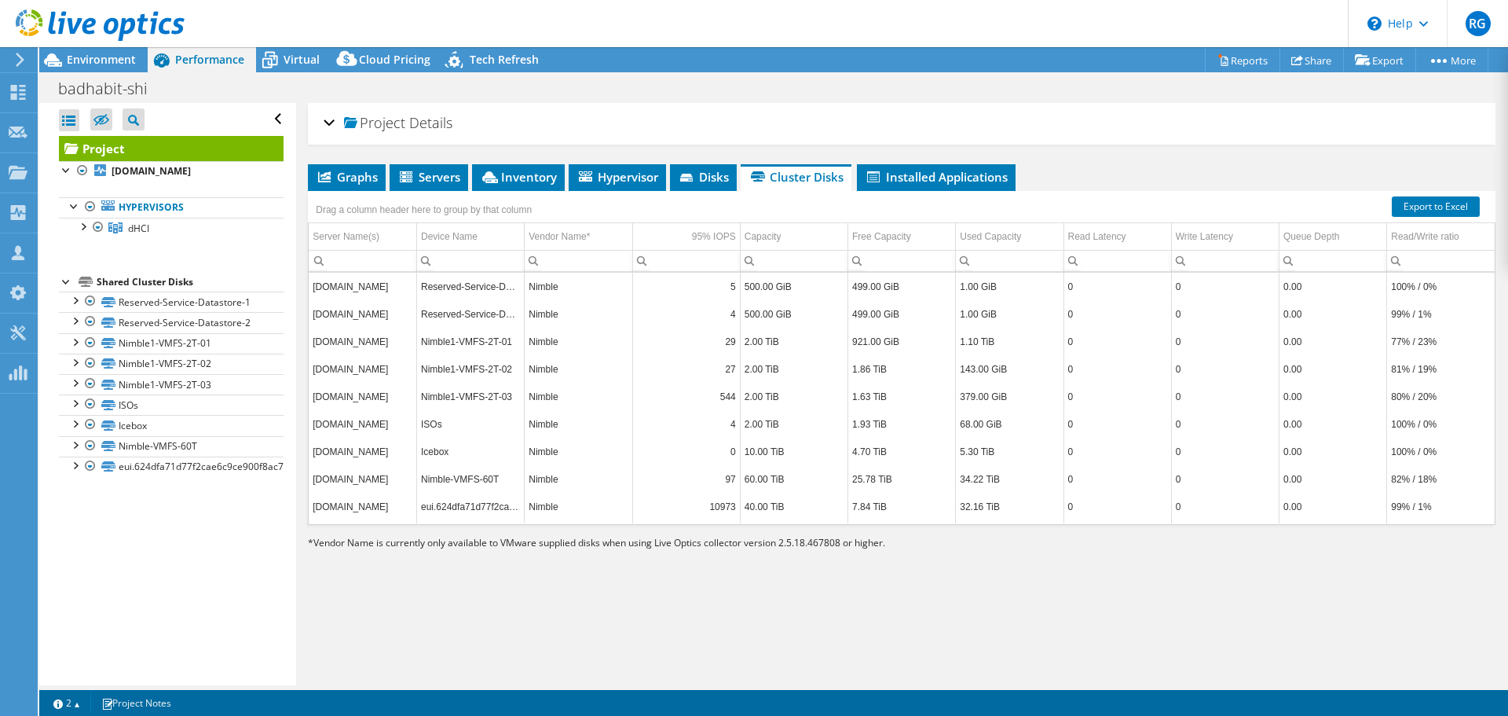
click at [726, 507] on td "10973" at bounding box center [686, 506] width 108 height 27
click at [165, 592] on div "Open All Close All Hide Excluded Nodes Project Tree Filter" at bounding box center [167, 394] width 256 height 582
click at [295, 55] on span "Virtual" at bounding box center [302, 59] width 36 height 15
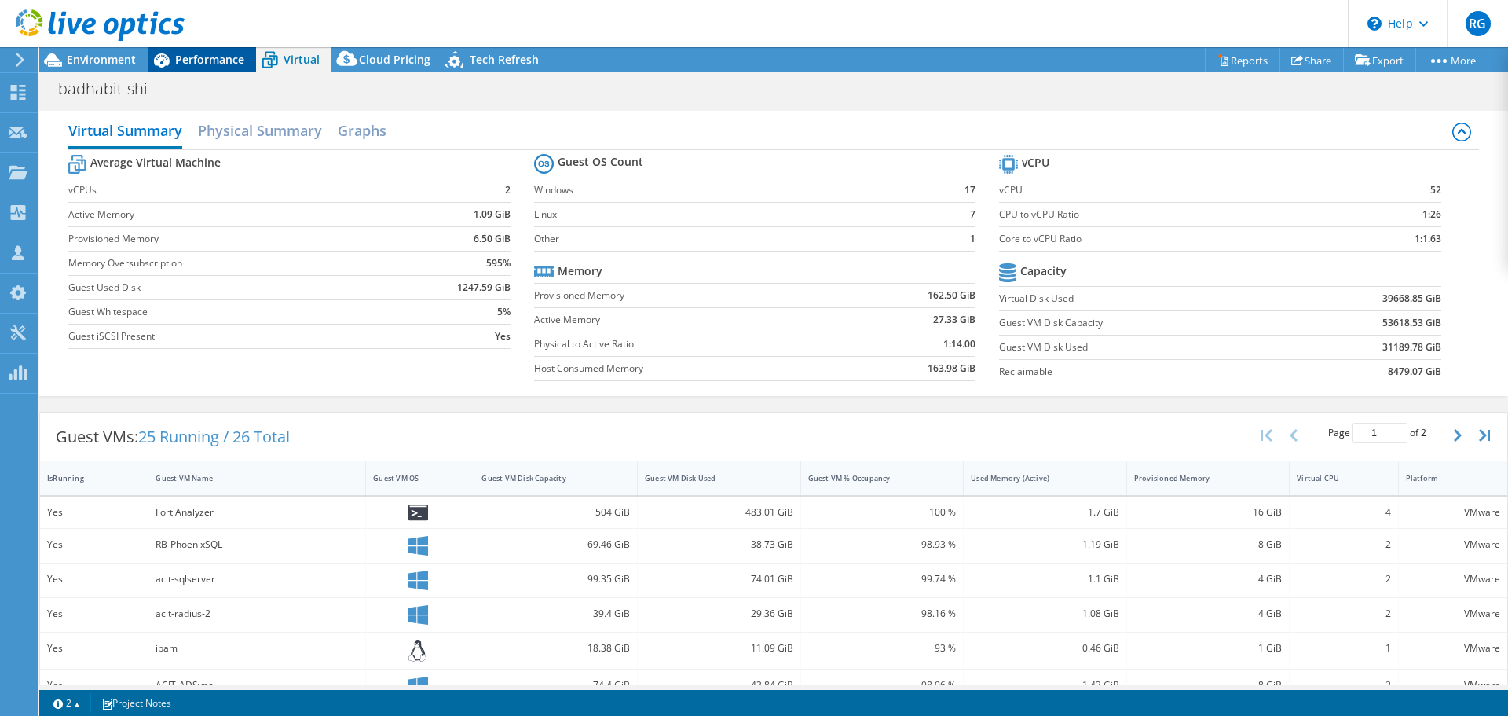
click at [211, 60] on span "Performance" at bounding box center [209, 59] width 69 height 15
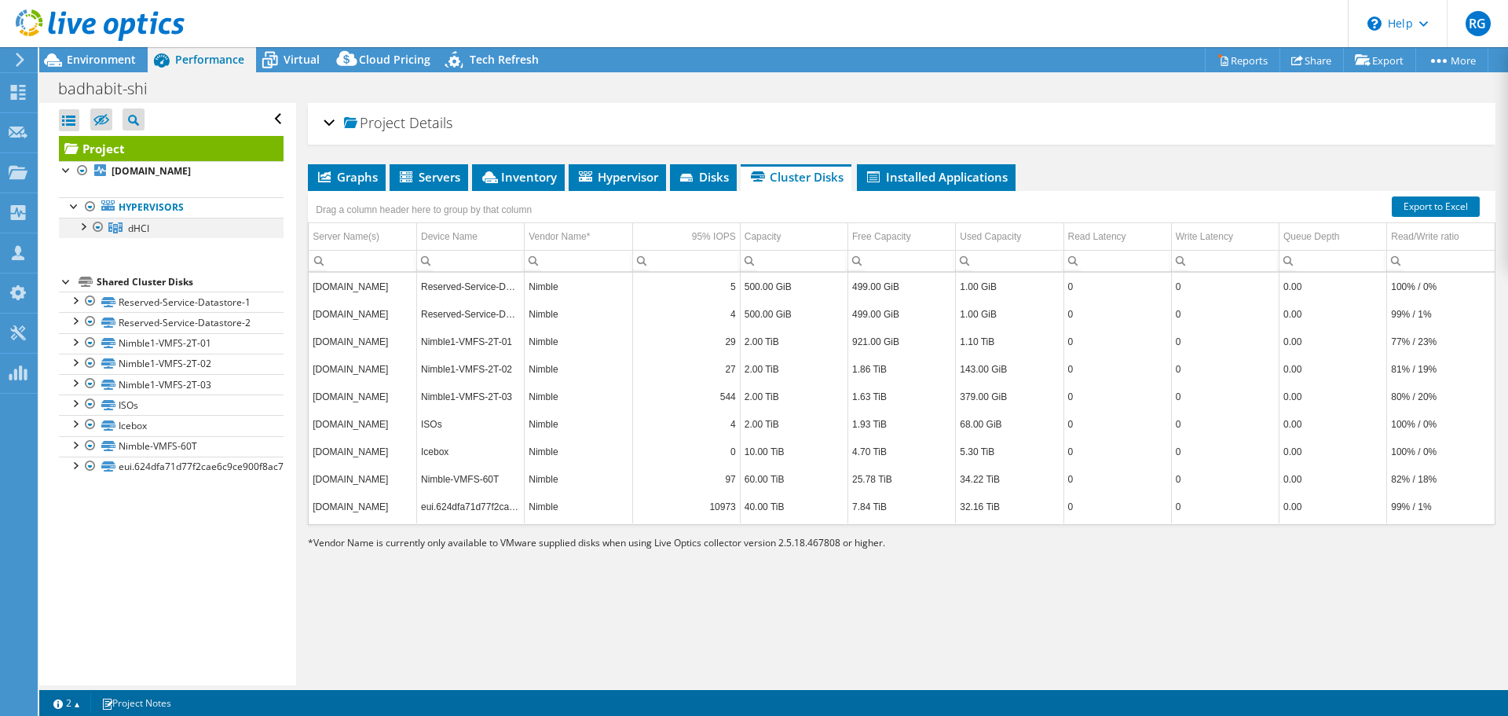
click at [84, 226] on div at bounding box center [83, 226] width 16 height 16
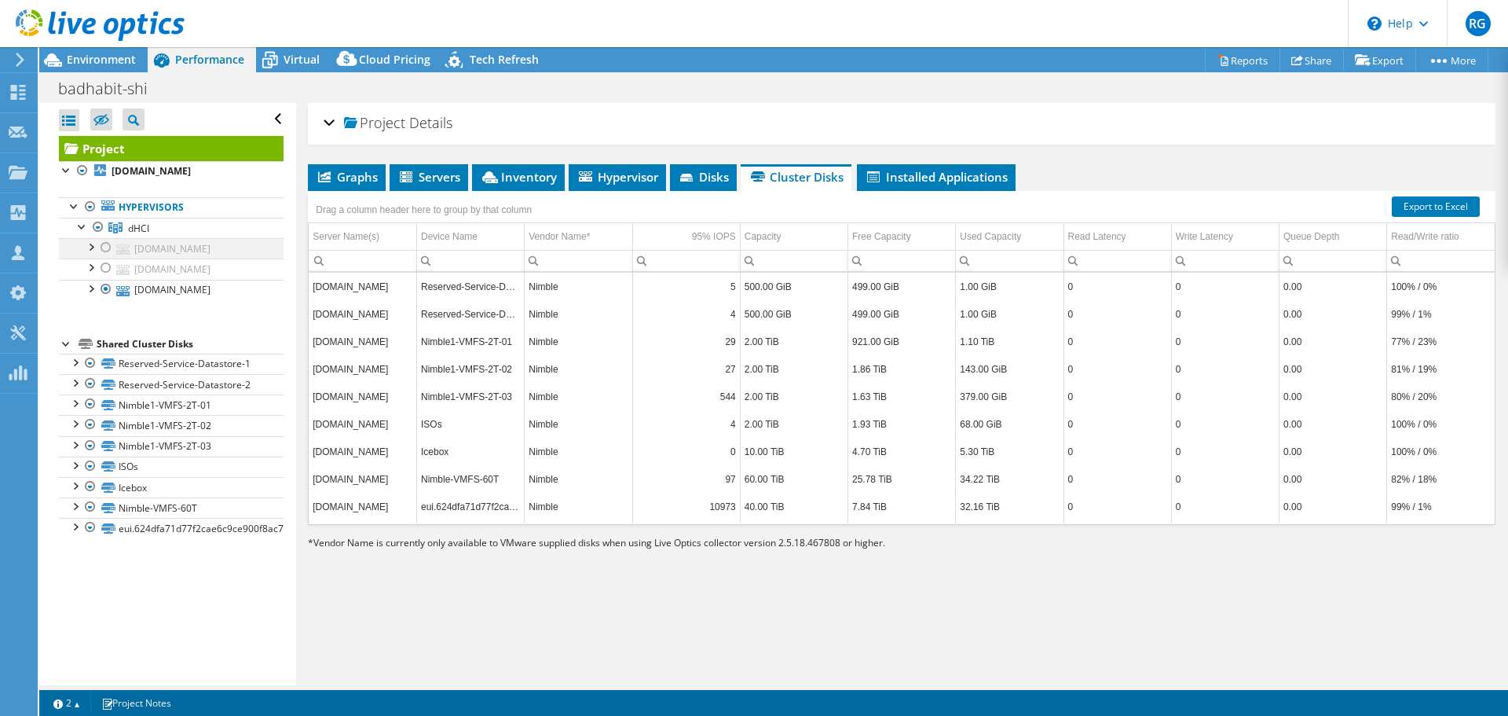
click at [107, 247] on div at bounding box center [106, 247] width 16 height 19
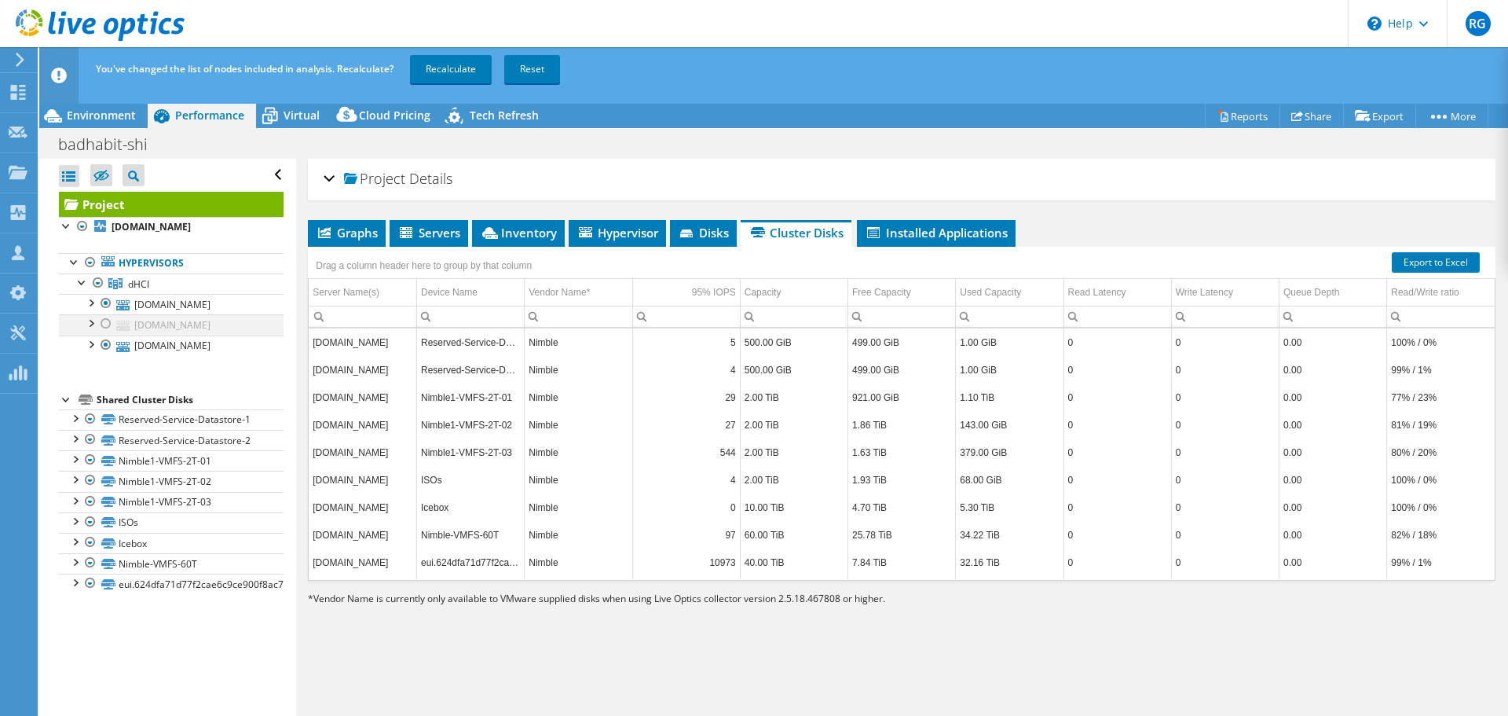
click at [107, 323] on div at bounding box center [106, 323] width 16 height 19
click at [176, 365] on ul "Hypervisors dHCI [DOMAIN_NAME]" at bounding box center [171, 304] width 225 height 134
